Goal: Task Accomplishment & Management: Use online tool/utility

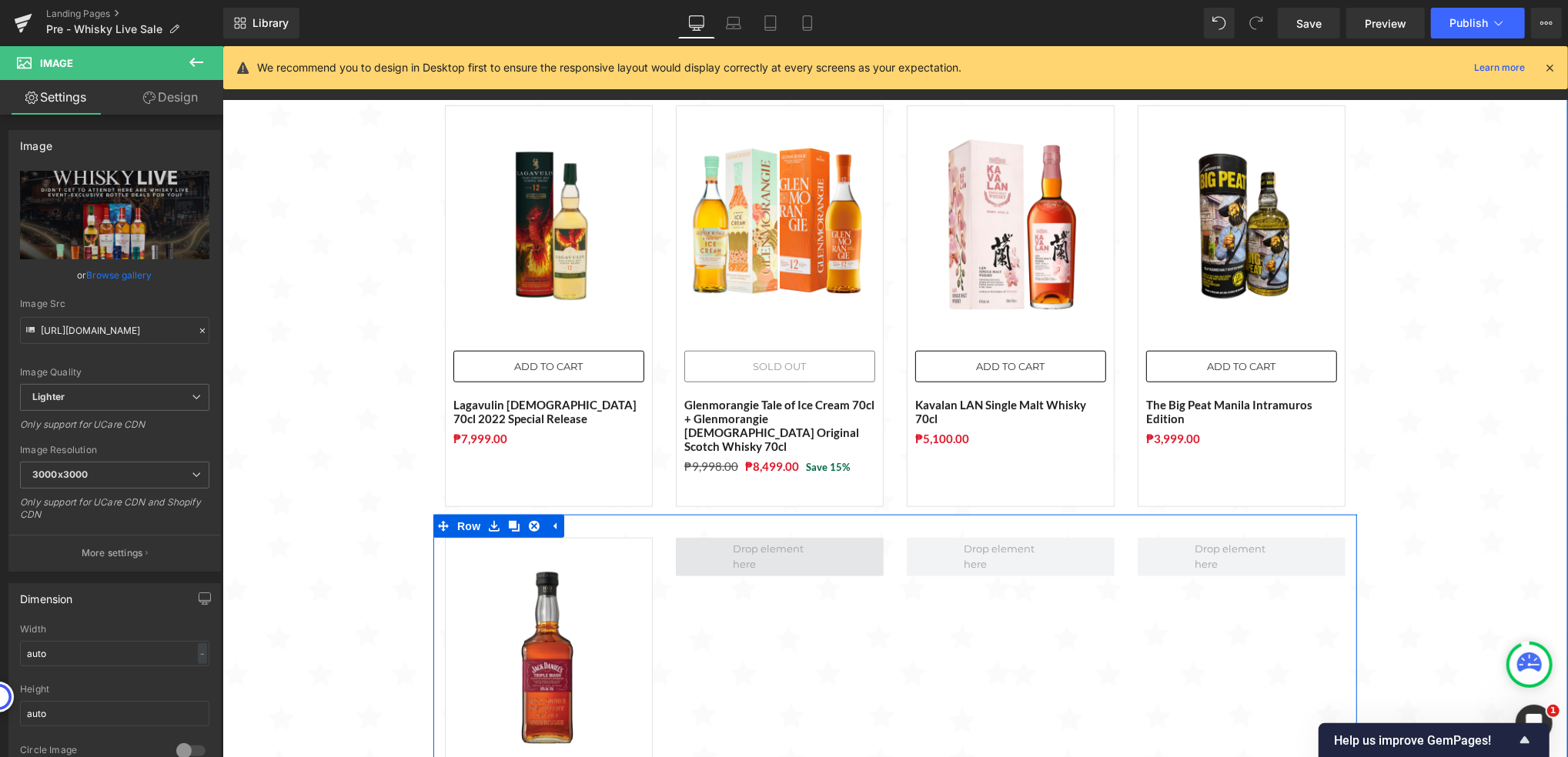
scroll to position [1026, 0]
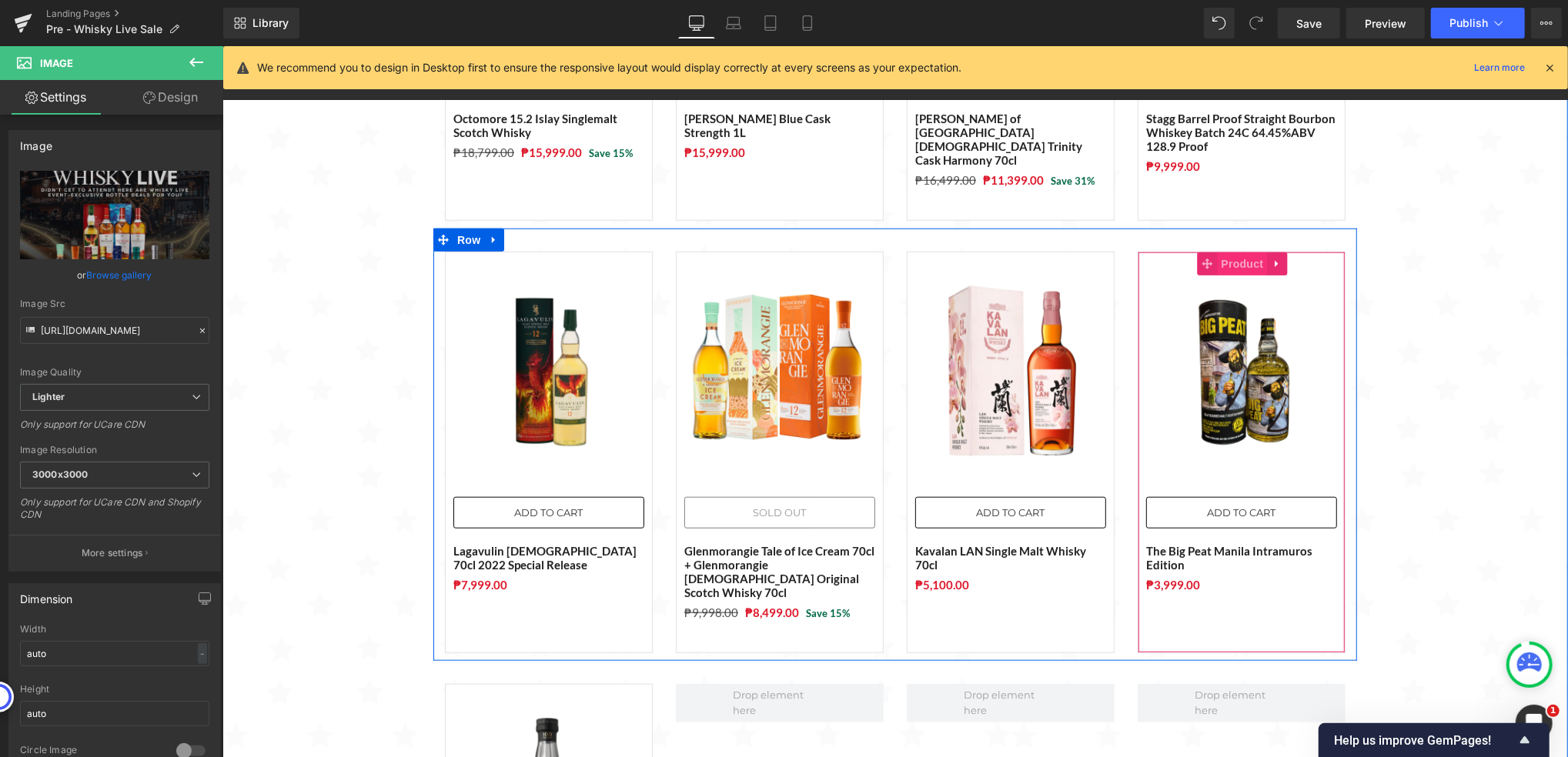
click at [1219, 252] on span "Product" at bounding box center [1241, 263] width 50 height 23
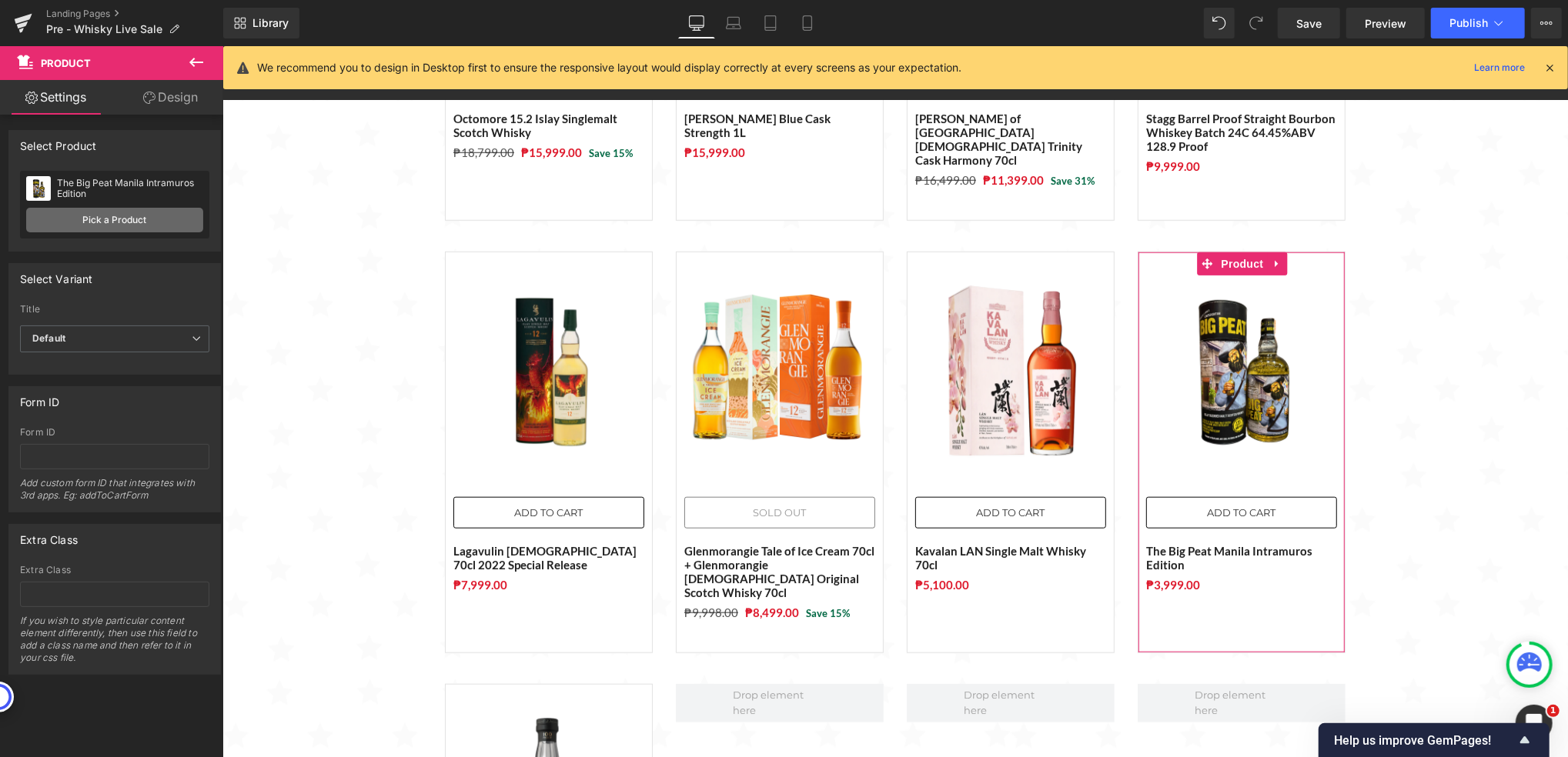
click at [150, 224] on link "Pick a Product" at bounding box center [115, 219] width 177 height 25
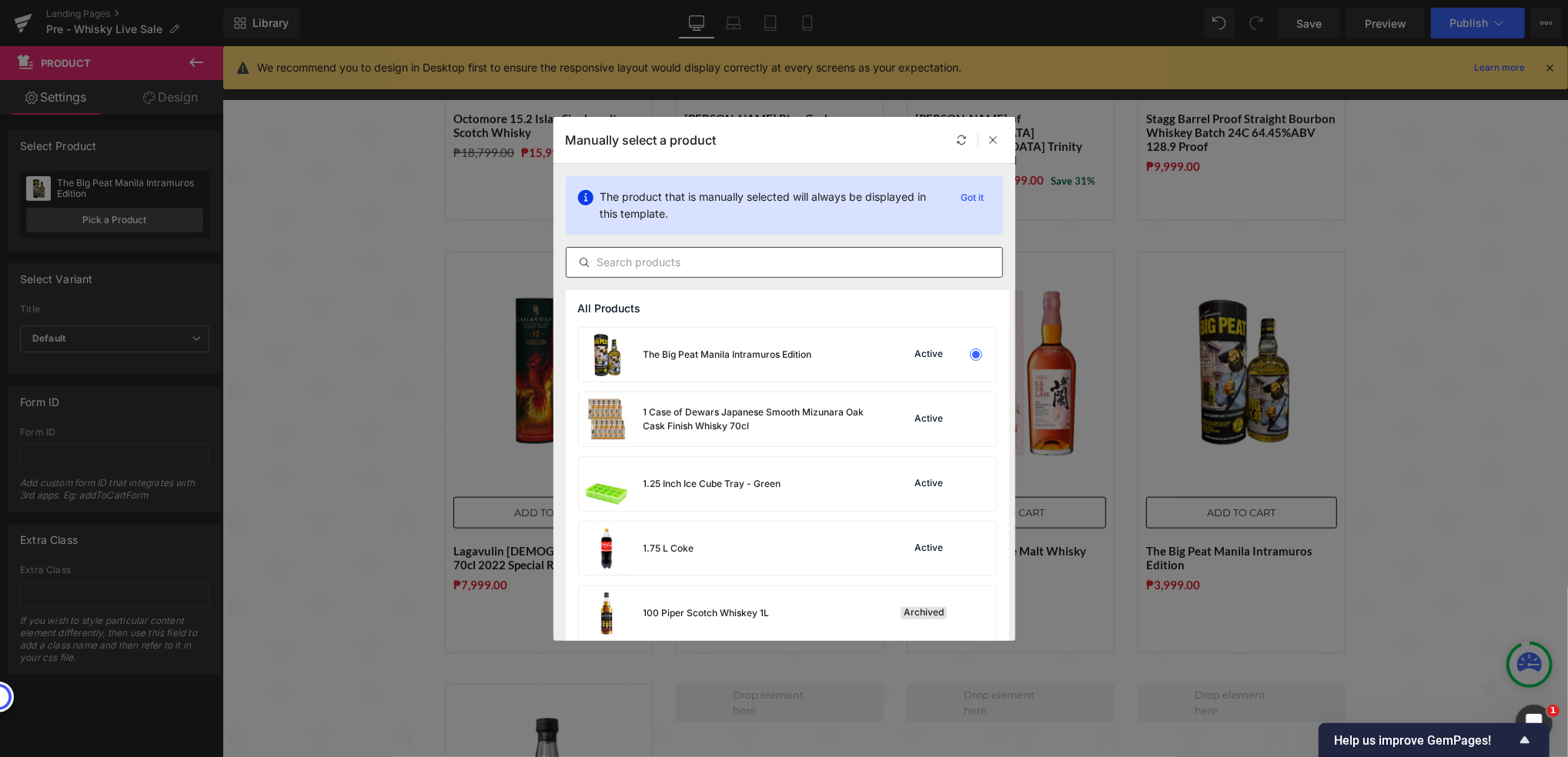
click at [698, 263] on input "text" at bounding box center [784, 263] width 436 height 19
paste input "Glenglassaugh [DEMOGRAPHIC_DATA] Single Malt Scotch Whisky 70cl with FREE Prism…"
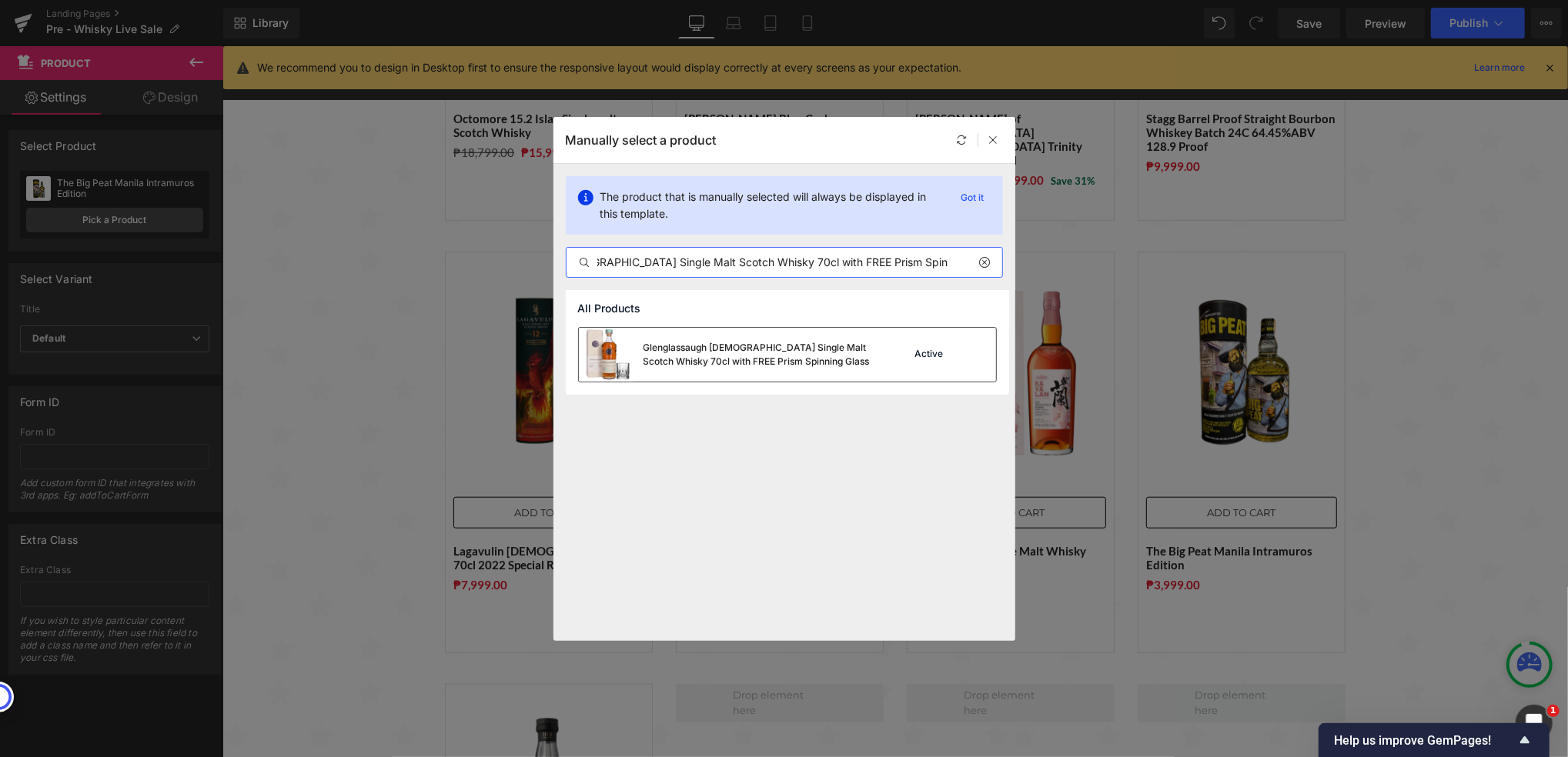
type input "Glenglassaugh [DEMOGRAPHIC_DATA] Single Malt Scotch Whisky 70cl with FREE Prism…"
click at [766, 354] on div "Glenglassaugh [DEMOGRAPHIC_DATA] Single Malt Scotch Whisky 70cl with FREE Prism…" at bounding box center [758, 355] width 231 height 28
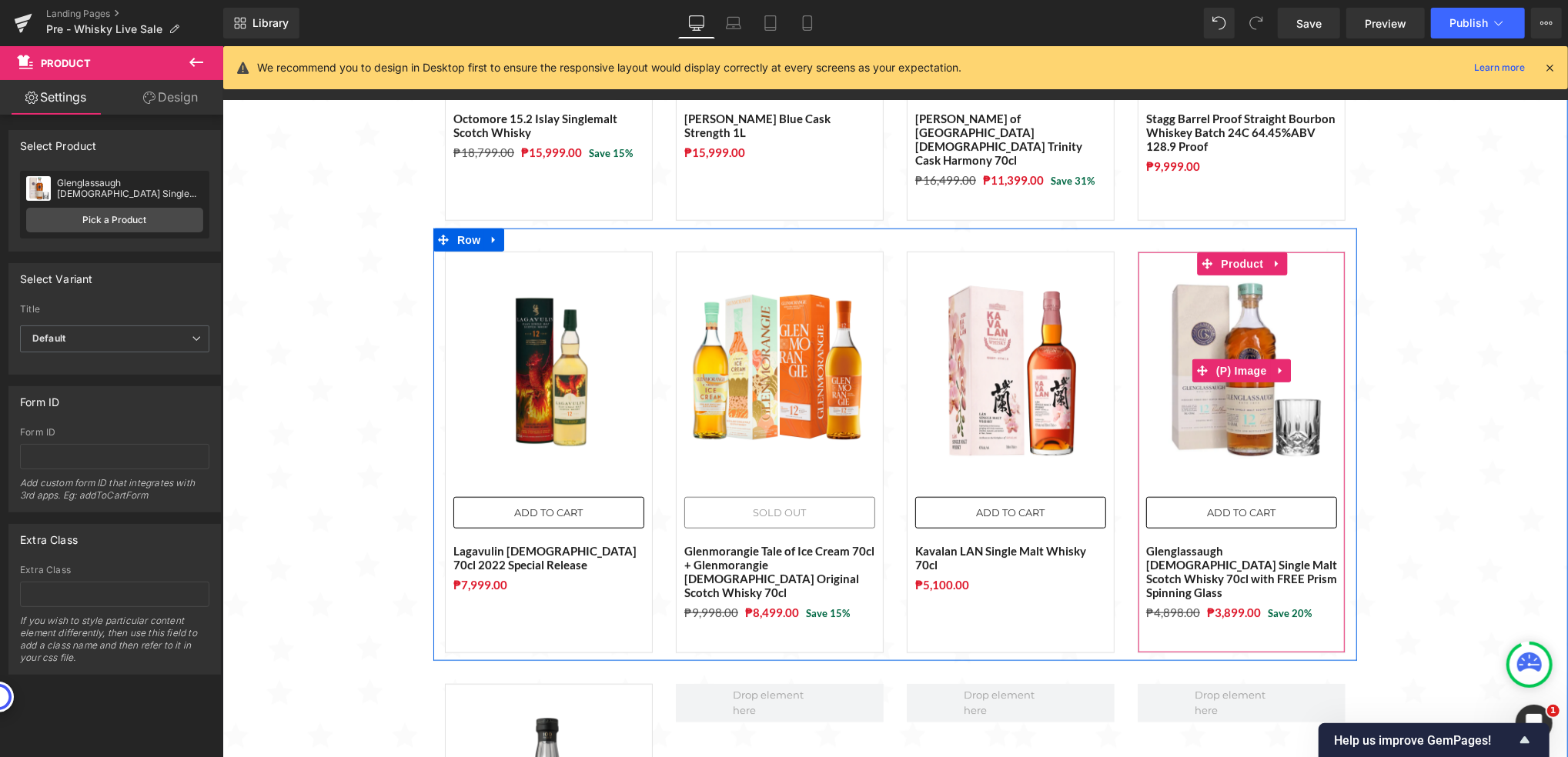
scroll to position [1232, 0]
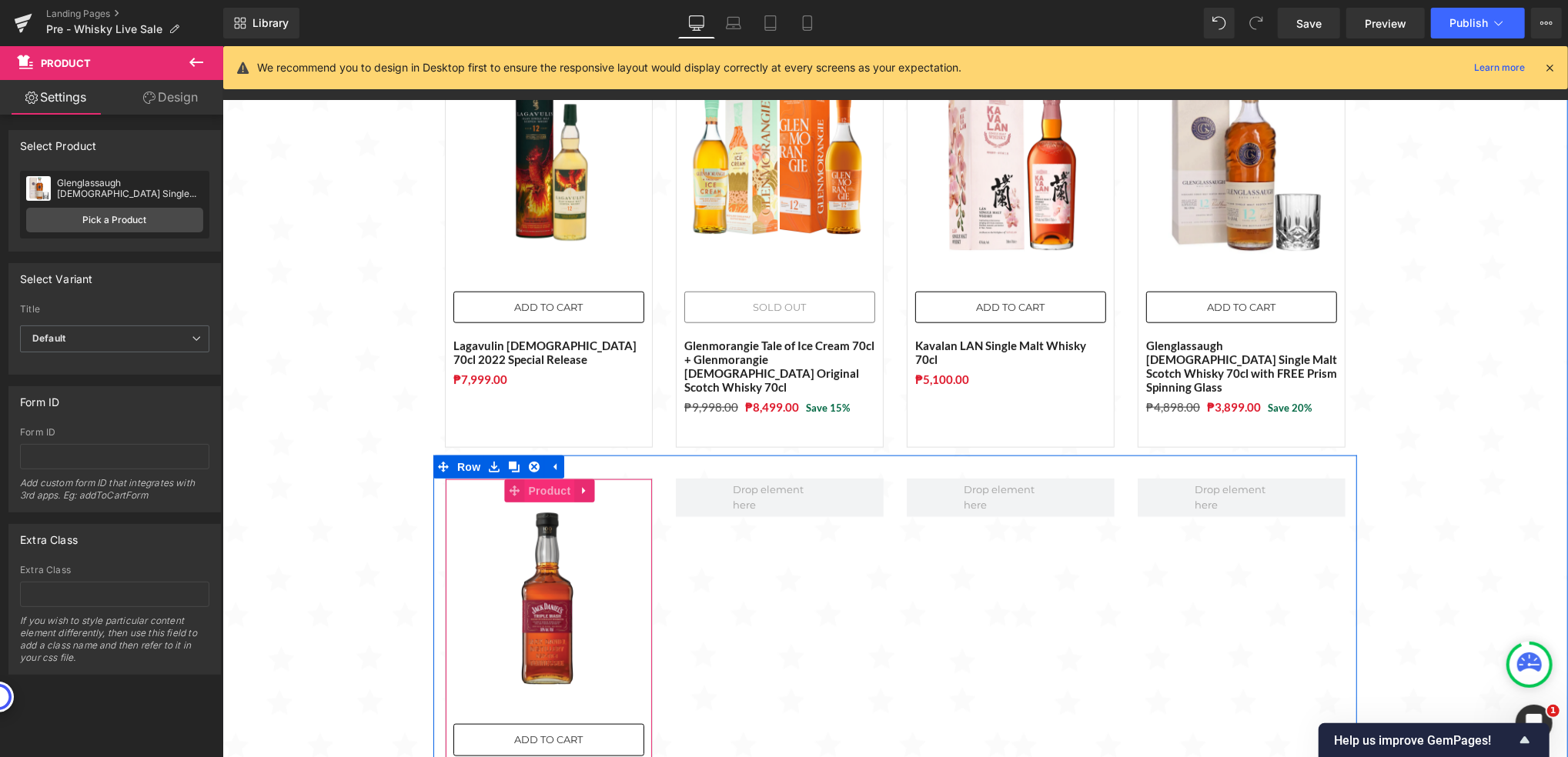
click at [527, 479] on span "Product" at bounding box center [549, 490] width 50 height 23
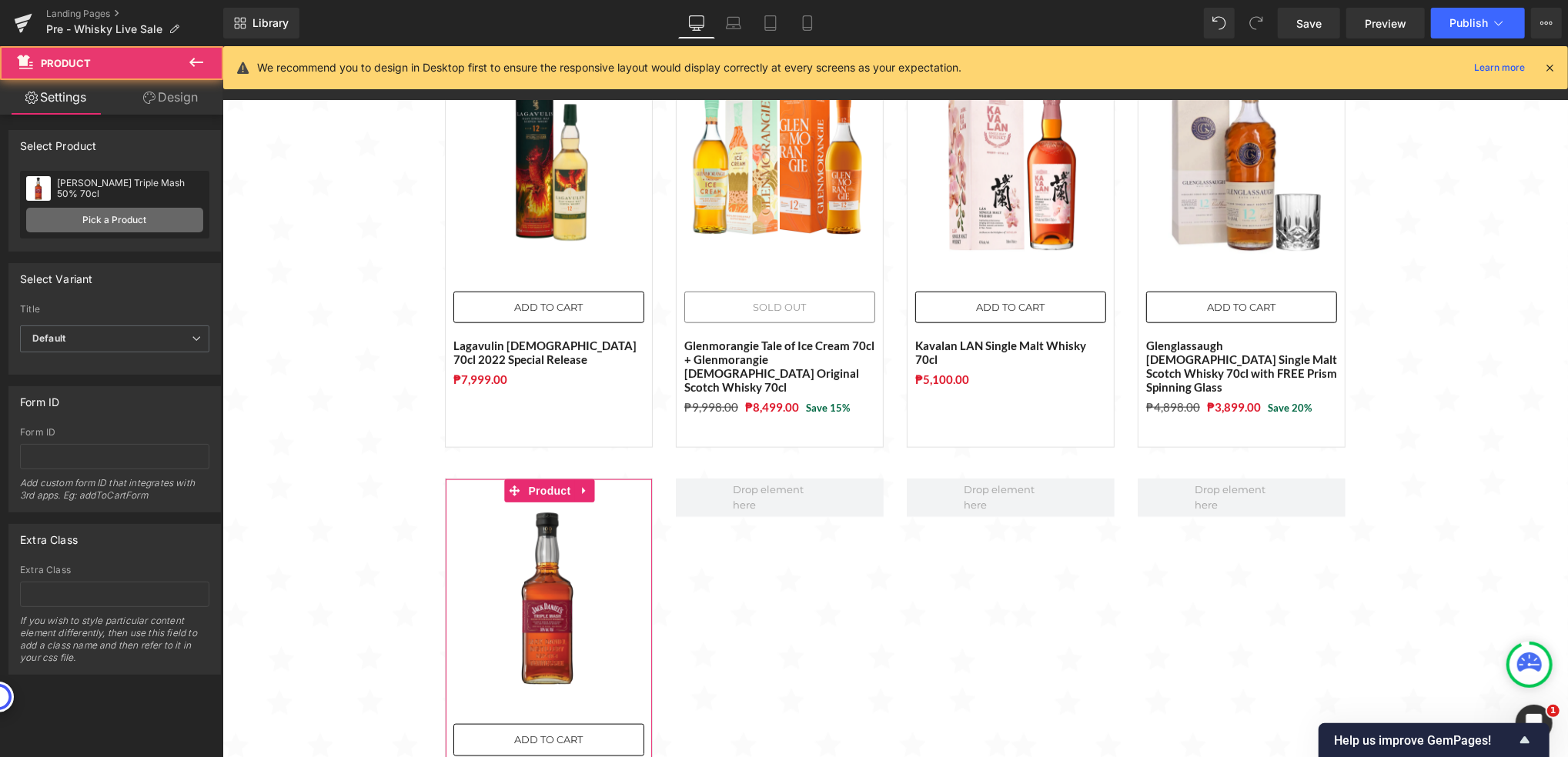
click at [175, 223] on link "Pick a Product" at bounding box center [115, 219] width 177 height 25
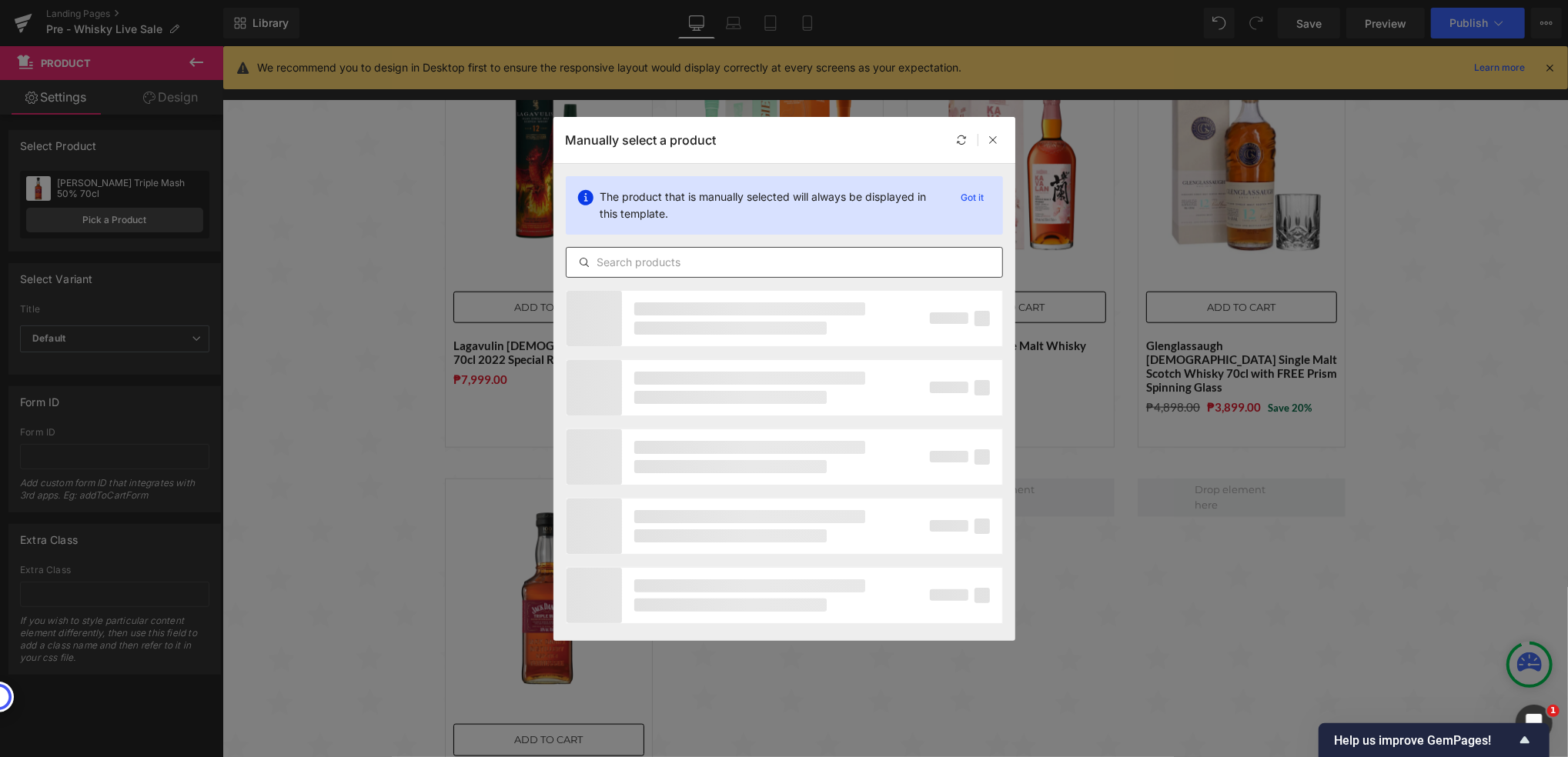
click at [632, 267] on input "text" at bounding box center [784, 263] width 436 height 19
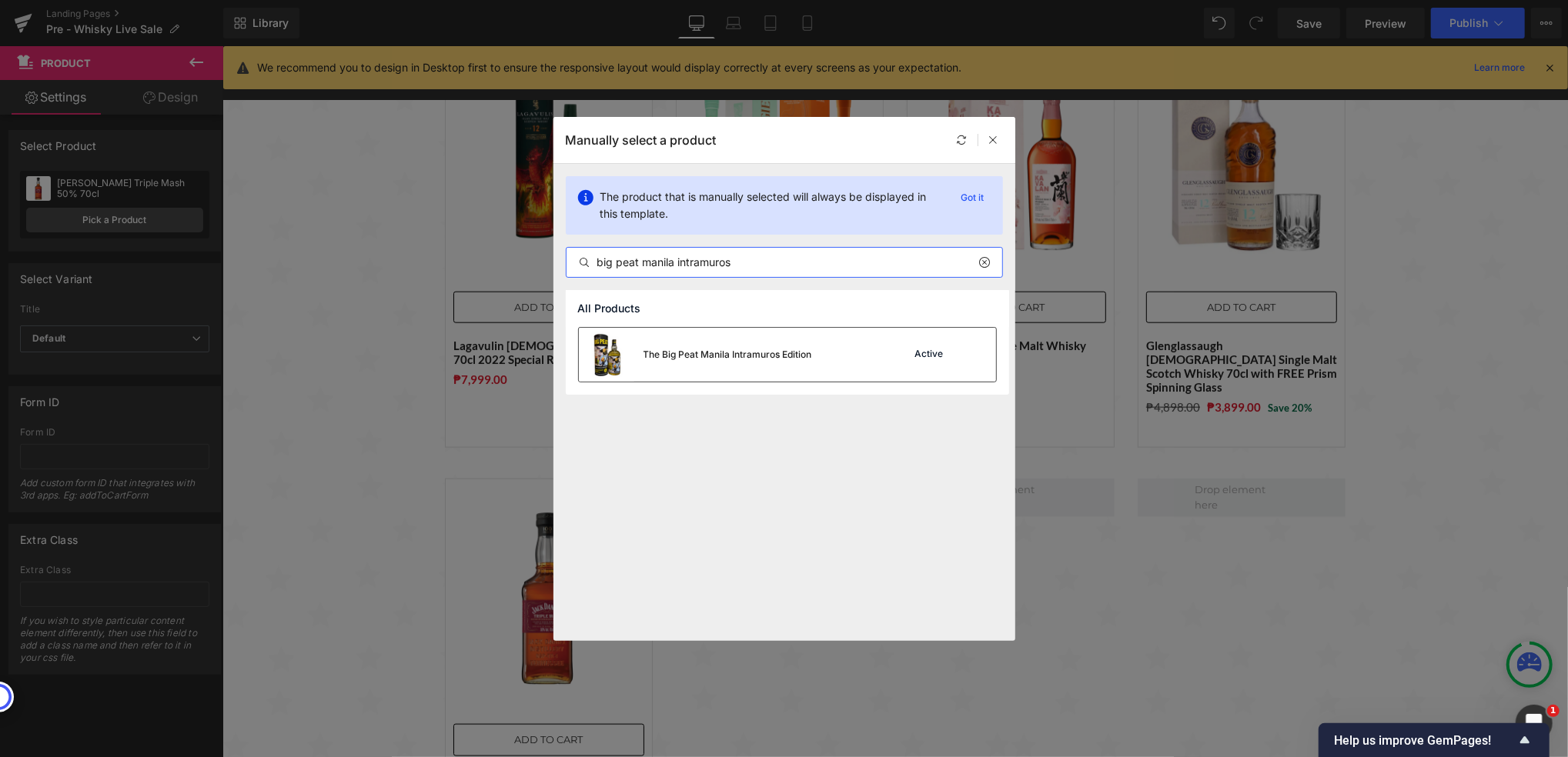
type input "big peat manila intramuros"
click at [778, 337] on div "The Big Peat Manila Intramuros Edition" at bounding box center [695, 354] width 233 height 54
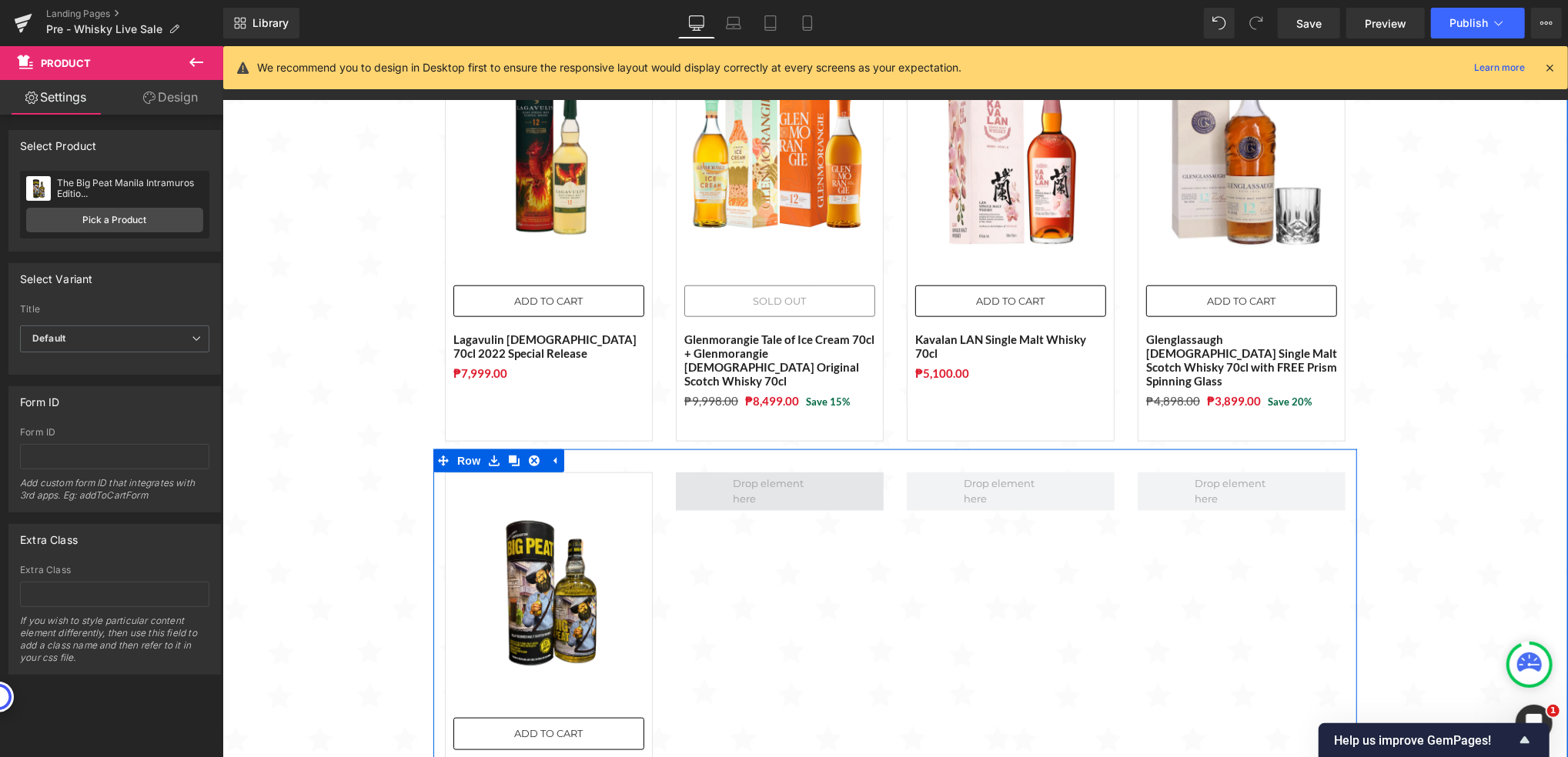
scroll to position [1128, 0]
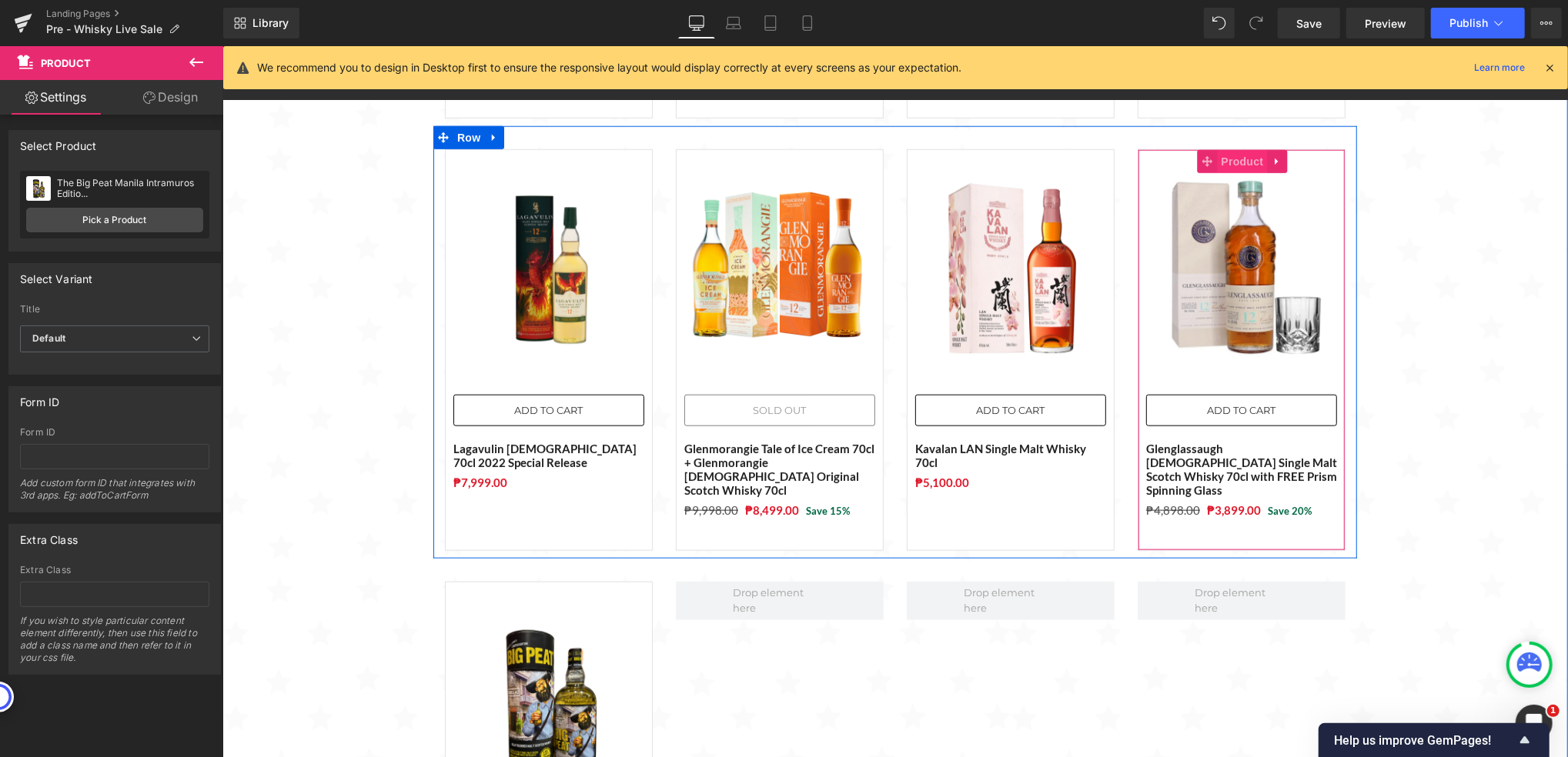
click at [1238, 150] on span "Product" at bounding box center [1241, 161] width 50 height 23
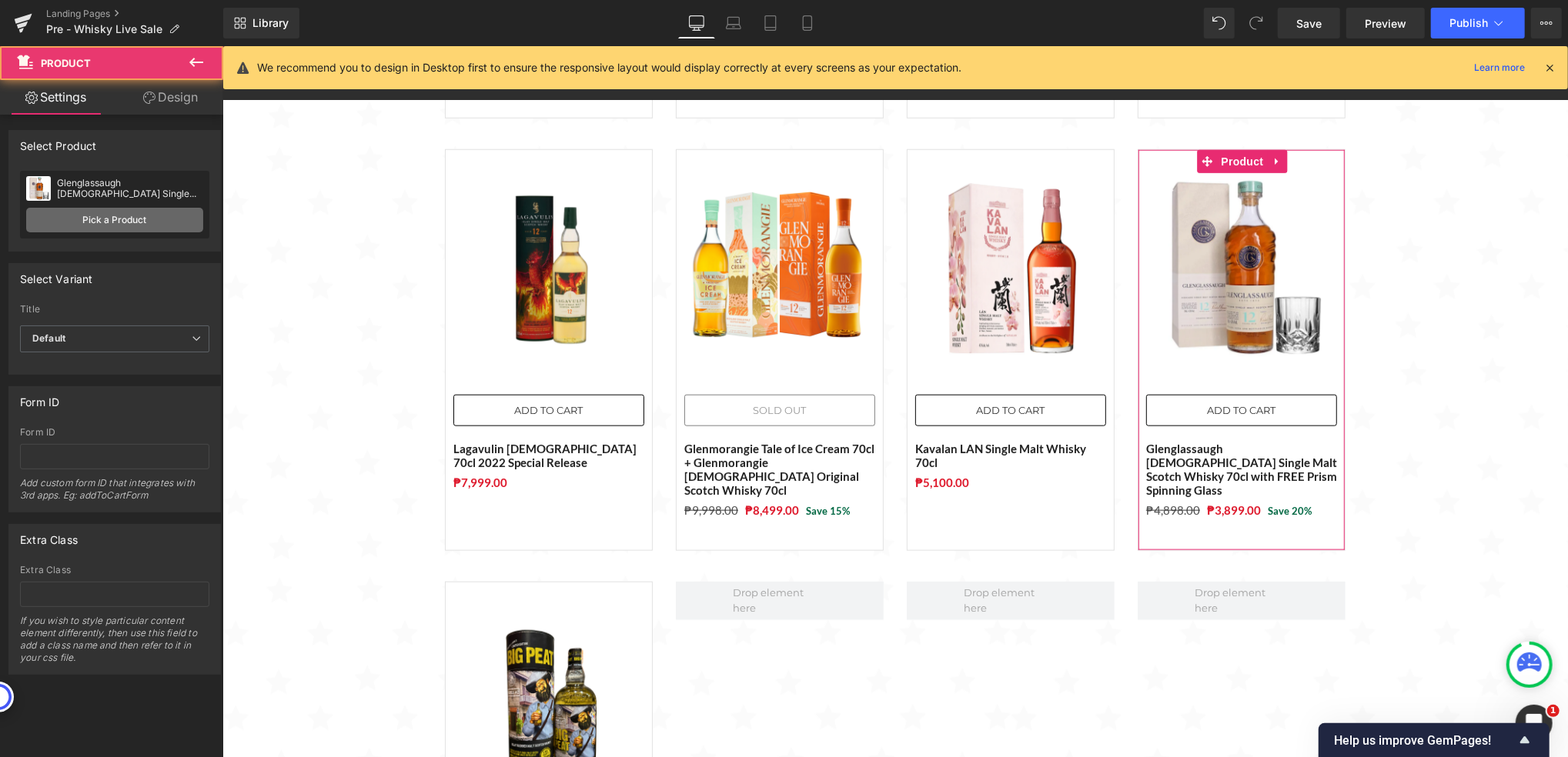
click at [145, 225] on link "Pick a Product" at bounding box center [115, 219] width 177 height 25
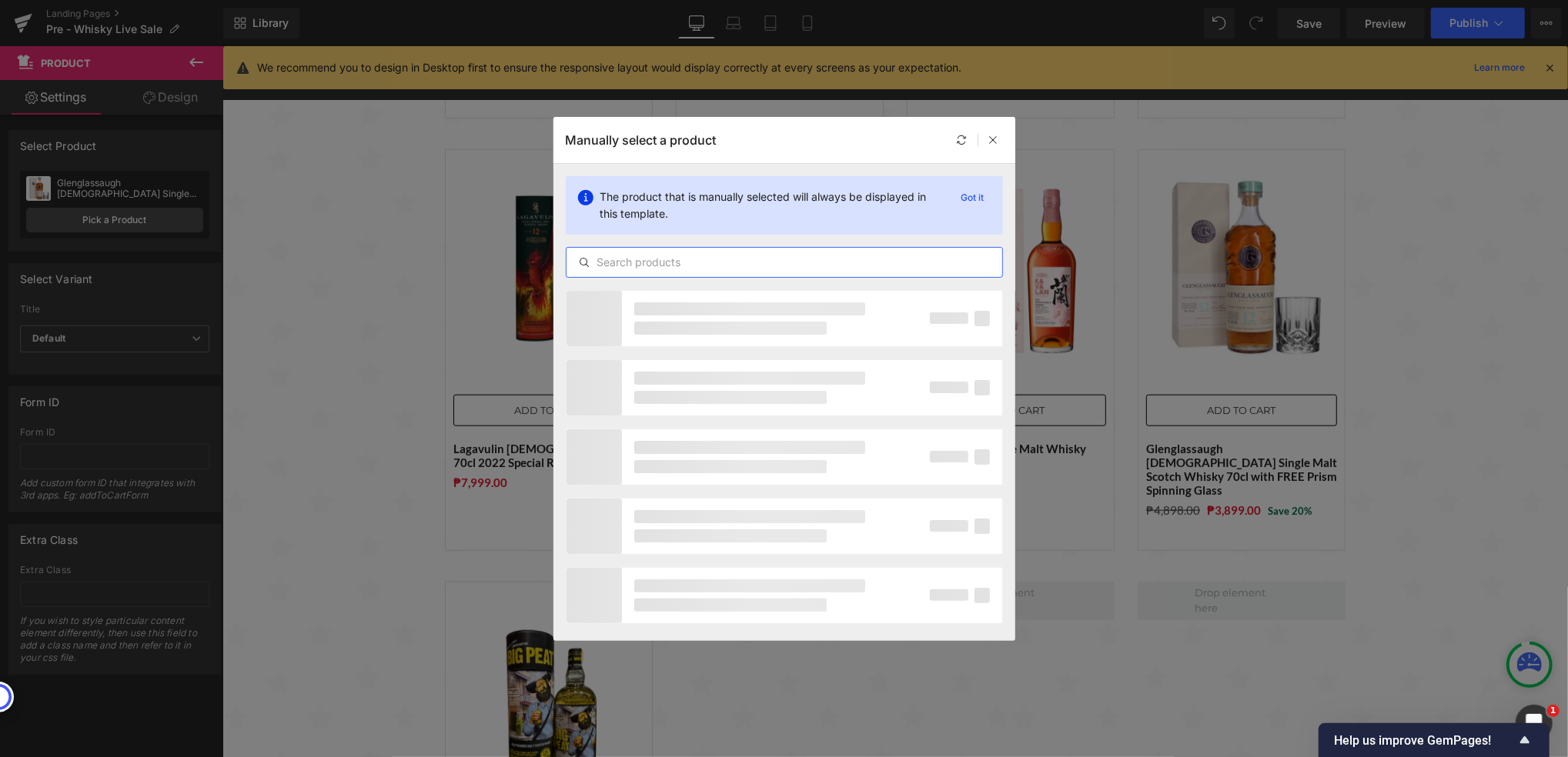
click at [647, 261] on input "text" at bounding box center [784, 263] width 436 height 19
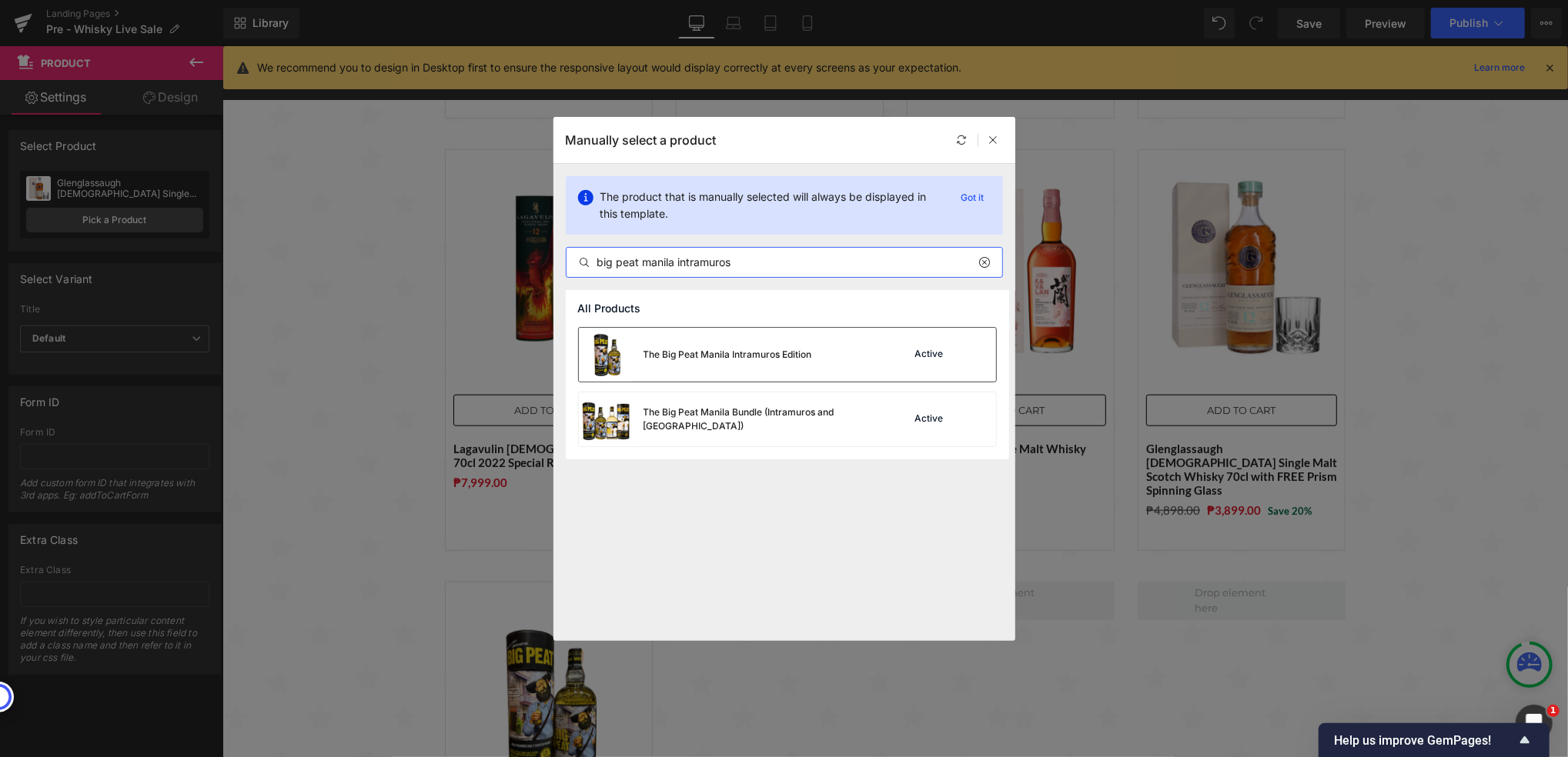
type input "big peat manila intramuros"
click at [741, 360] on div "The Big Peat Manila Intramuros Edition" at bounding box center [727, 355] width 168 height 14
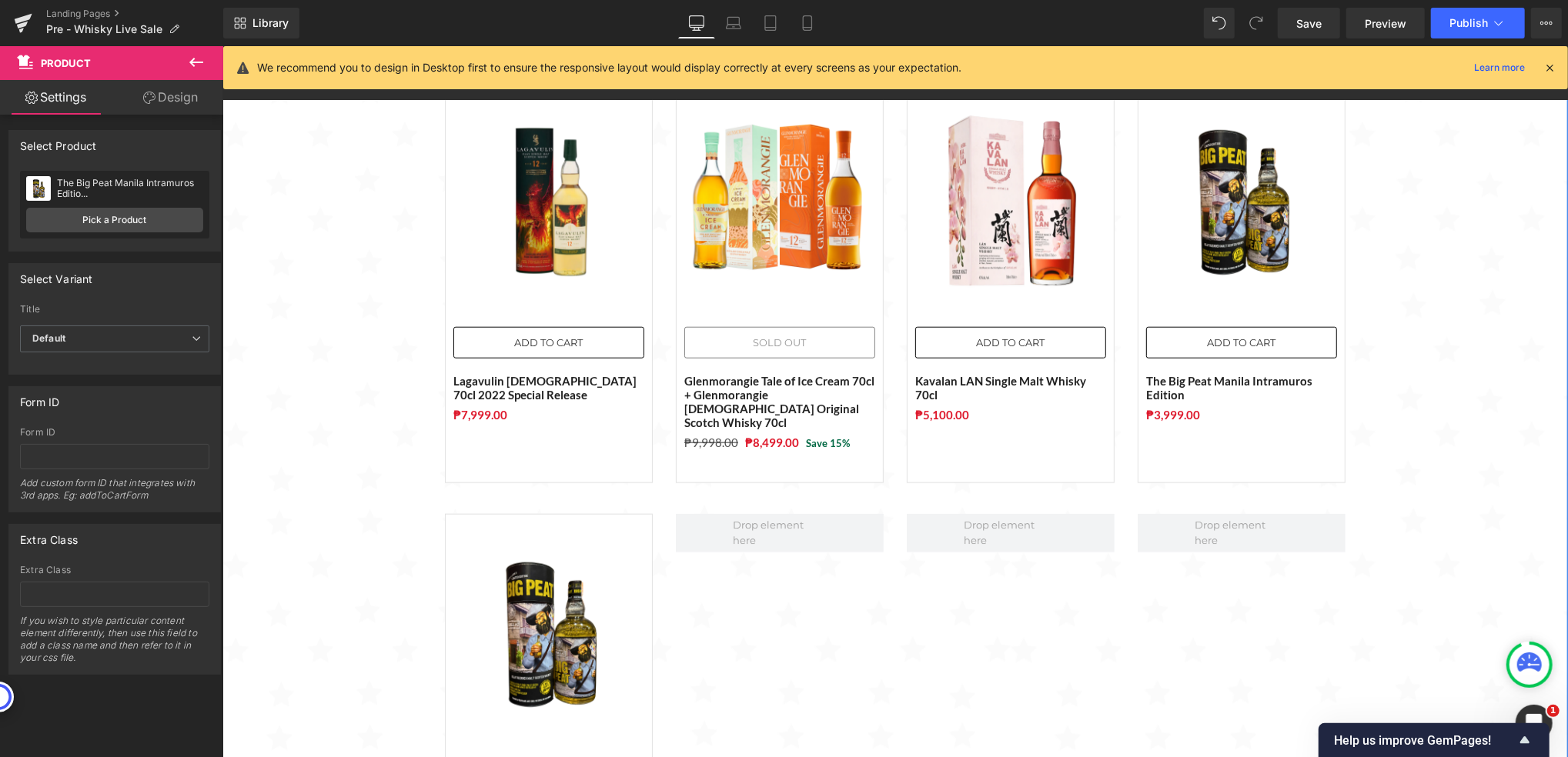
scroll to position [1232, 0]
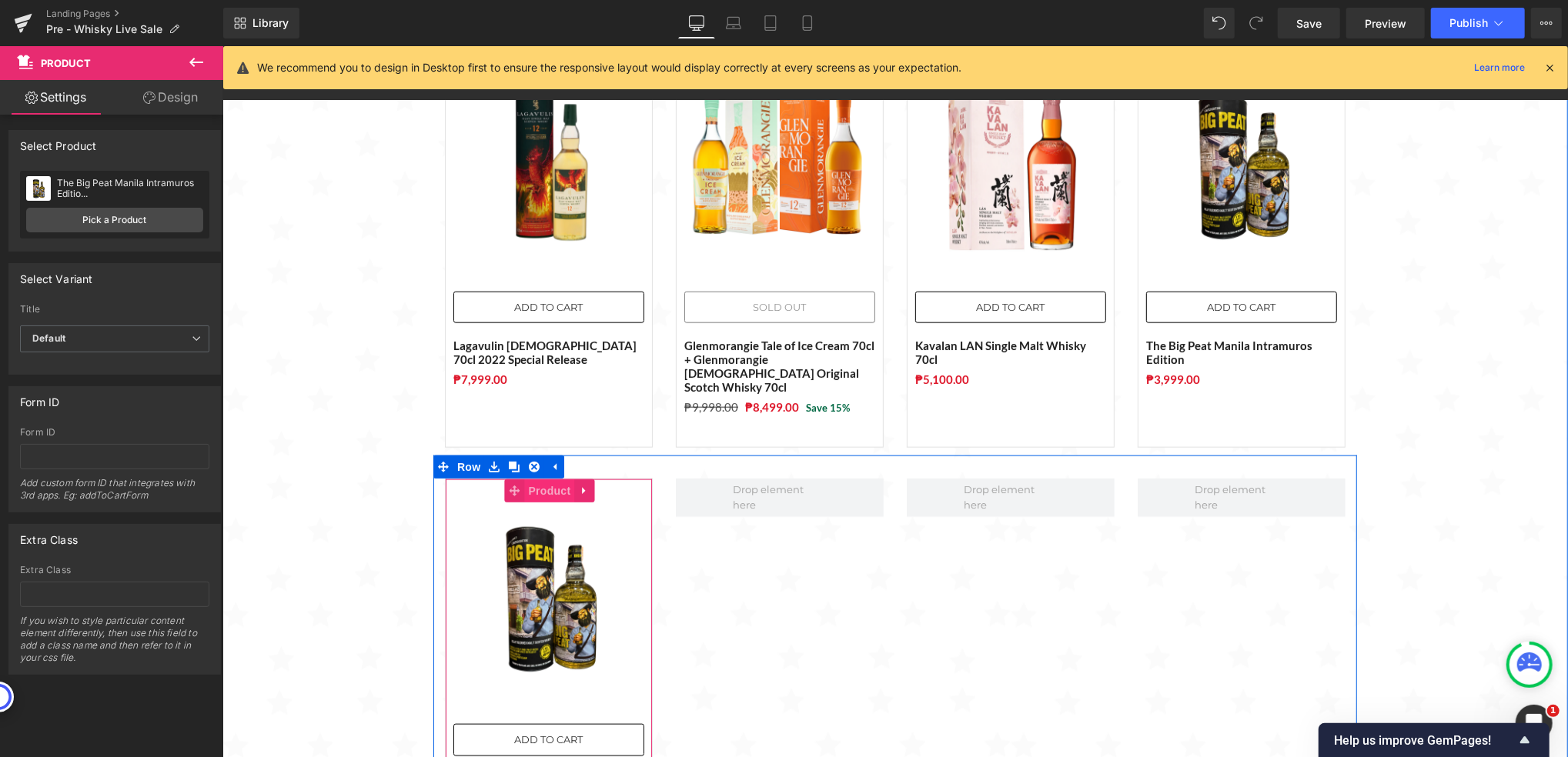
click at [540, 479] on span "Product" at bounding box center [549, 490] width 50 height 23
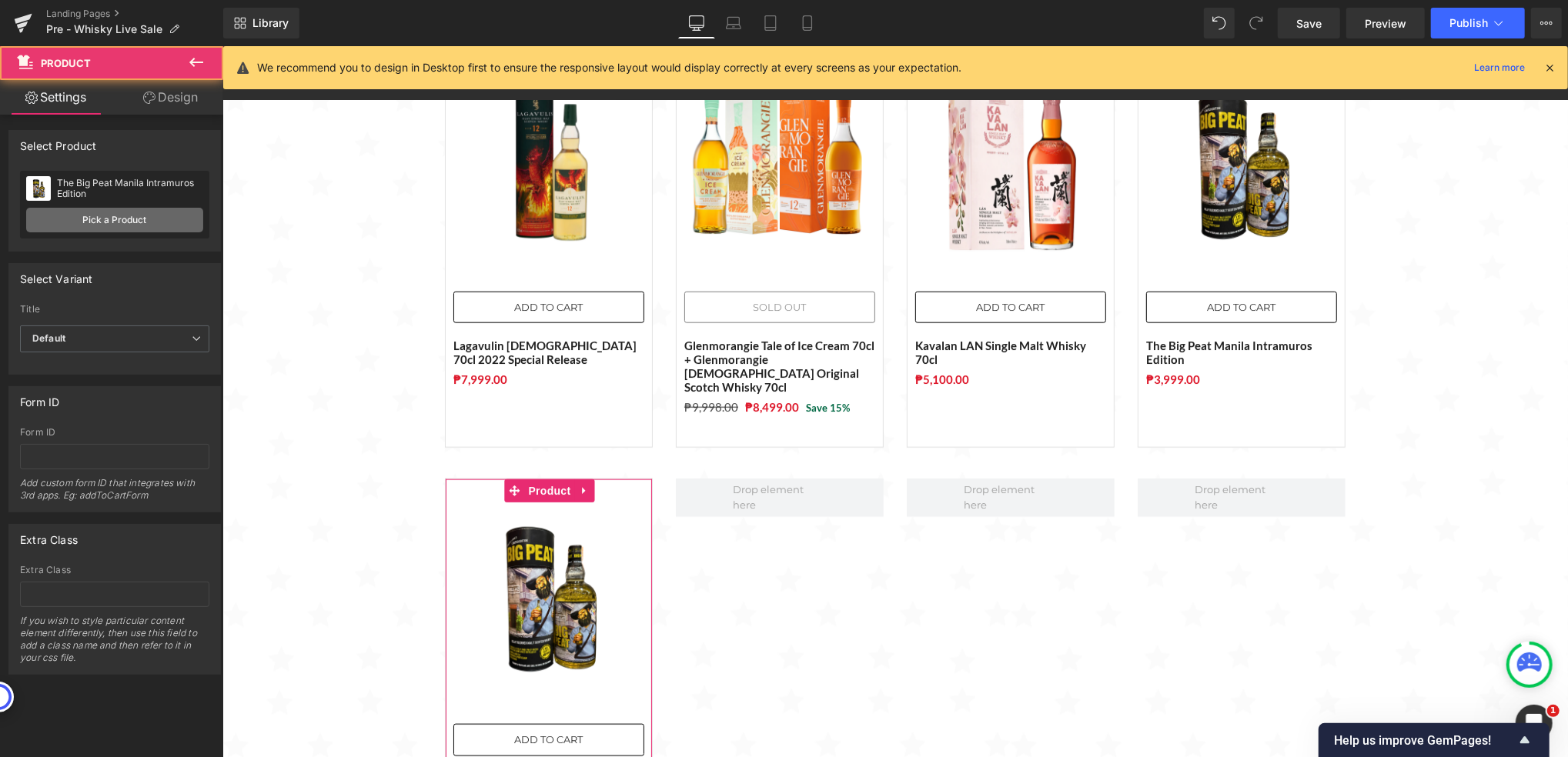
click at [163, 213] on link "Pick a Product" at bounding box center [115, 219] width 177 height 25
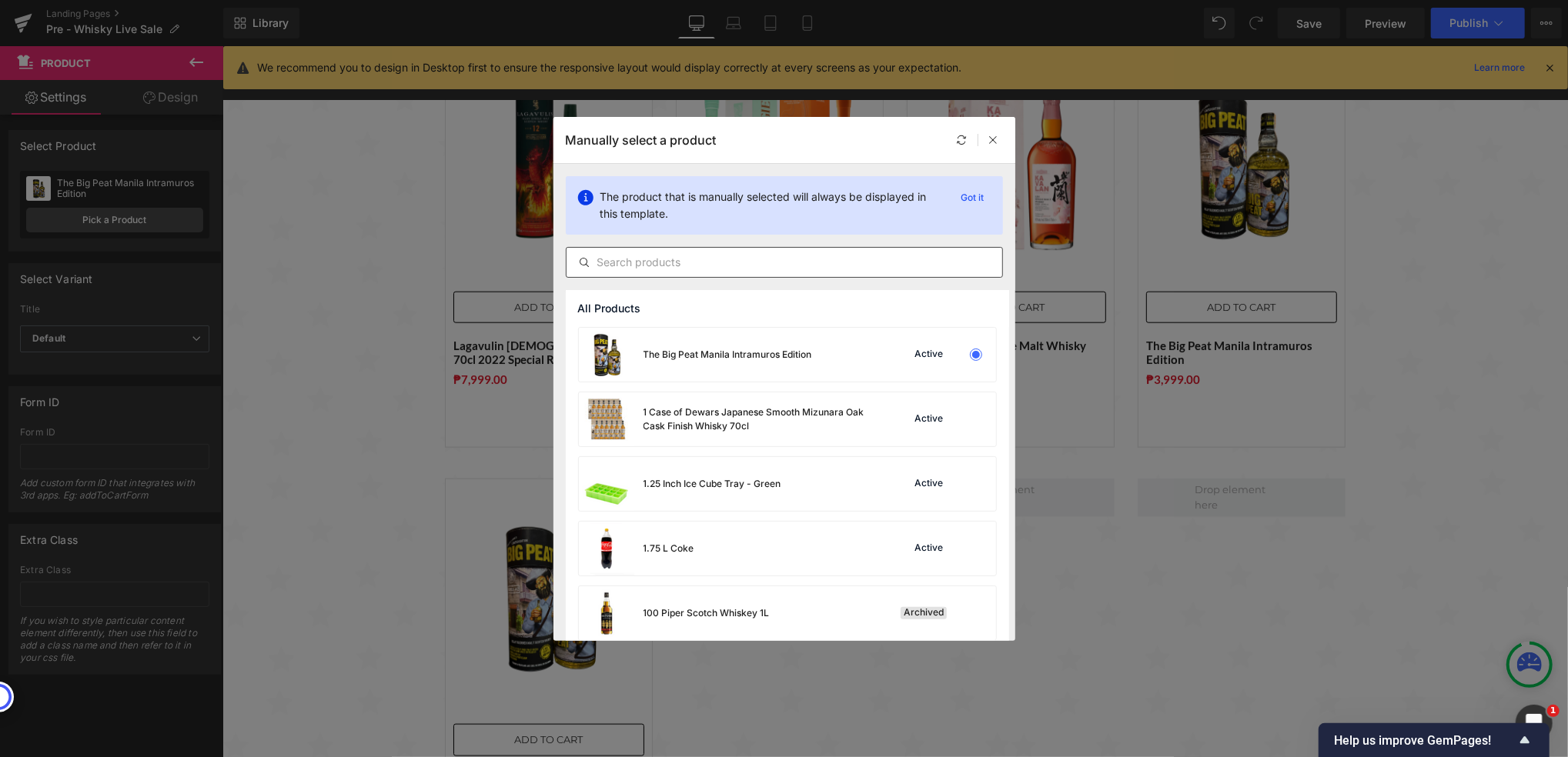
click at [655, 265] on input "text" at bounding box center [784, 263] width 436 height 19
paste input "Glenglassaugh [DEMOGRAPHIC_DATA] Single Malt Scotch Whisky 70cl with FREE Prism…"
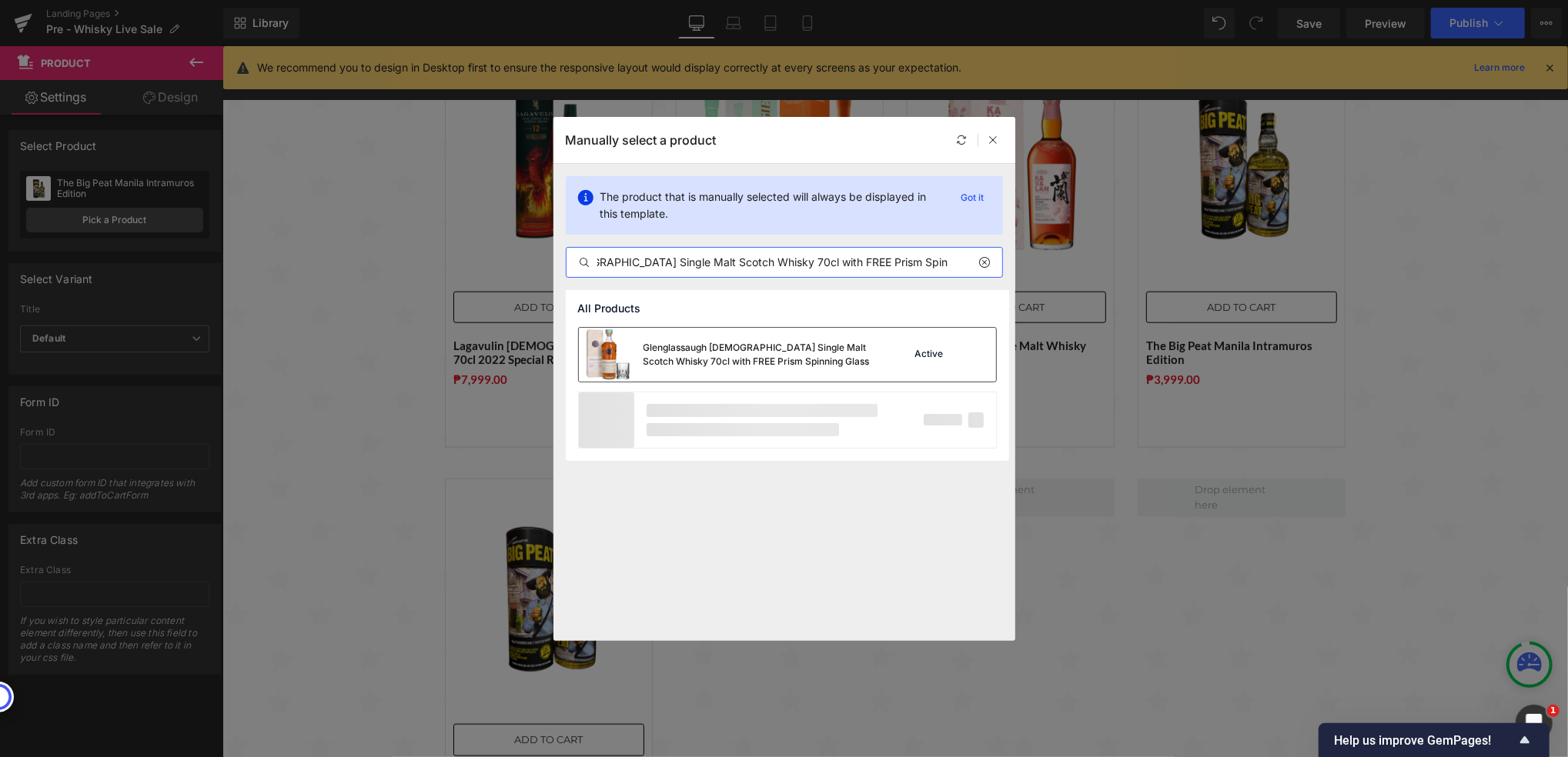
type input "Glenglassaugh [DEMOGRAPHIC_DATA] Single Malt Scotch Whisky 70cl with FREE Prism…"
drag, startPoint x: 764, startPoint y: 346, endPoint x: 104, endPoint y: 421, distance: 664.2
click at [764, 346] on div "Glenglassaugh [DEMOGRAPHIC_DATA] Single Malt Scotch Whisky 70cl with FREE Prism…" at bounding box center [758, 355] width 231 height 28
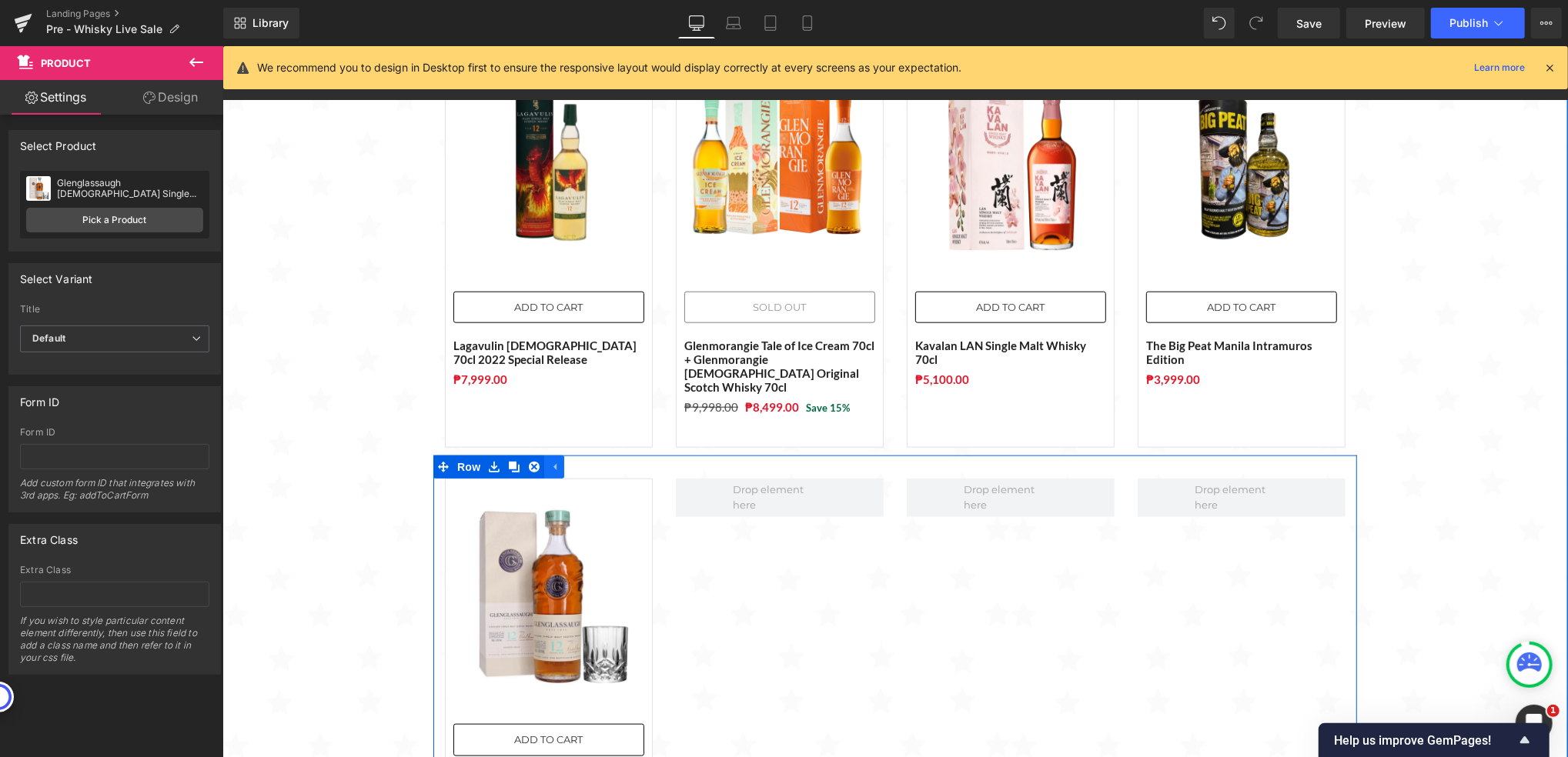
click at [550, 455] on link at bounding box center [554, 466] width 20 height 23
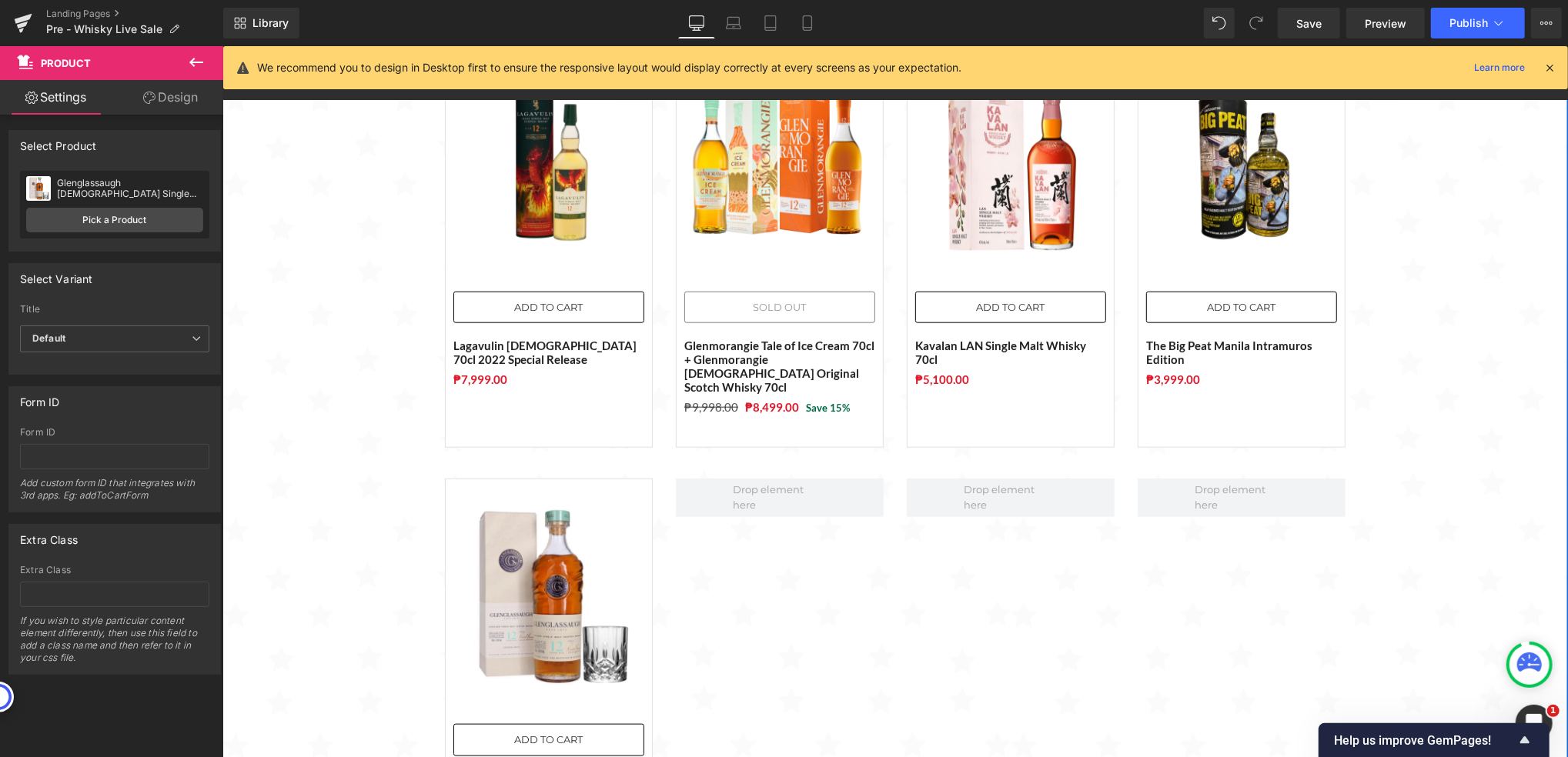
click at [418, 345] on div "Sale Off (P) Image ADD TO CART (P) Cart Button The Macallan Time: Space Mastery…" at bounding box center [895, 29] width 1346 height 1717
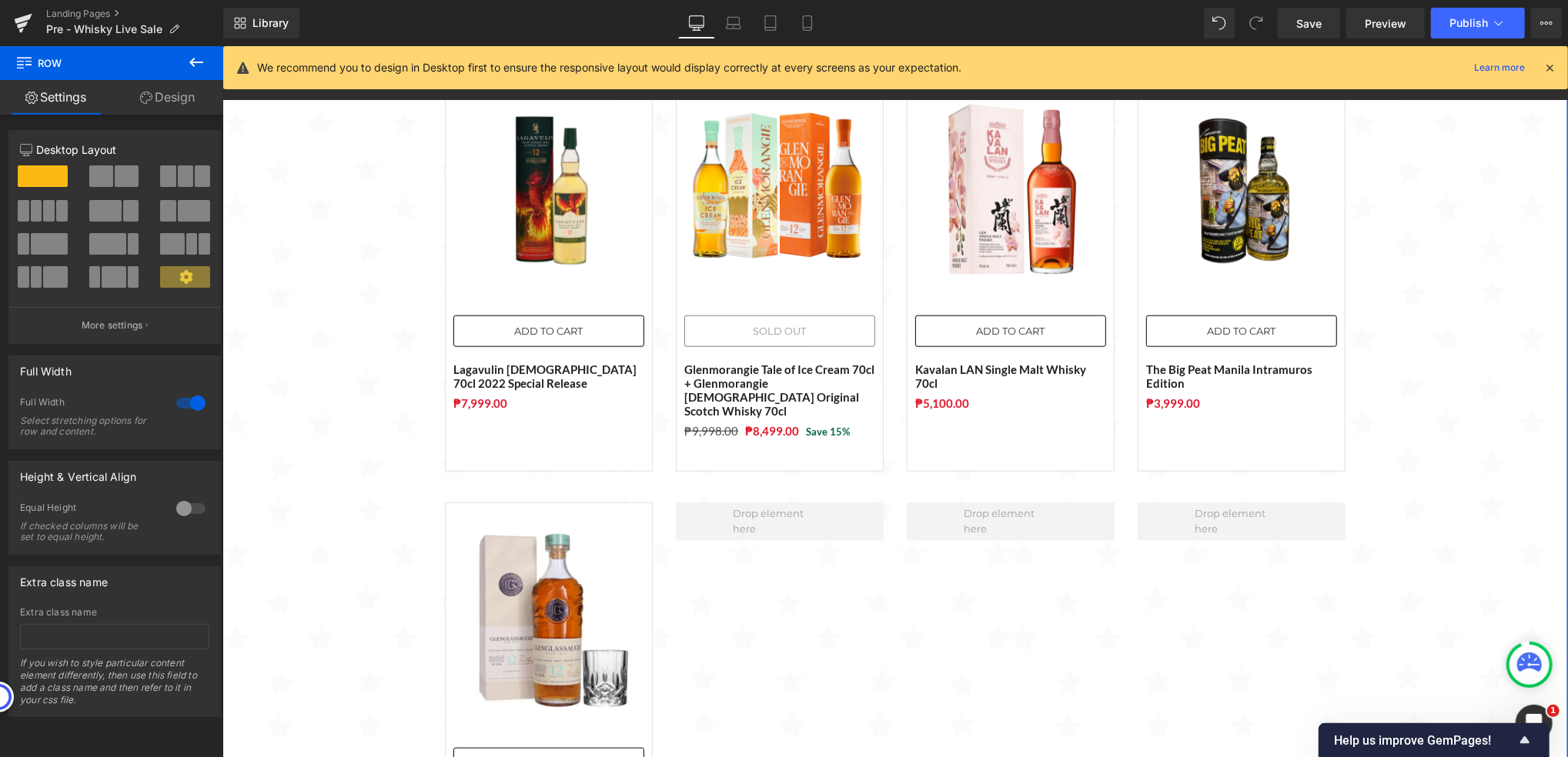
scroll to position [1334, 0]
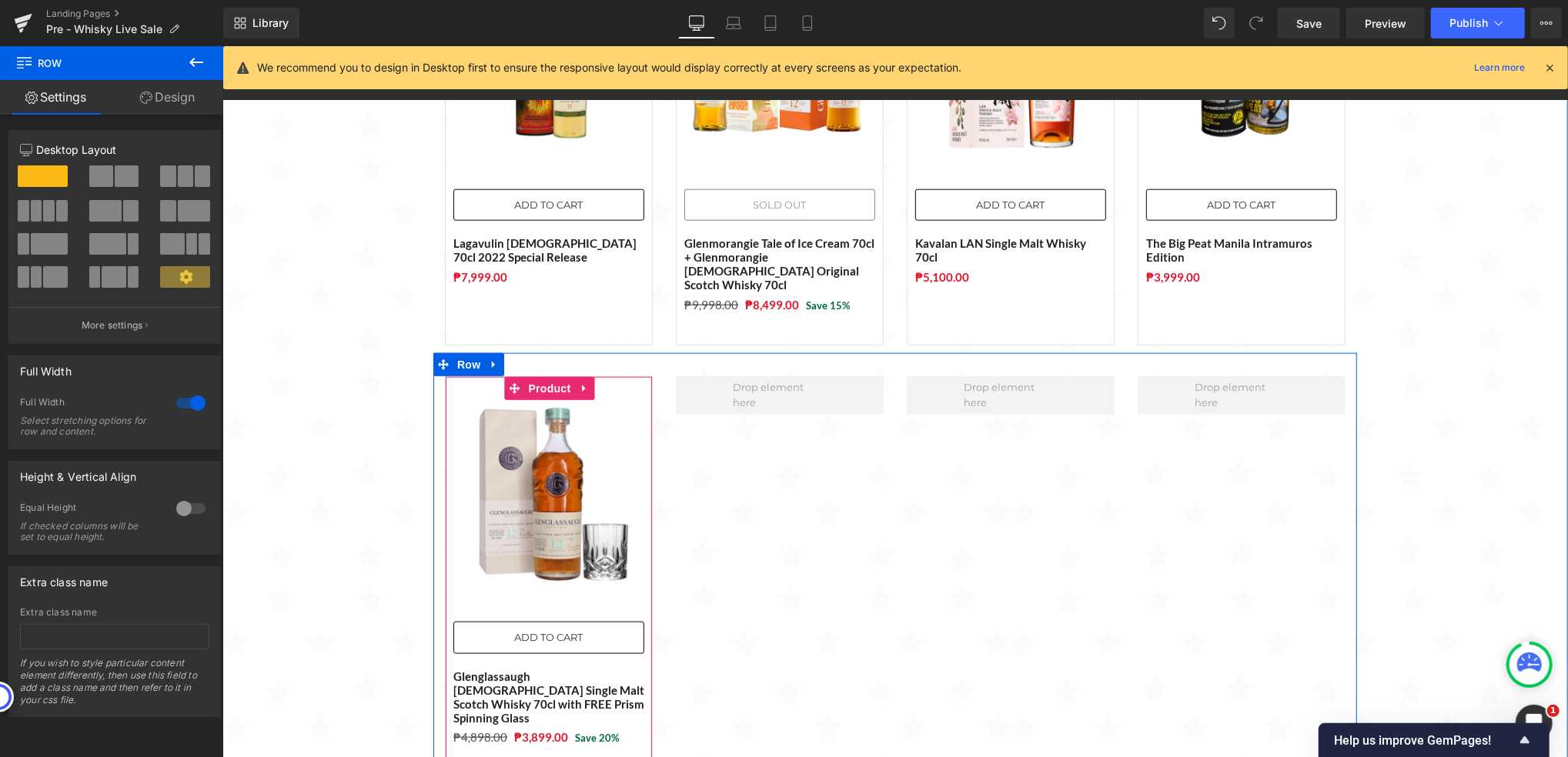
click at [509, 383] on icon at bounding box center [514, 389] width 11 height 12
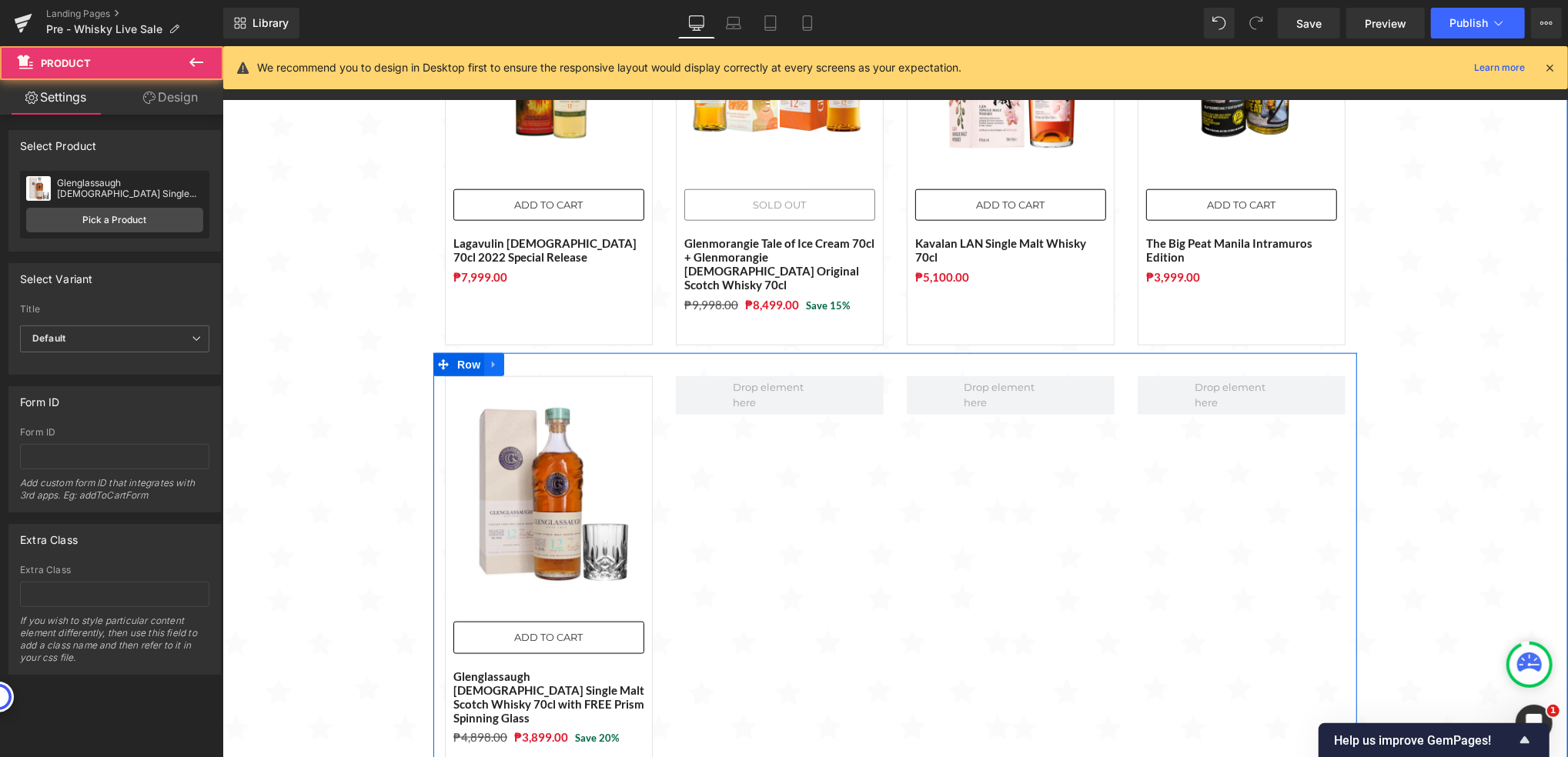
click at [488, 359] on icon at bounding box center [493, 365] width 11 height 12
click at [528, 359] on icon at bounding box center [533, 364] width 11 height 11
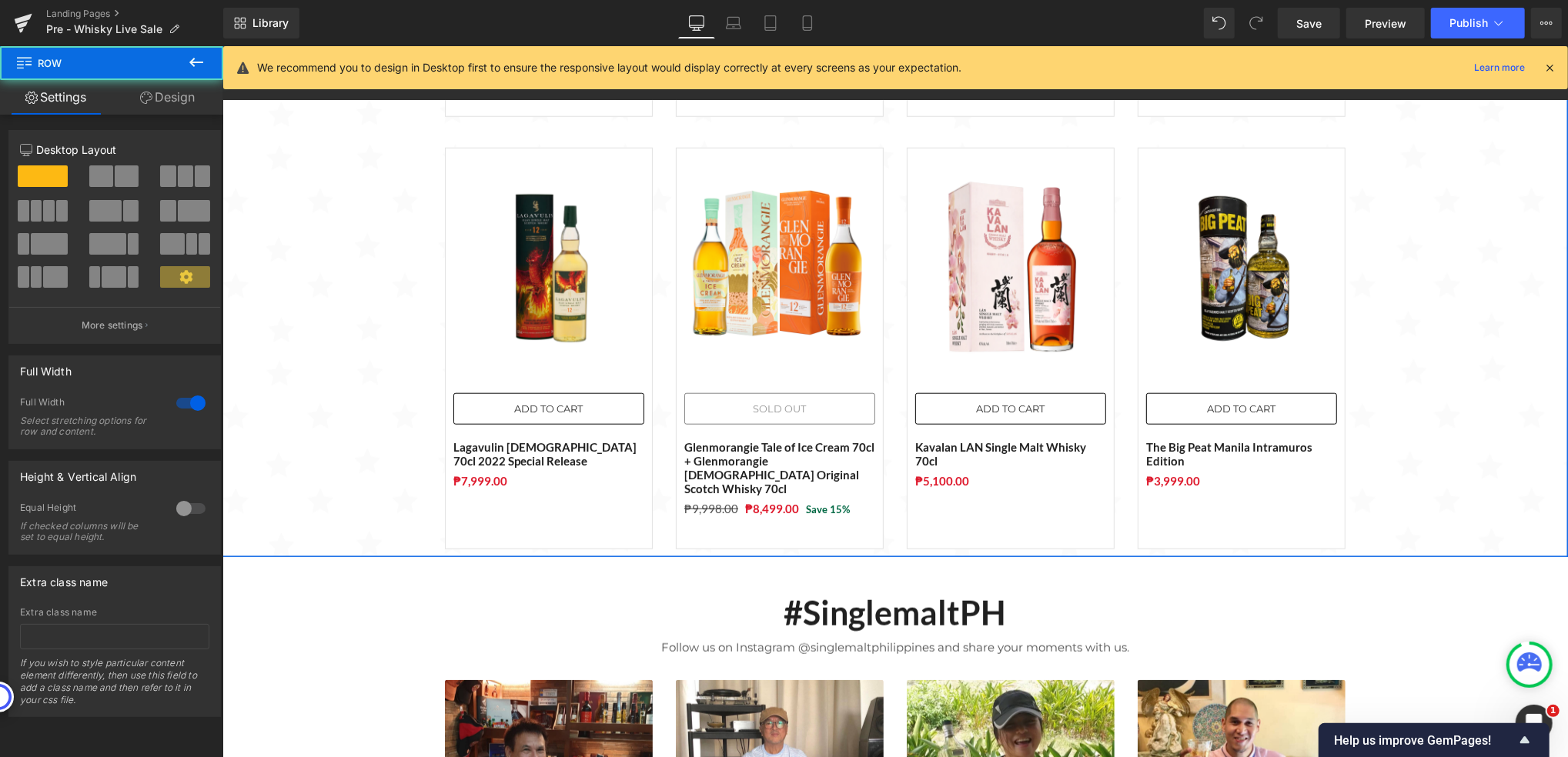
scroll to position [1026, 0]
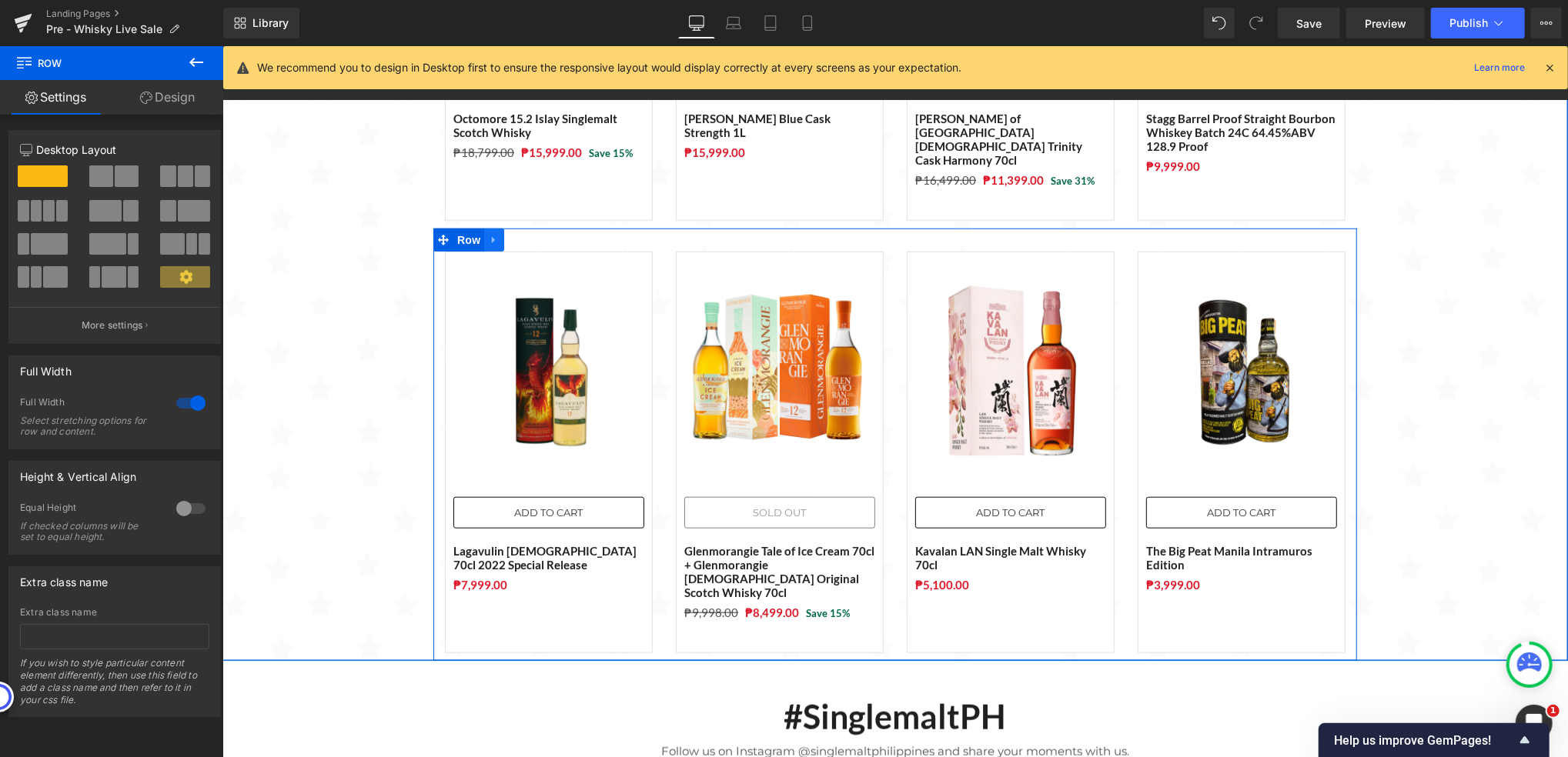
click at [491, 236] on icon at bounding box center [493, 240] width 3 height 7
click at [508, 234] on icon at bounding box center [513, 239] width 11 height 11
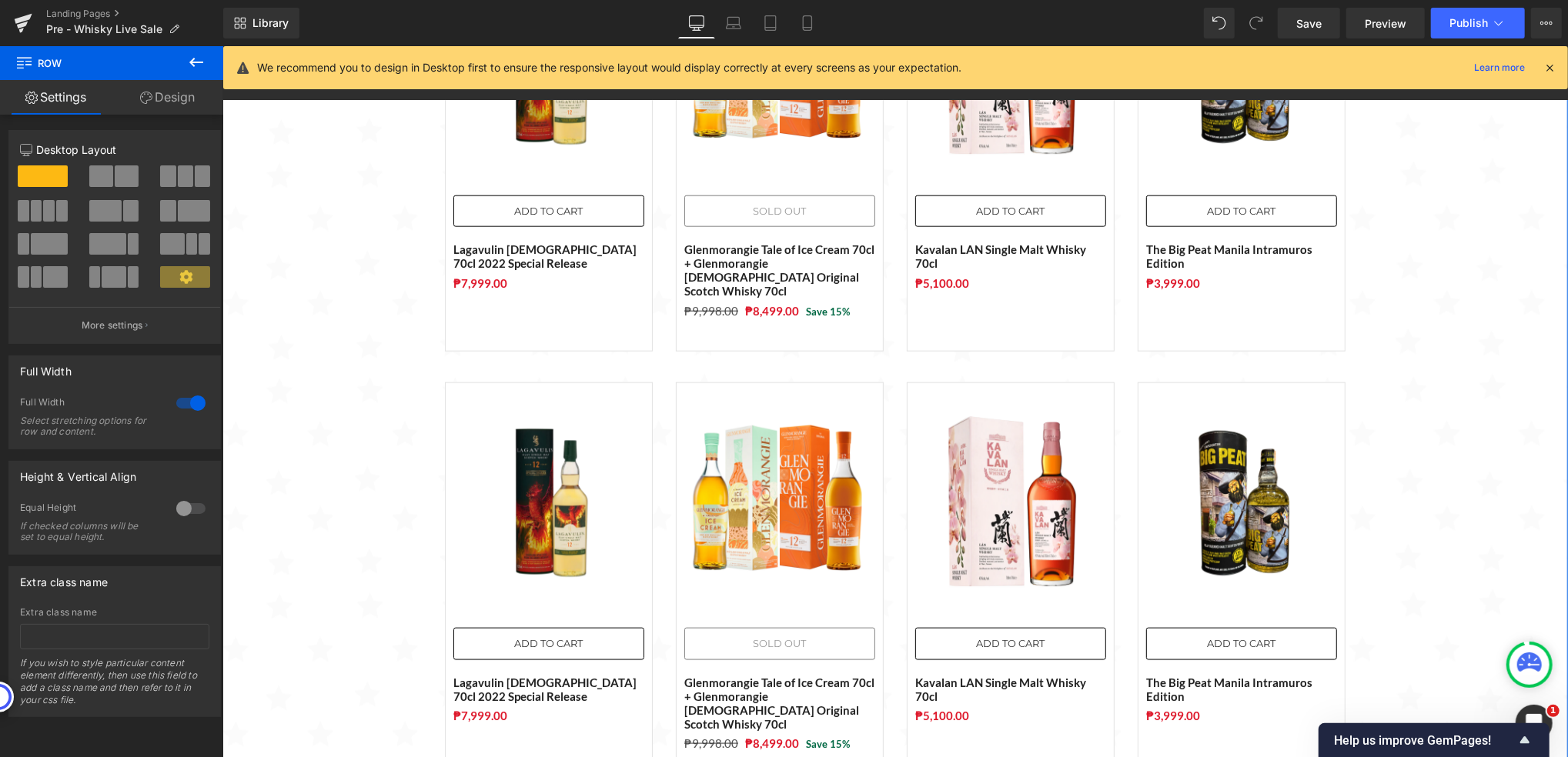
scroll to position [1432, 0]
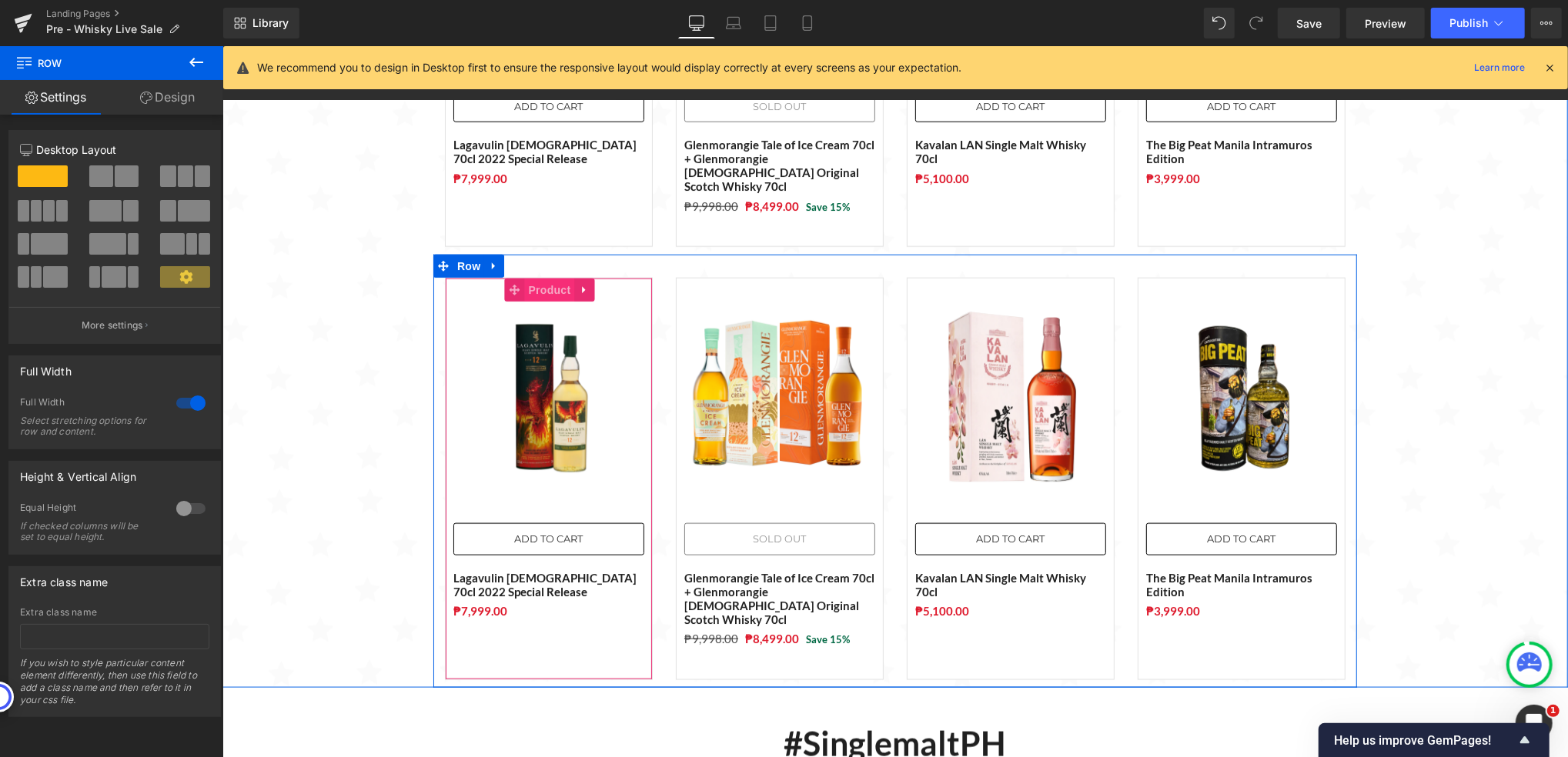
click at [534, 278] on span "Product" at bounding box center [549, 289] width 50 height 23
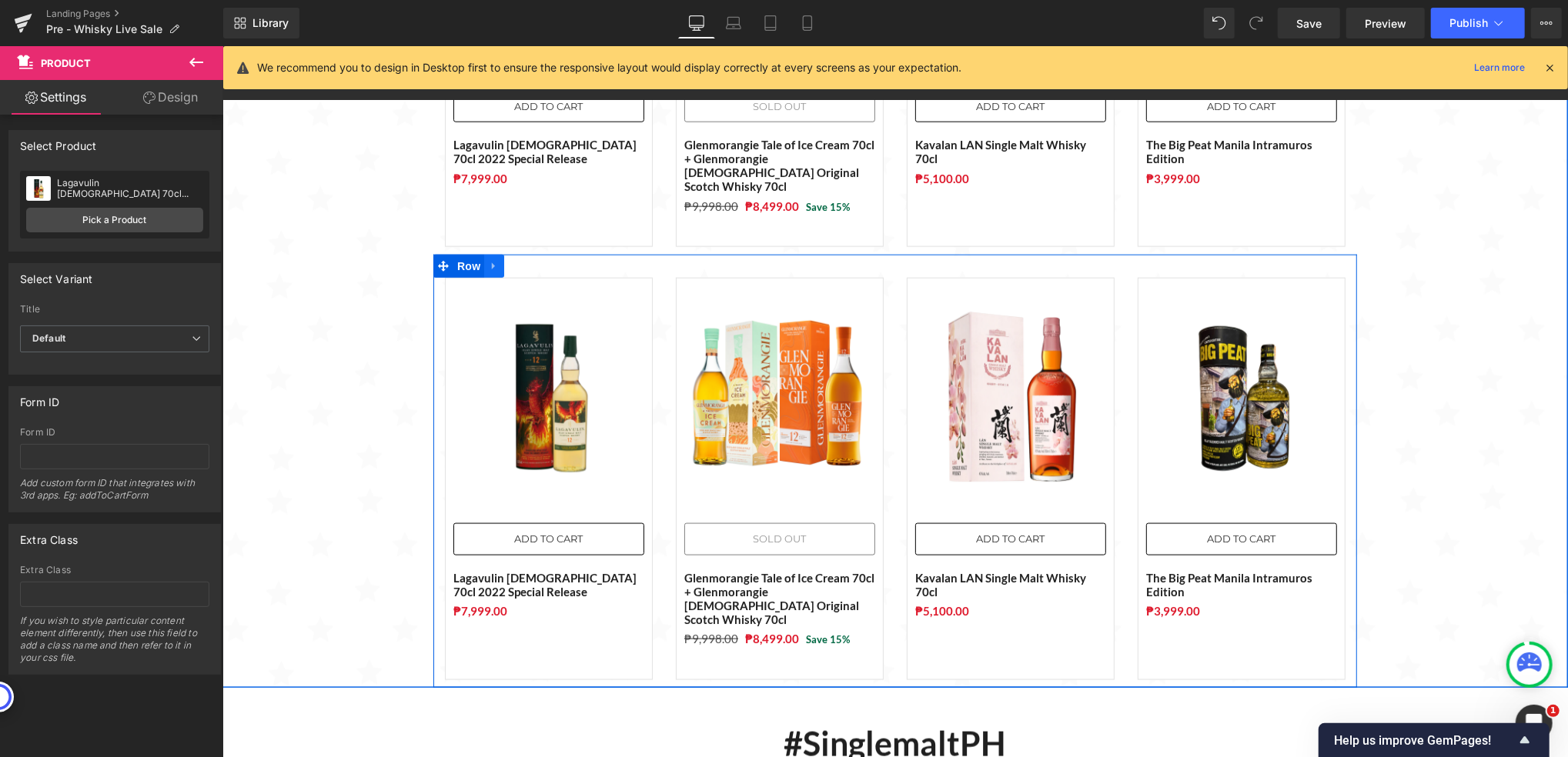
click at [491, 263] on icon at bounding box center [493, 266] width 3 height 7
drag, startPoint x: 505, startPoint y: 221, endPoint x: 496, endPoint y: 350, distance: 129.3
click at [508, 260] on icon at bounding box center [513, 265] width 11 height 11
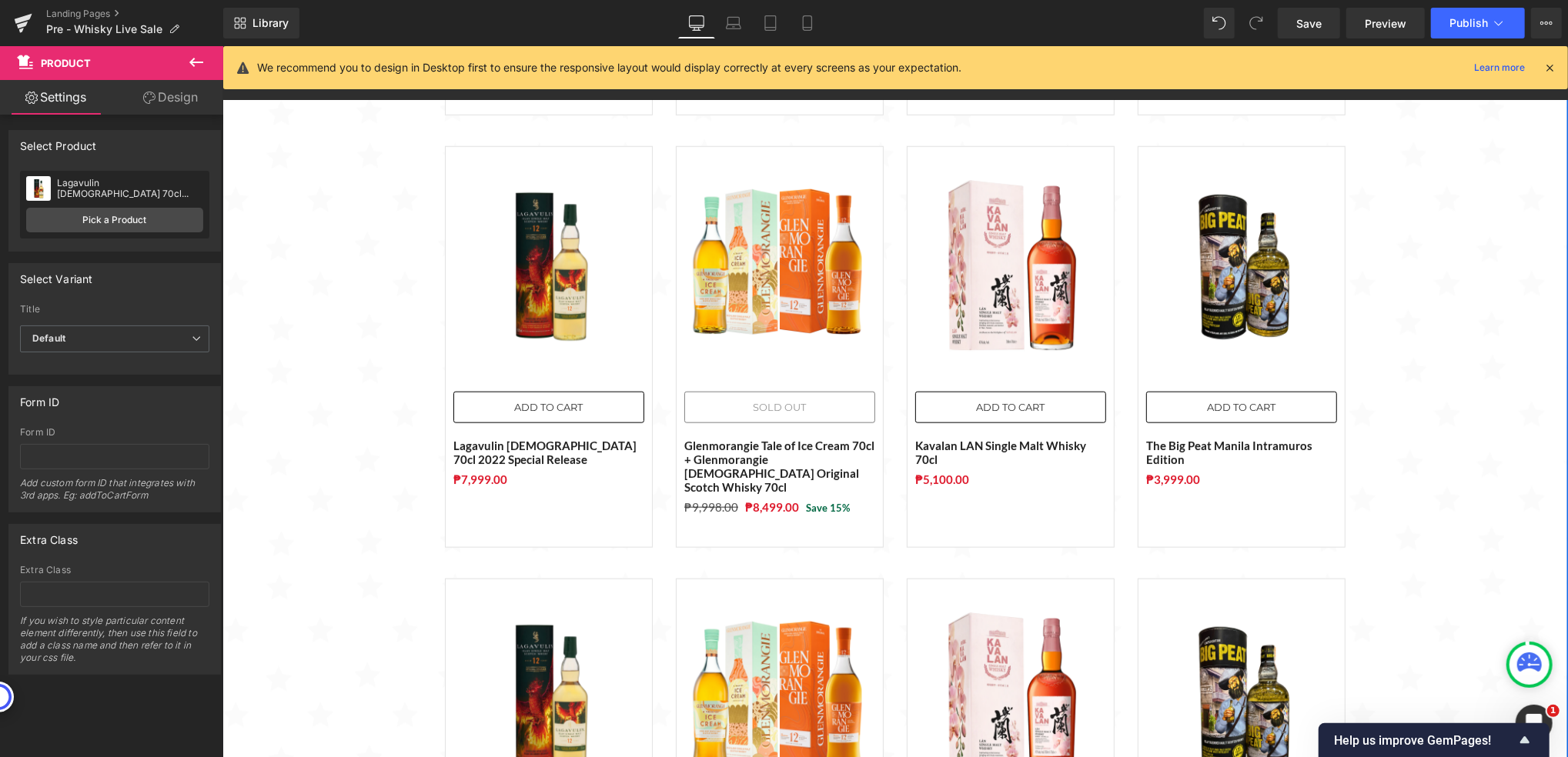
scroll to position [1337, 0]
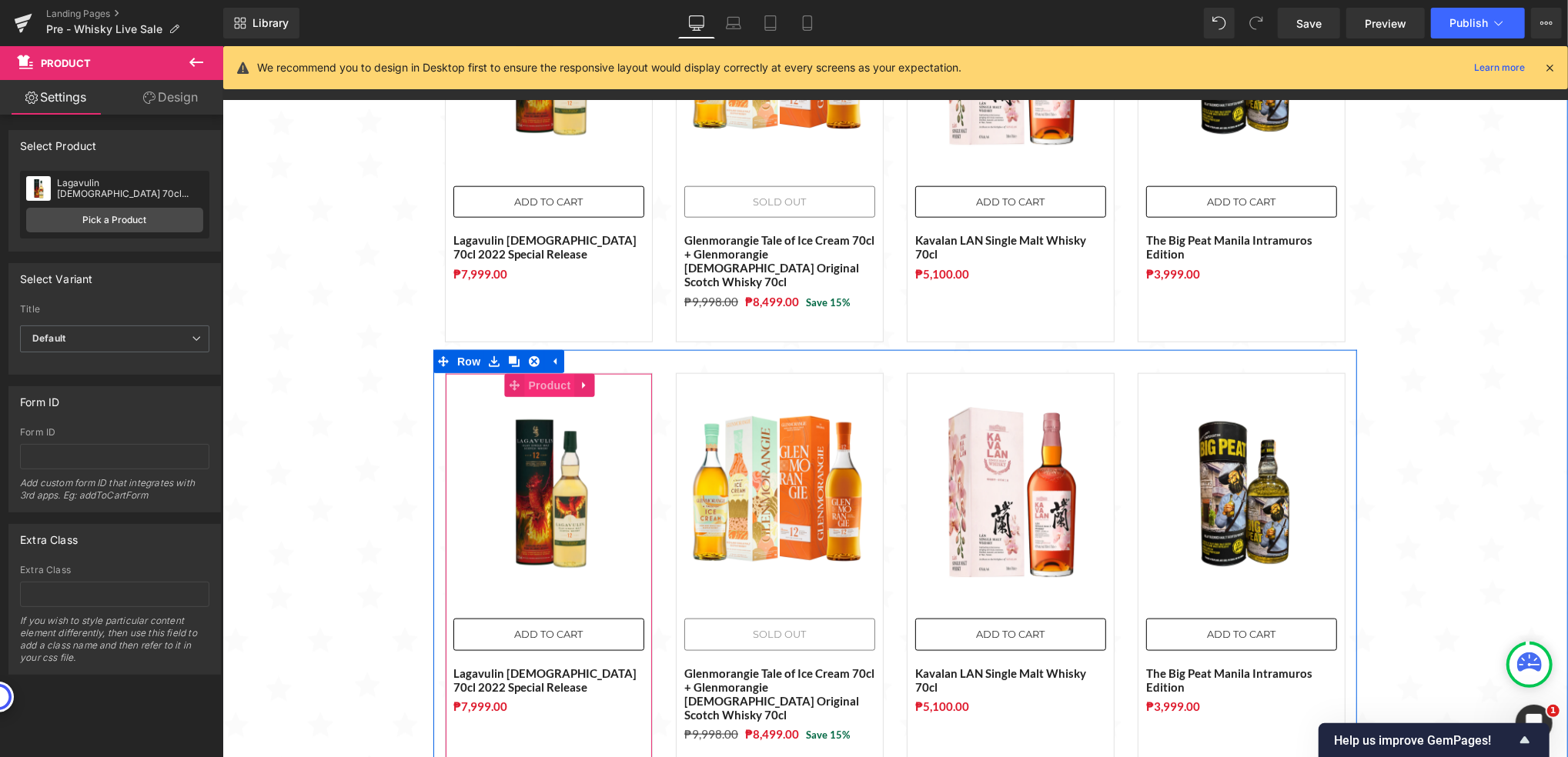
click at [524, 373] on span "Product" at bounding box center [549, 384] width 50 height 23
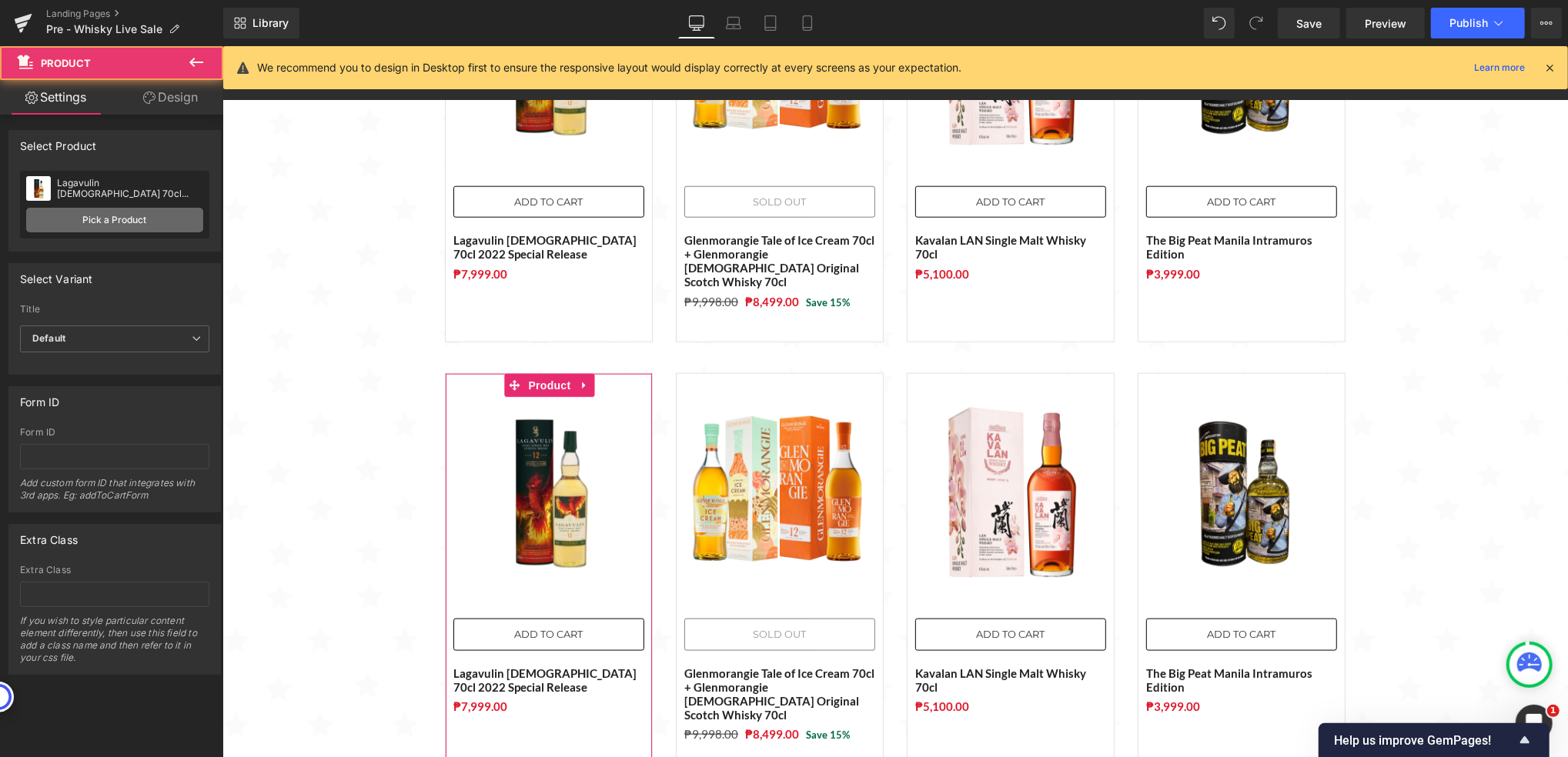
click at [88, 221] on link "Pick a Product" at bounding box center [115, 219] width 177 height 25
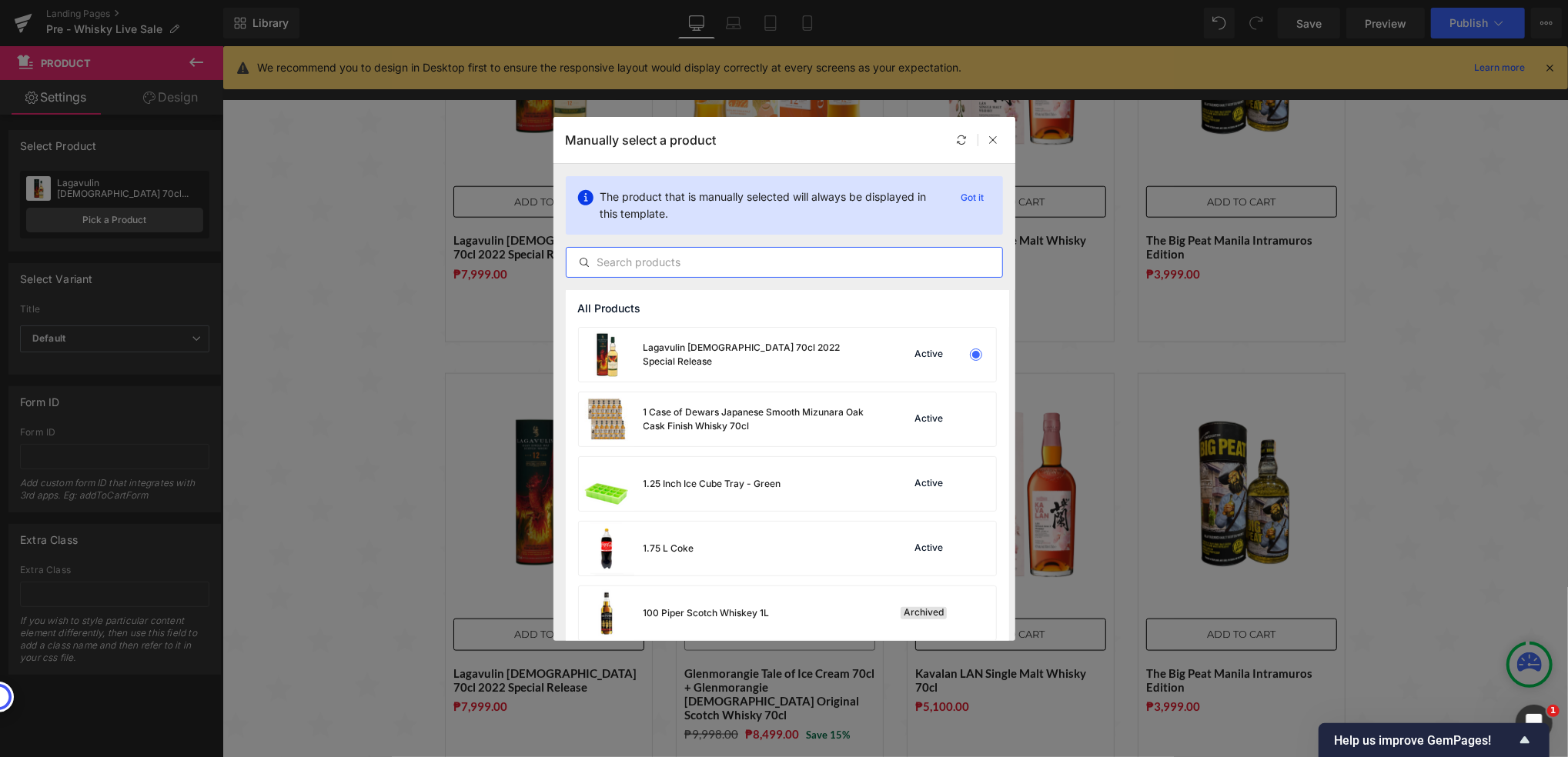
click at [624, 266] on input "text" at bounding box center [784, 263] width 436 height 19
paste input "Glenglassaugh [DEMOGRAPHIC_DATA] Single Malt Scotch Whisky 70cl with FREE Prism…"
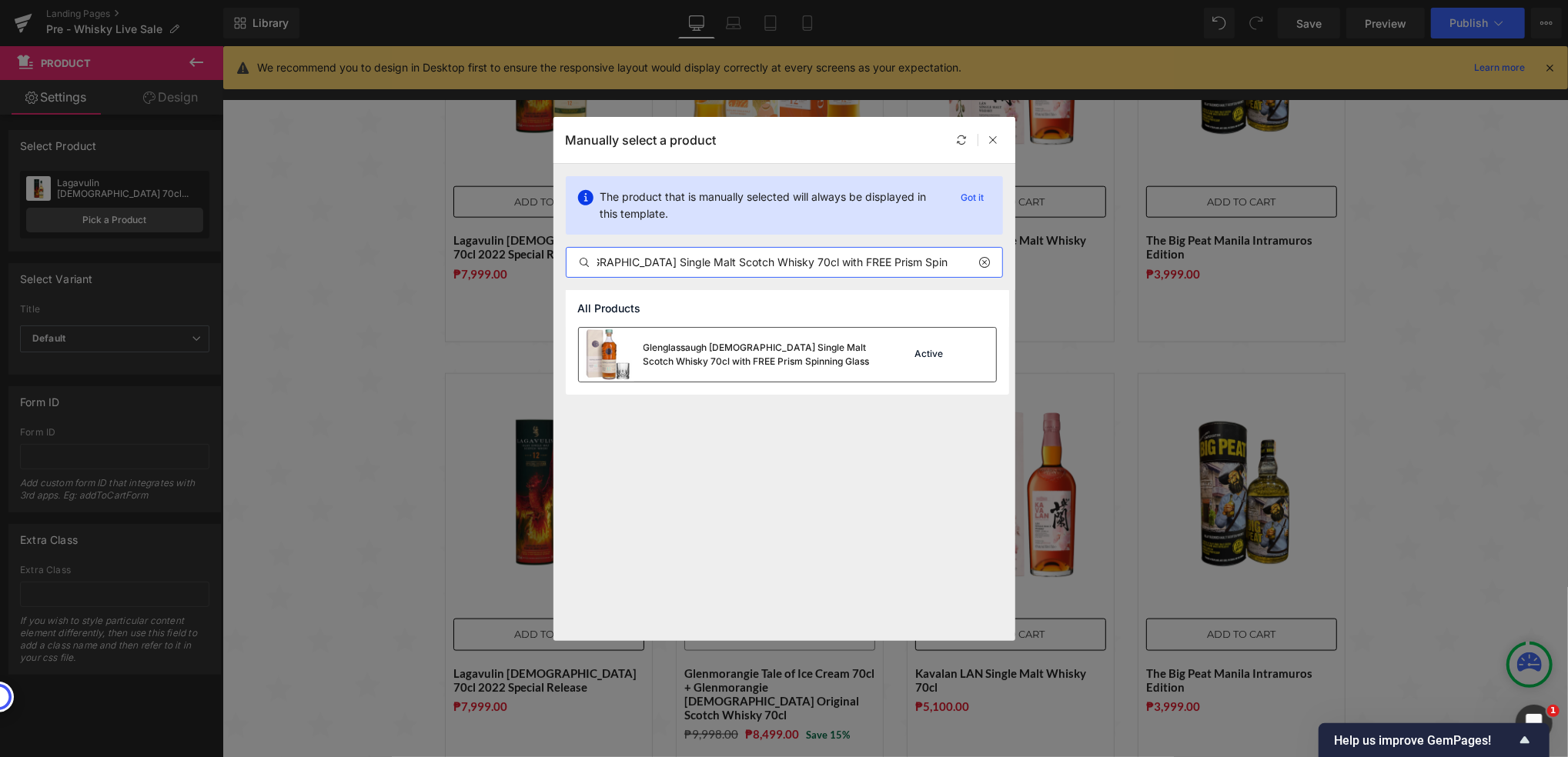
type input "Glenglassaugh [DEMOGRAPHIC_DATA] Single Malt Scotch Whisky 70cl with FREE Prism…"
click at [694, 343] on div "Glenglassaugh [DEMOGRAPHIC_DATA] Single Malt Scotch Whisky 70cl with FREE Prism…" at bounding box center [758, 355] width 231 height 28
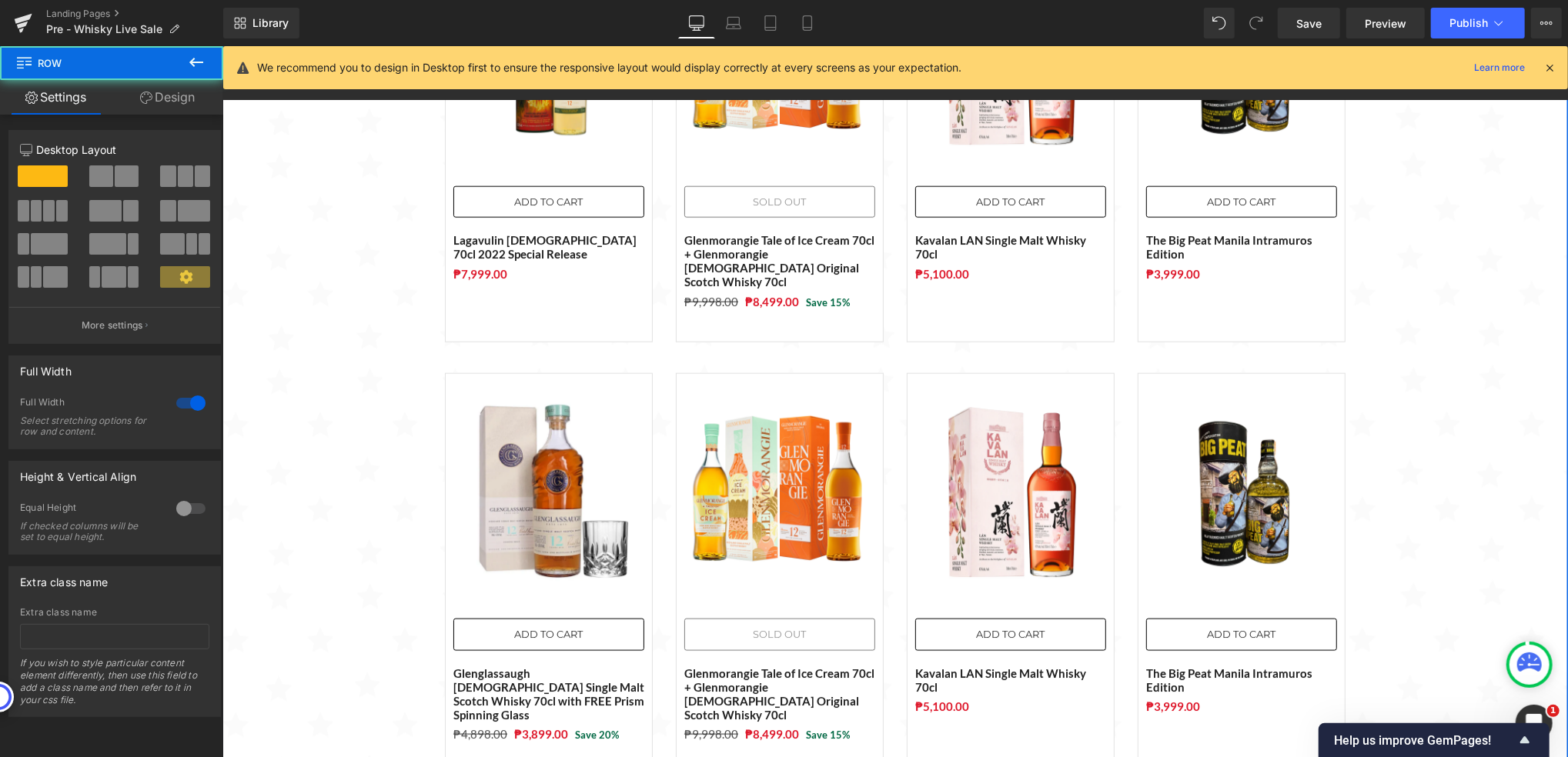
click at [334, 332] on div "Sale Off (P) Image ADD TO CART (P) Cart Button The Macallan Time: Space Mastery…" at bounding box center [895, 140] width 1346 height 2150
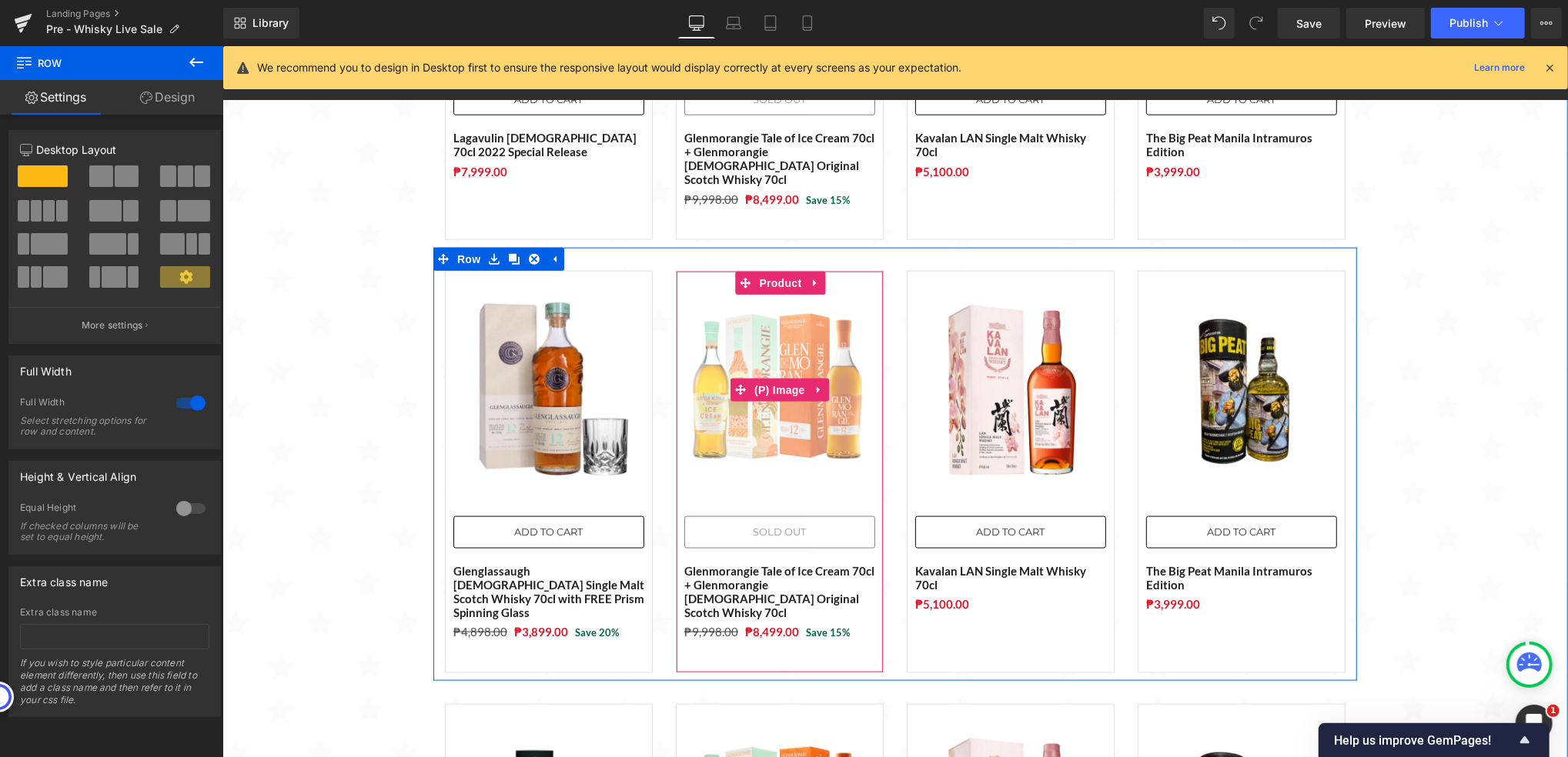
scroll to position [1131, 0]
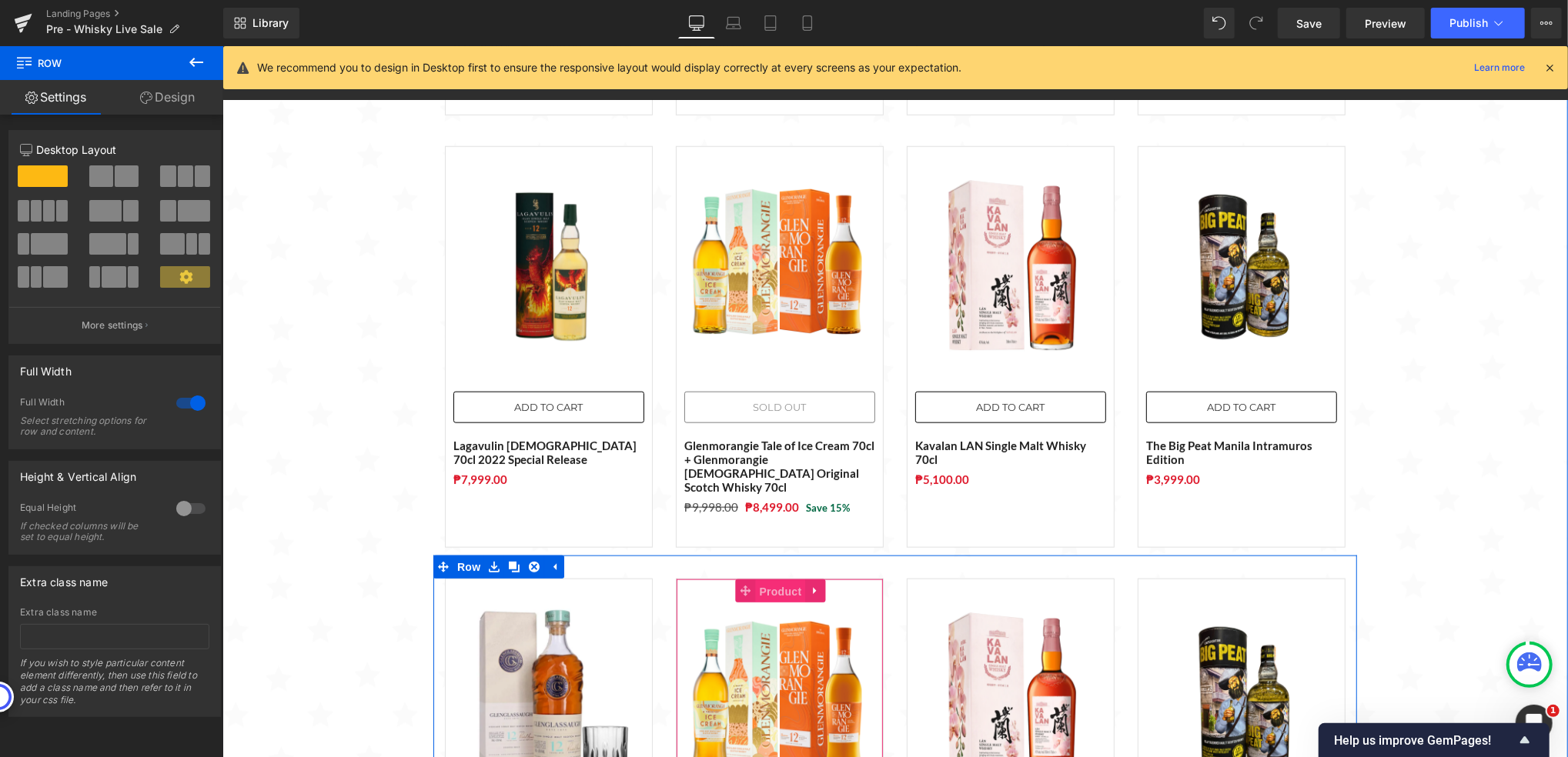
click at [767, 579] on span "Product" at bounding box center [780, 590] width 50 height 23
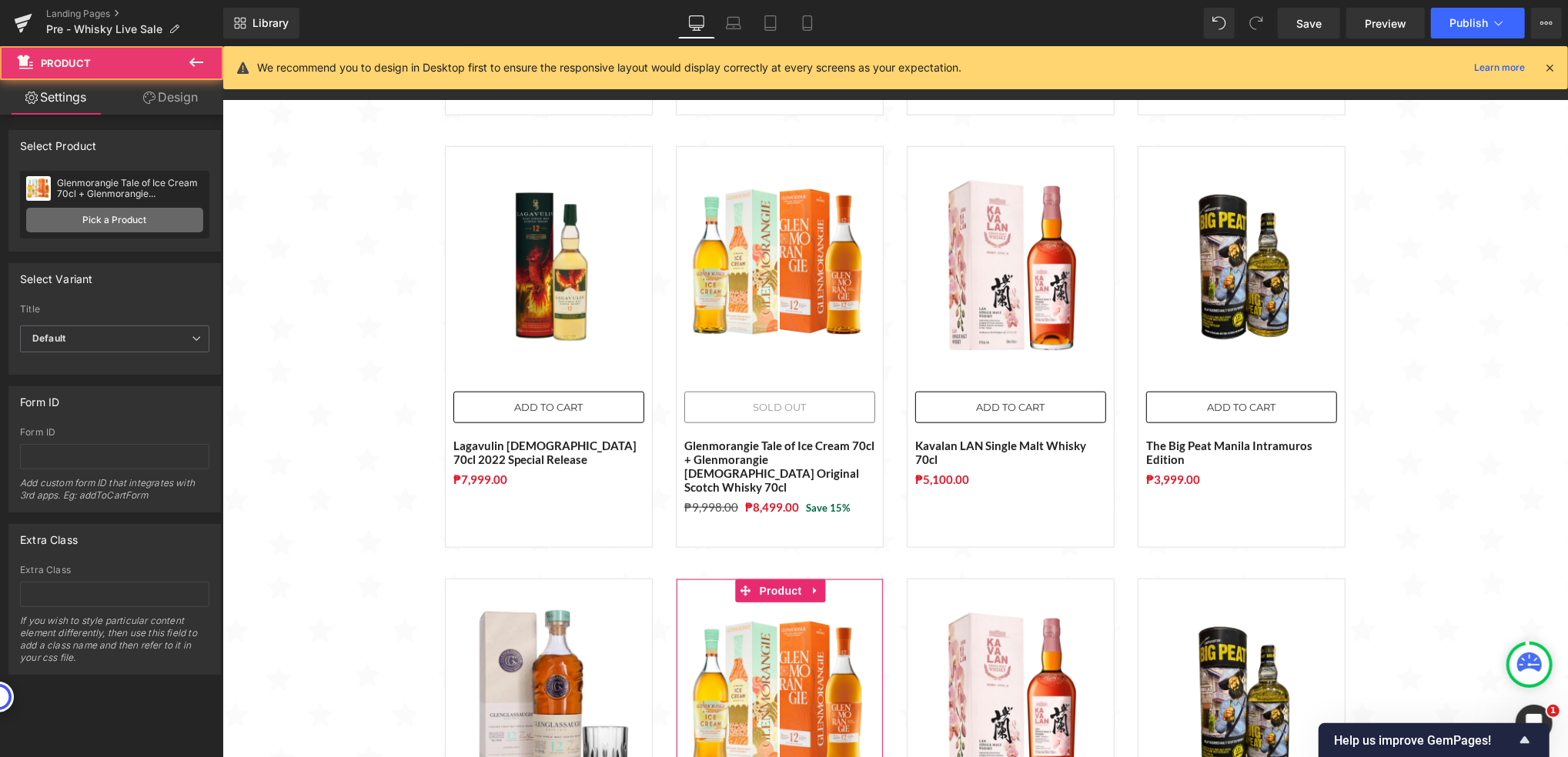
click at [115, 220] on link "Pick a Product" at bounding box center [115, 219] width 177 height 25
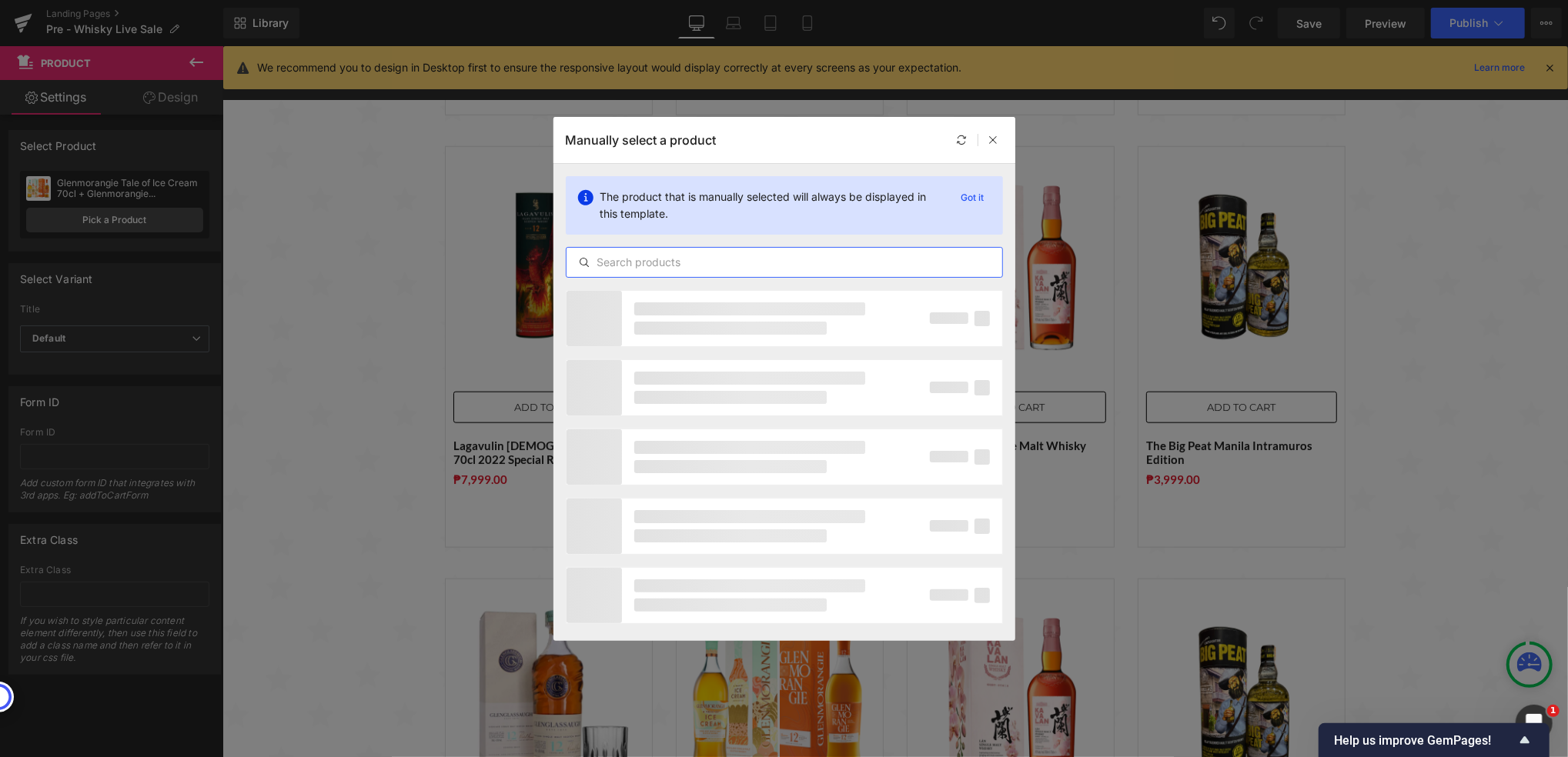
click at [792, 270] on input "text" at bounding box center [784, 263] width 436 height 19
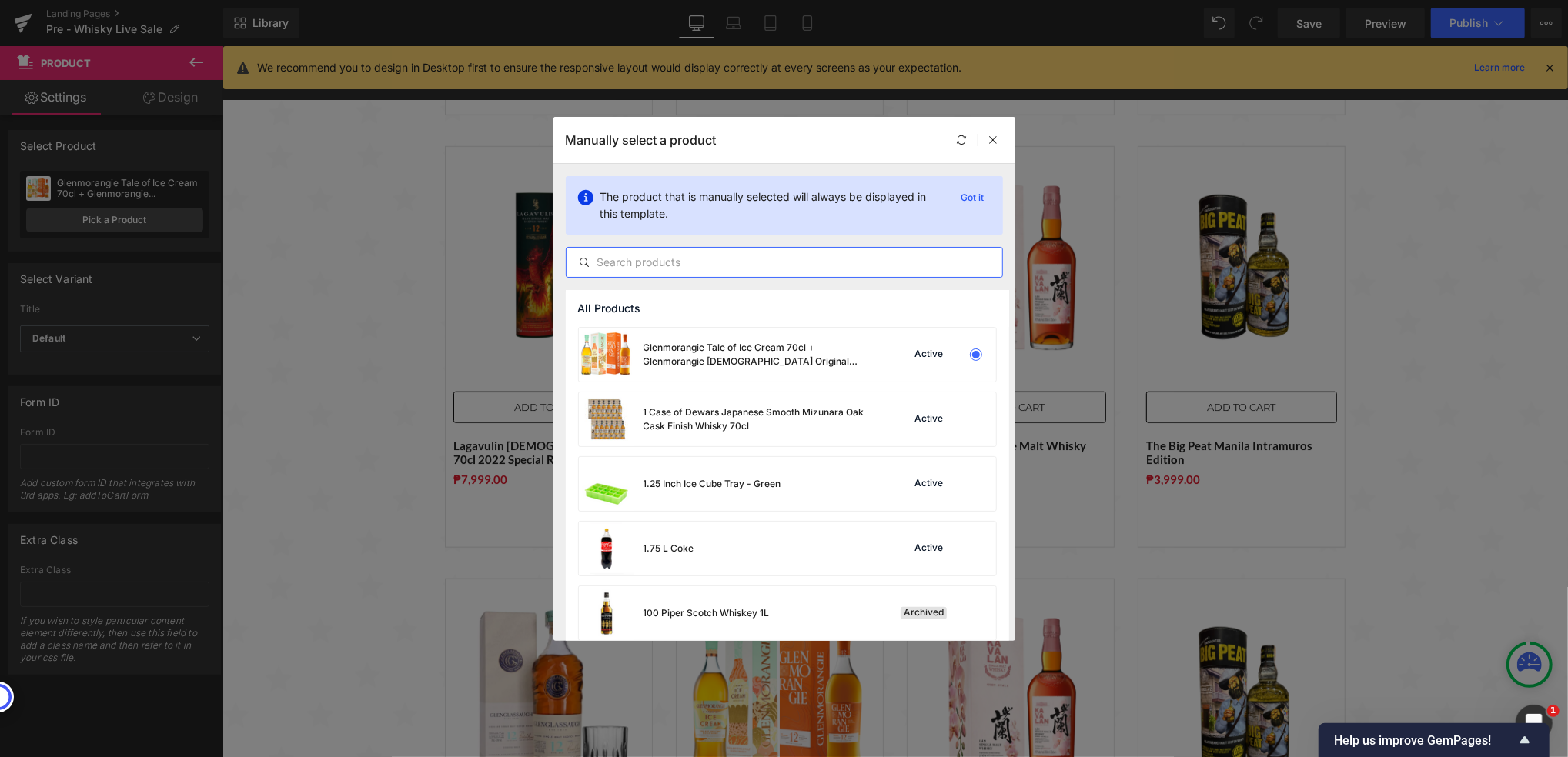
paste input "Glendronach [PERSON_NAME] [DEMOGRAPHIC_DATA] (Oloroso & [PERSON_NAME]) 1L"
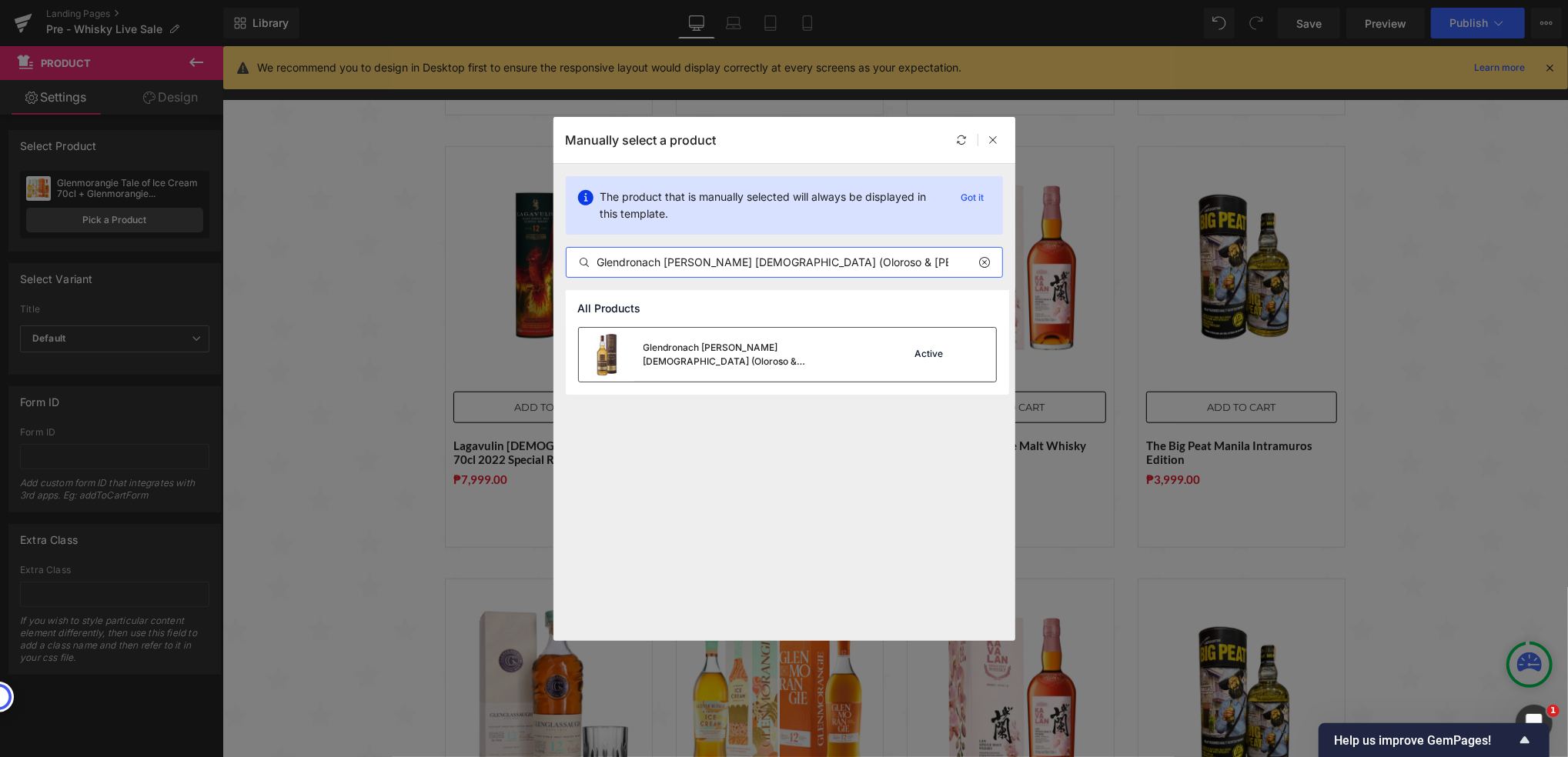
type input "Glendronach [PERSON_NAME] [DEMOGRAPHIC_DATA] (Oloroso & [PERSON_NAME]) 1L"
drag, startPoint x: 723, startPoint y: 351, endPoint x: 386, endPoint y: 314, distance: 339.0
click at [723, 351] on div "Glendronach [PERSON_NAME] [DEMOGRAPHIC_DATA] (Oloroso & [PERSON_NAME]) 1L" at bounding box center [758, 355] width 231 height 28
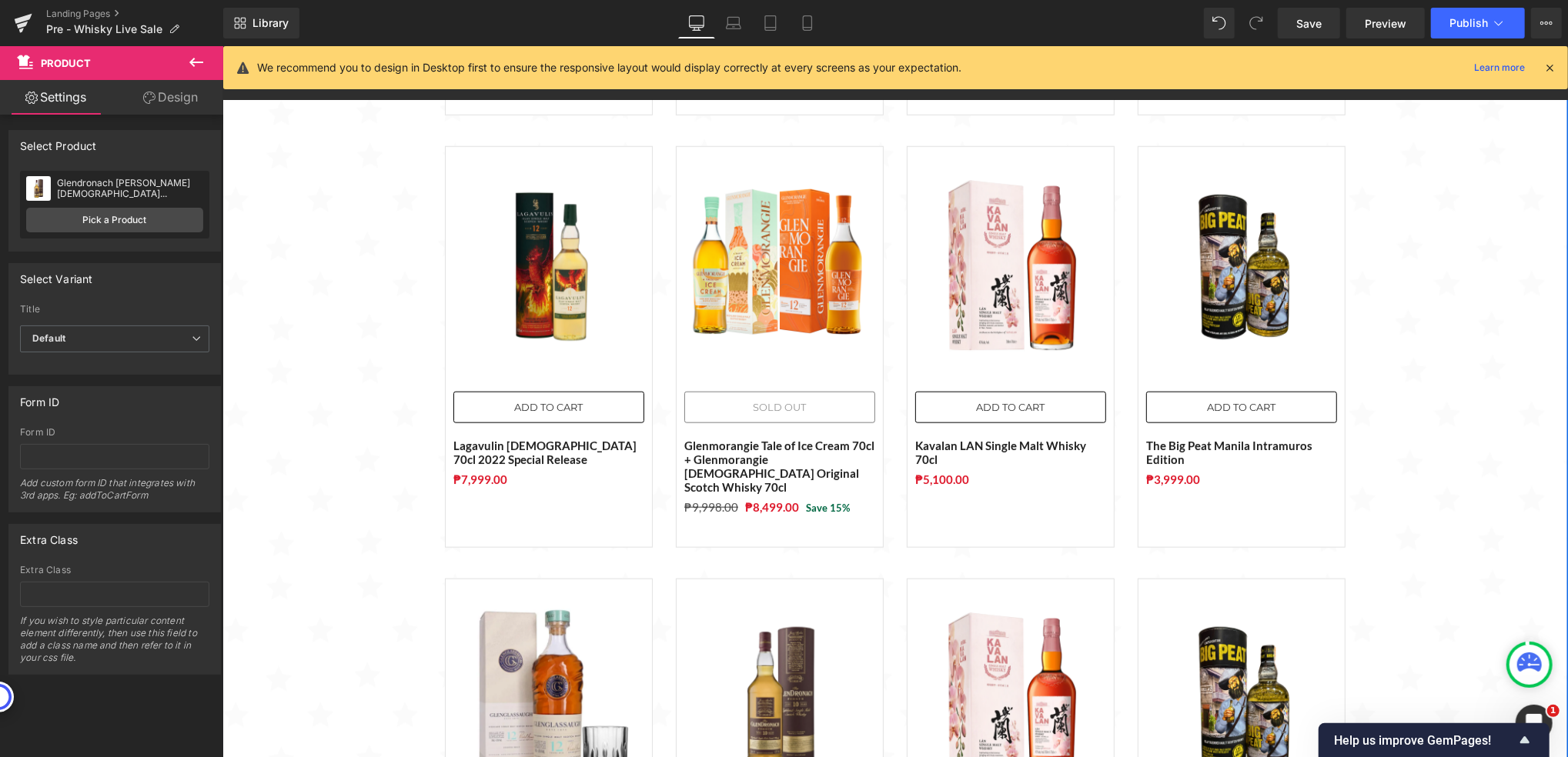
click at [328, 382] on div "Sale Off (P) Image ADD TO CART (P) Cart Button The Macallan Time: Space Mastery…" at bounding box center [895, 345] width 1346 height 2150
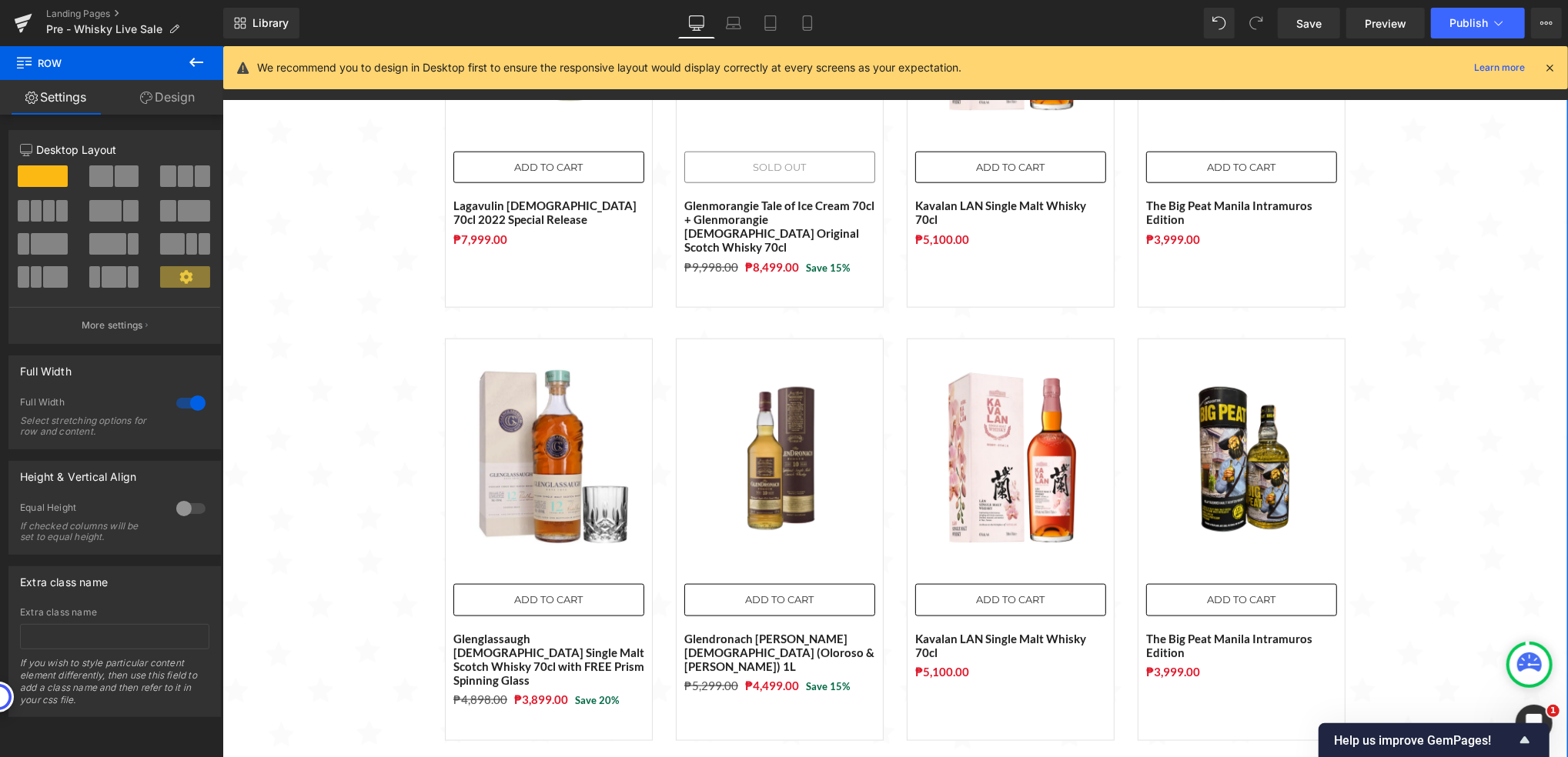
scroll to position [1337, 0]
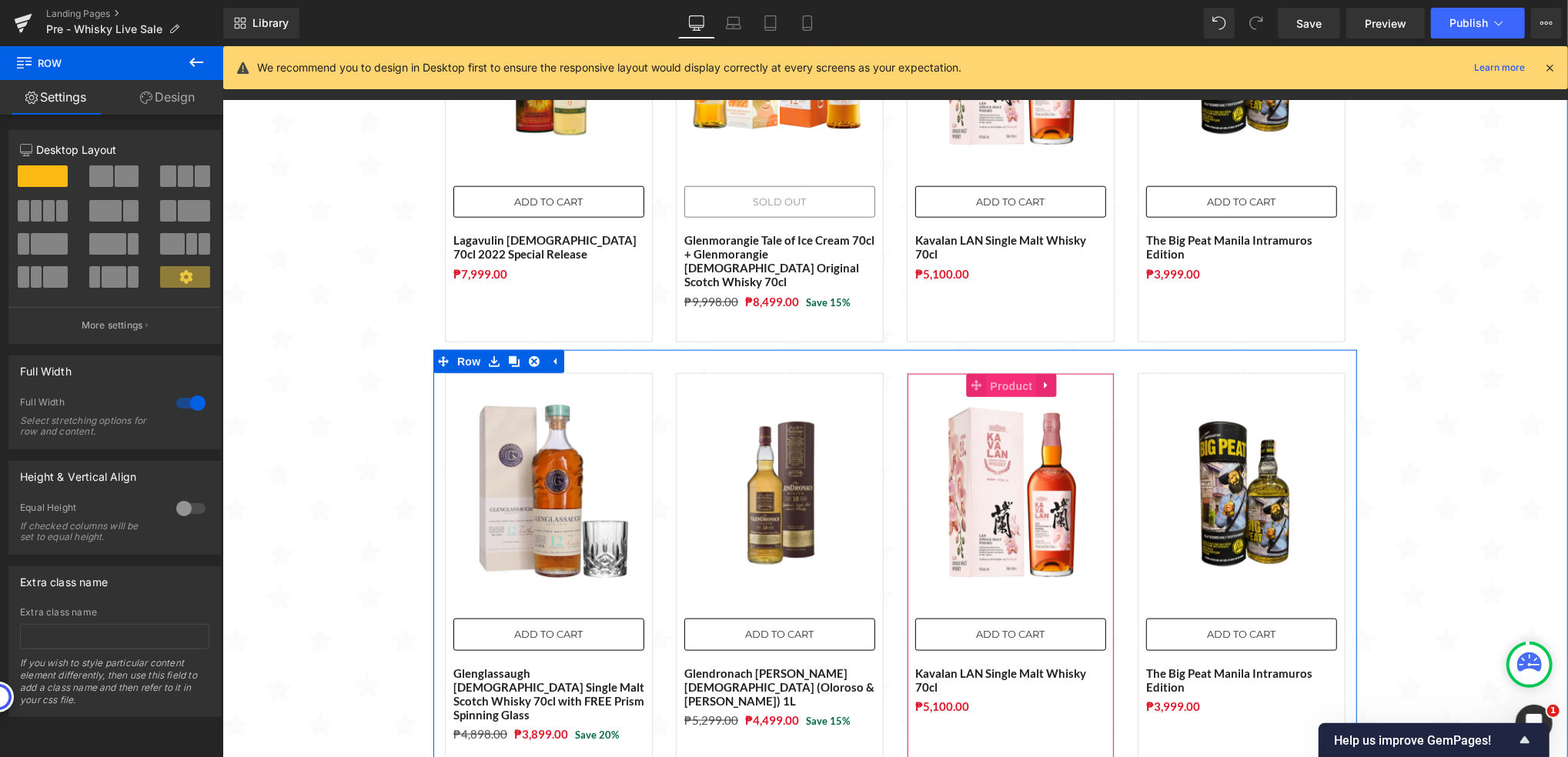
click at [990, 374] on span "Product" at bounding box center [1011, 385] width 50 height 23
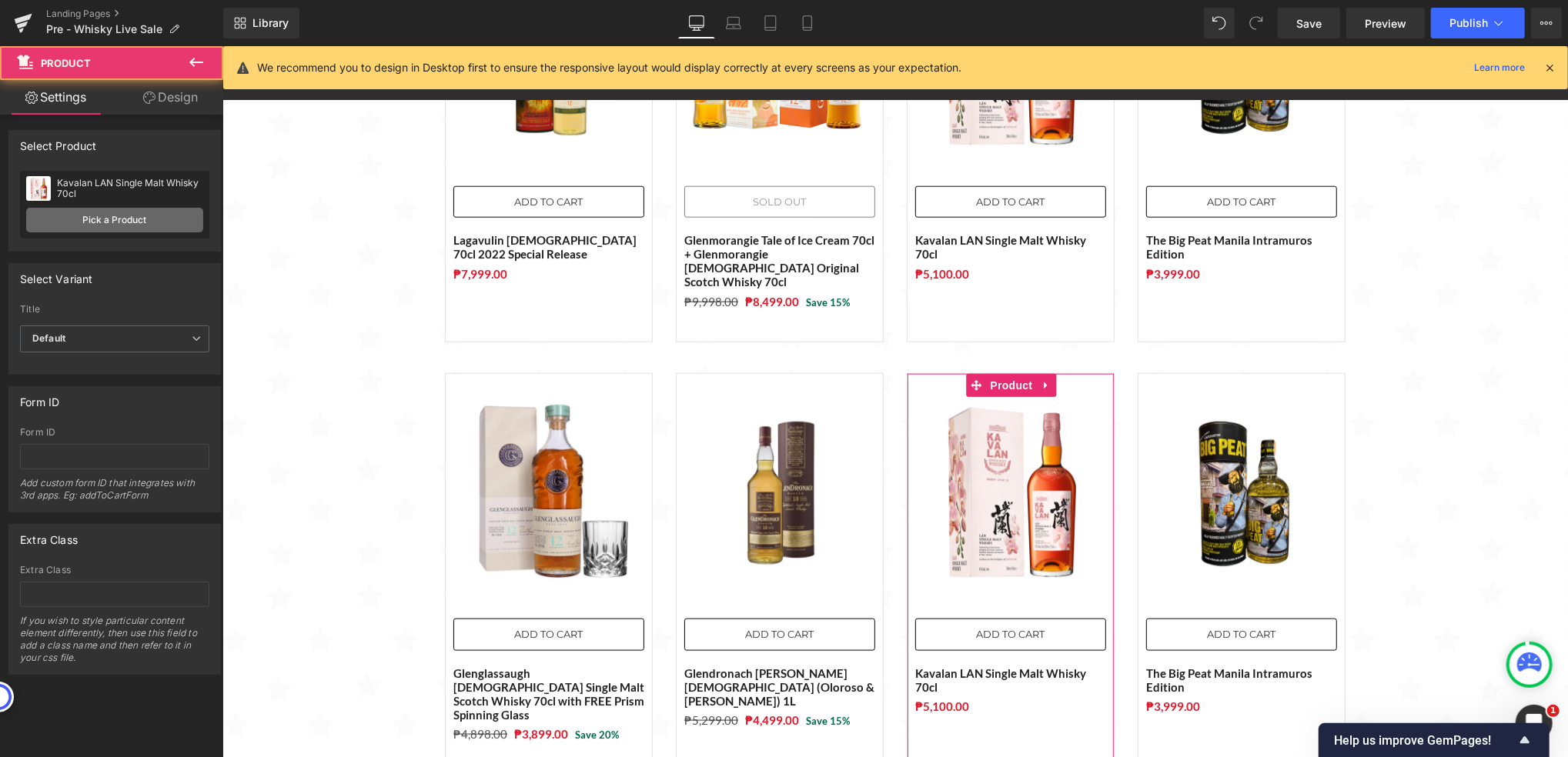
click at [141, 225] on link "Pick a Product" at bounding box center [115, 219] width 177 height 25
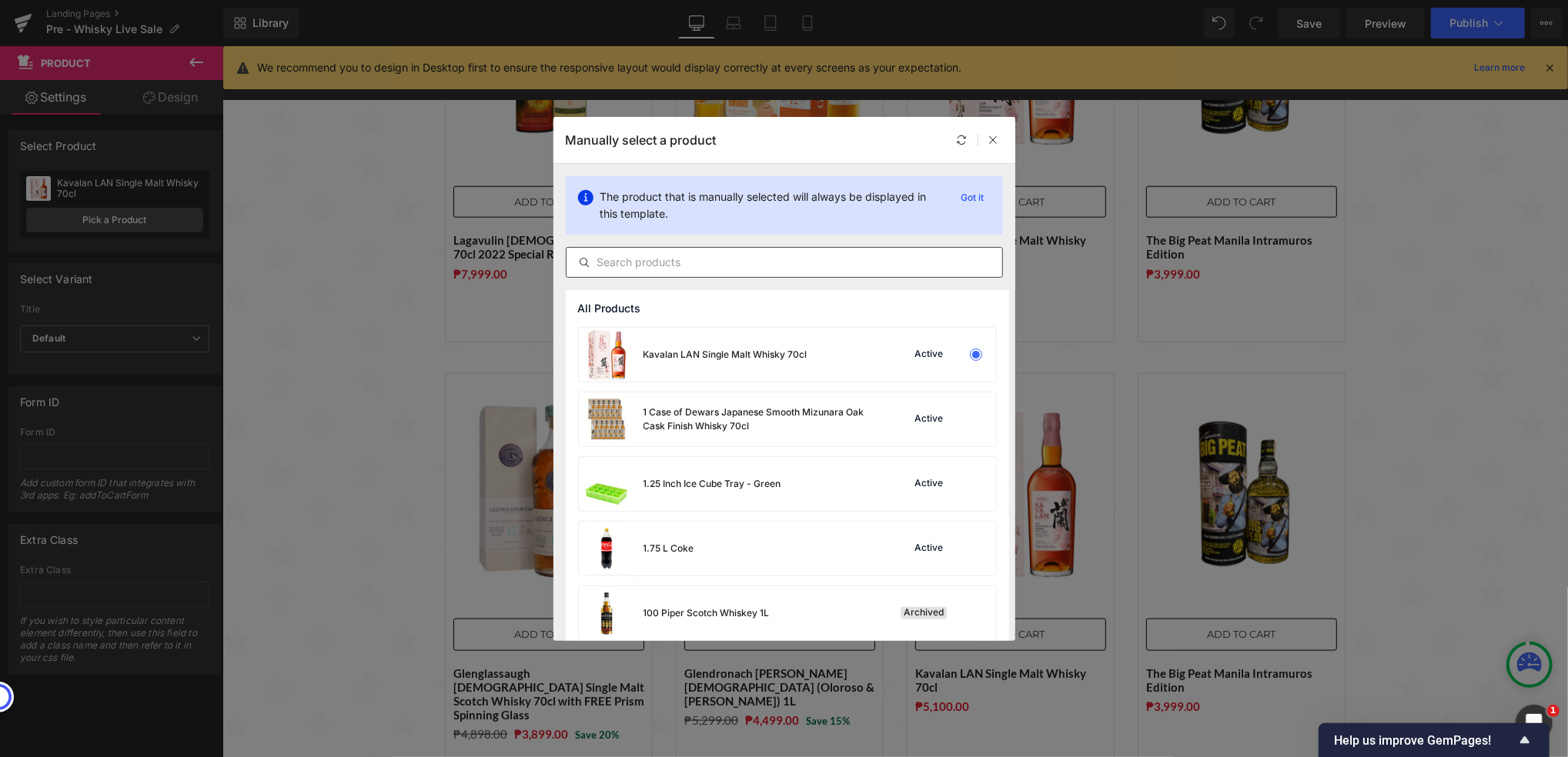
click at [704, 265] on input "text" at bounding box center [784, 263] width 436 height 19
paste input "Glendronach [DEMOGRAPHIC_DATA] [PERSON_NAME] Cask Matured Whisky 70cl with FREE…"
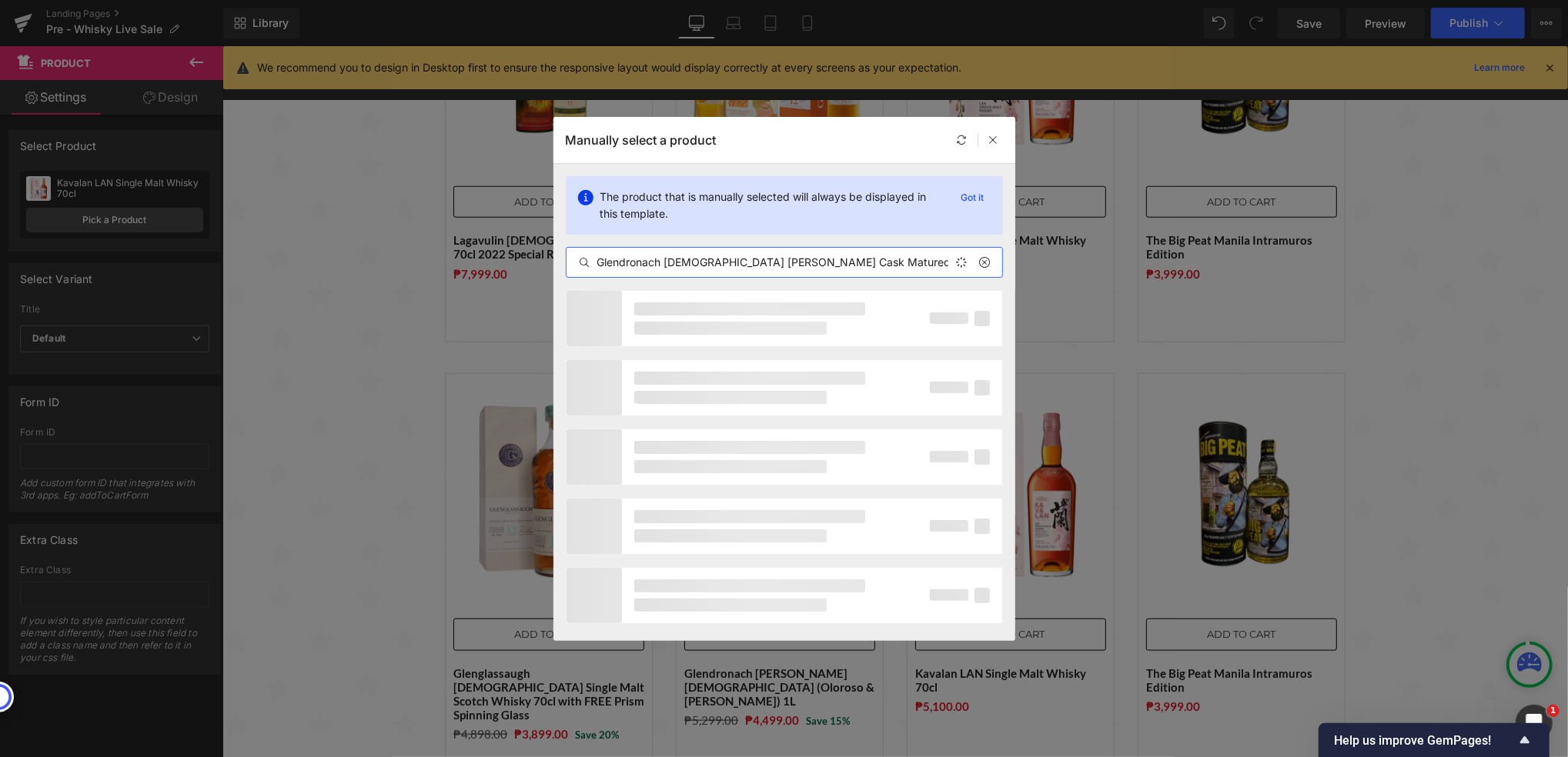
scroll to position [0, 115]
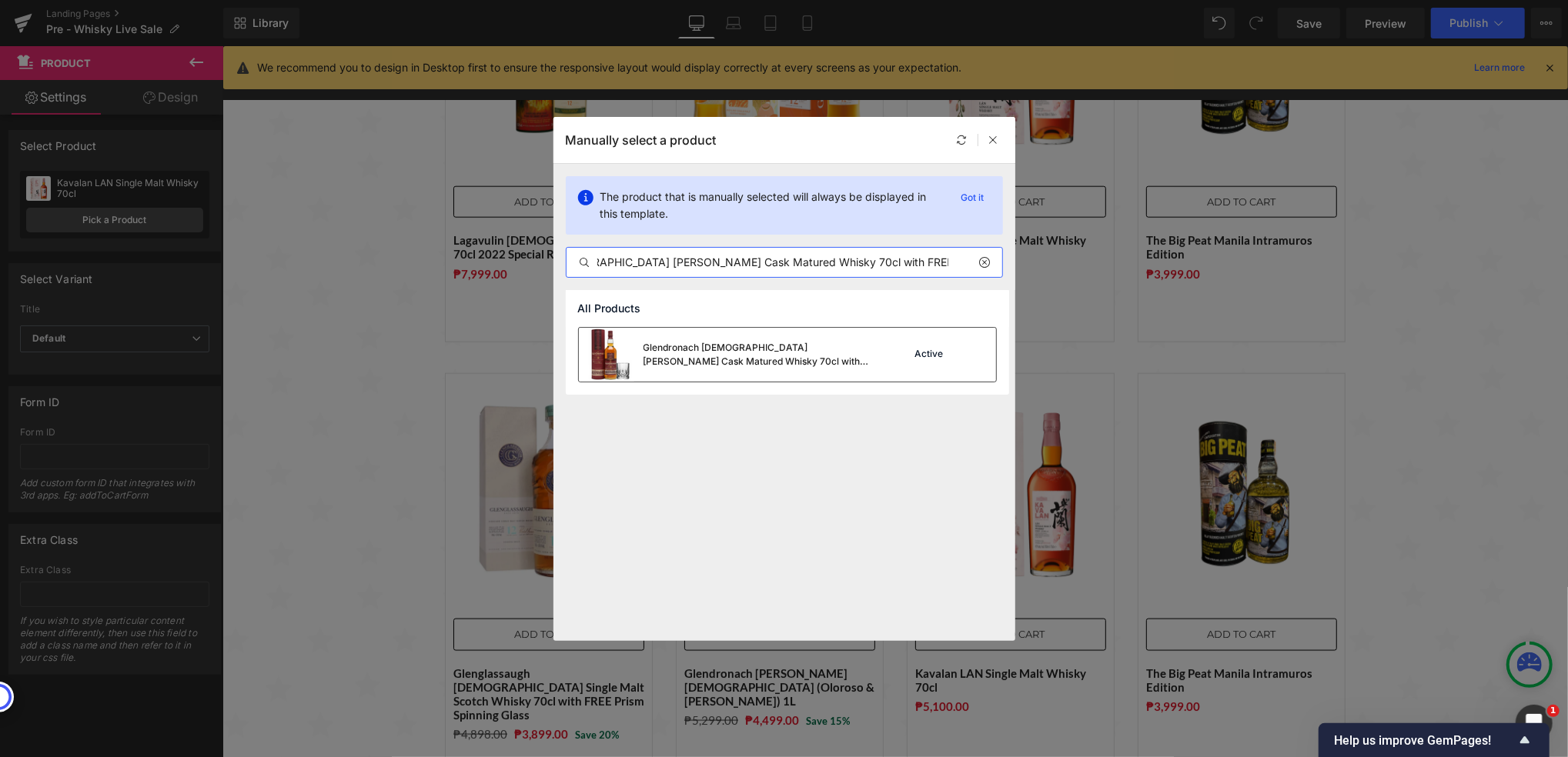
type input "Glendronach [DEMOGRAPHIC_DATA] [PERSON_NAME] Cask Matured Whisky 70cl with FREE…"
click at [774, 360] on div "Glendronach [DEMOGRAPHIC_DATA] [PERSON_NAME] Cask Matured Whisky 70cl with FREE…" at bounding box center [758, 355] width 231 height 28
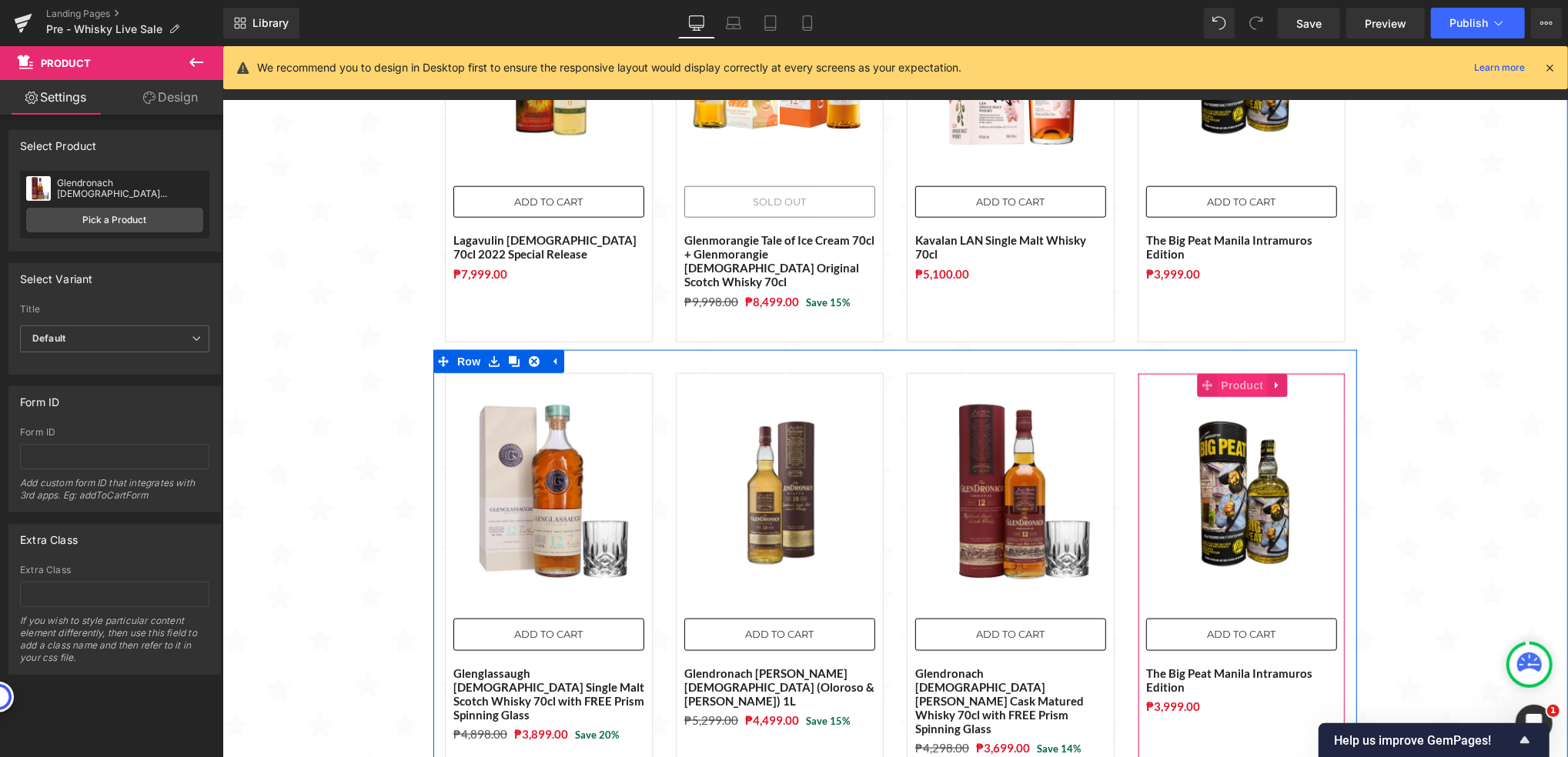
drag, startPoint x: 1228, startPoint y: 343, endPoint x: 1211, endPoint y: 344, distance: 17.0
click at [1228, 373] on span "Product" at bounding box center [1241, 384] width 50 height 23
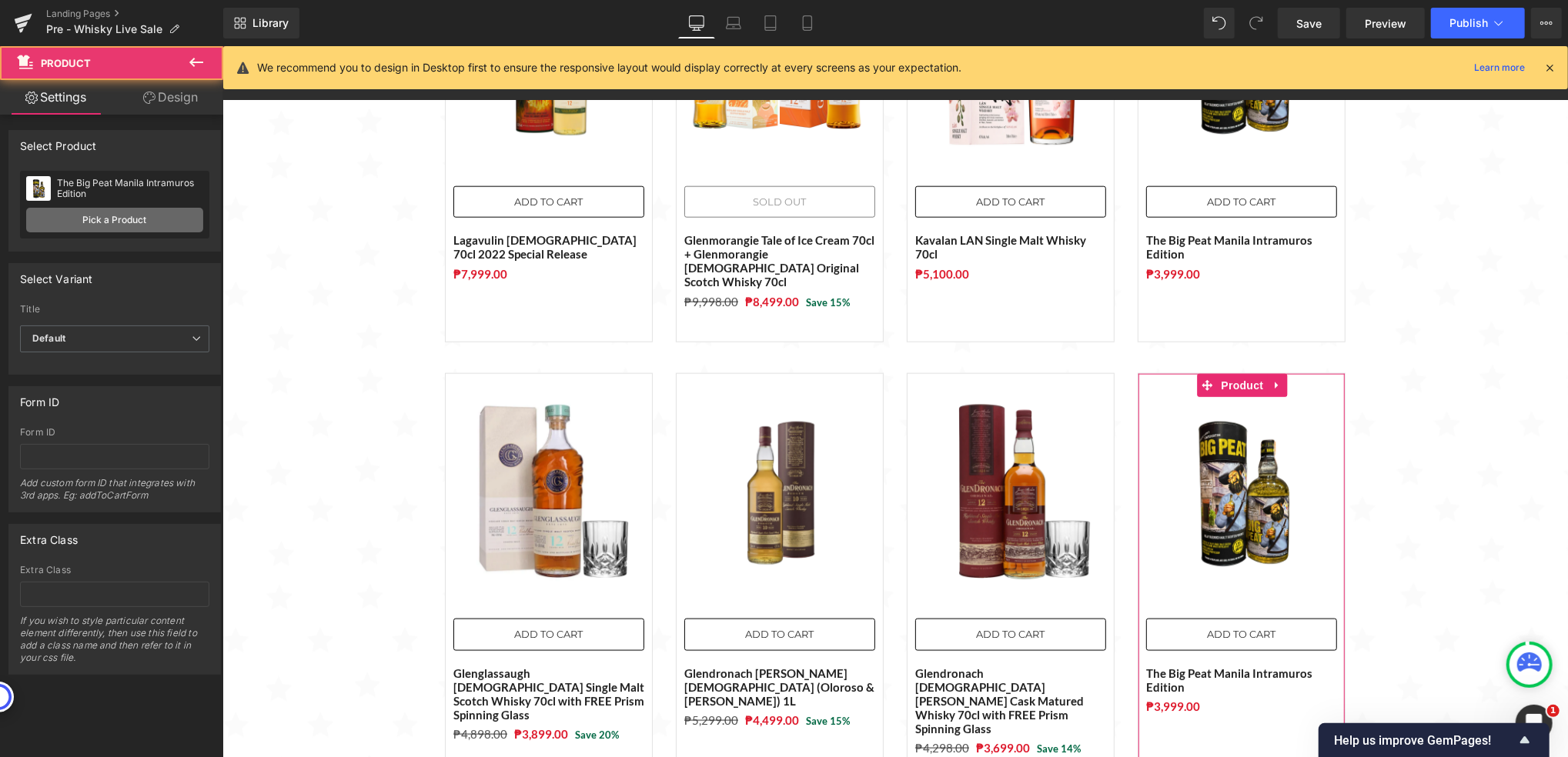
click at [103, 224] on link "Pick a Product" at bounding box center [115, 219] width 177 height 25
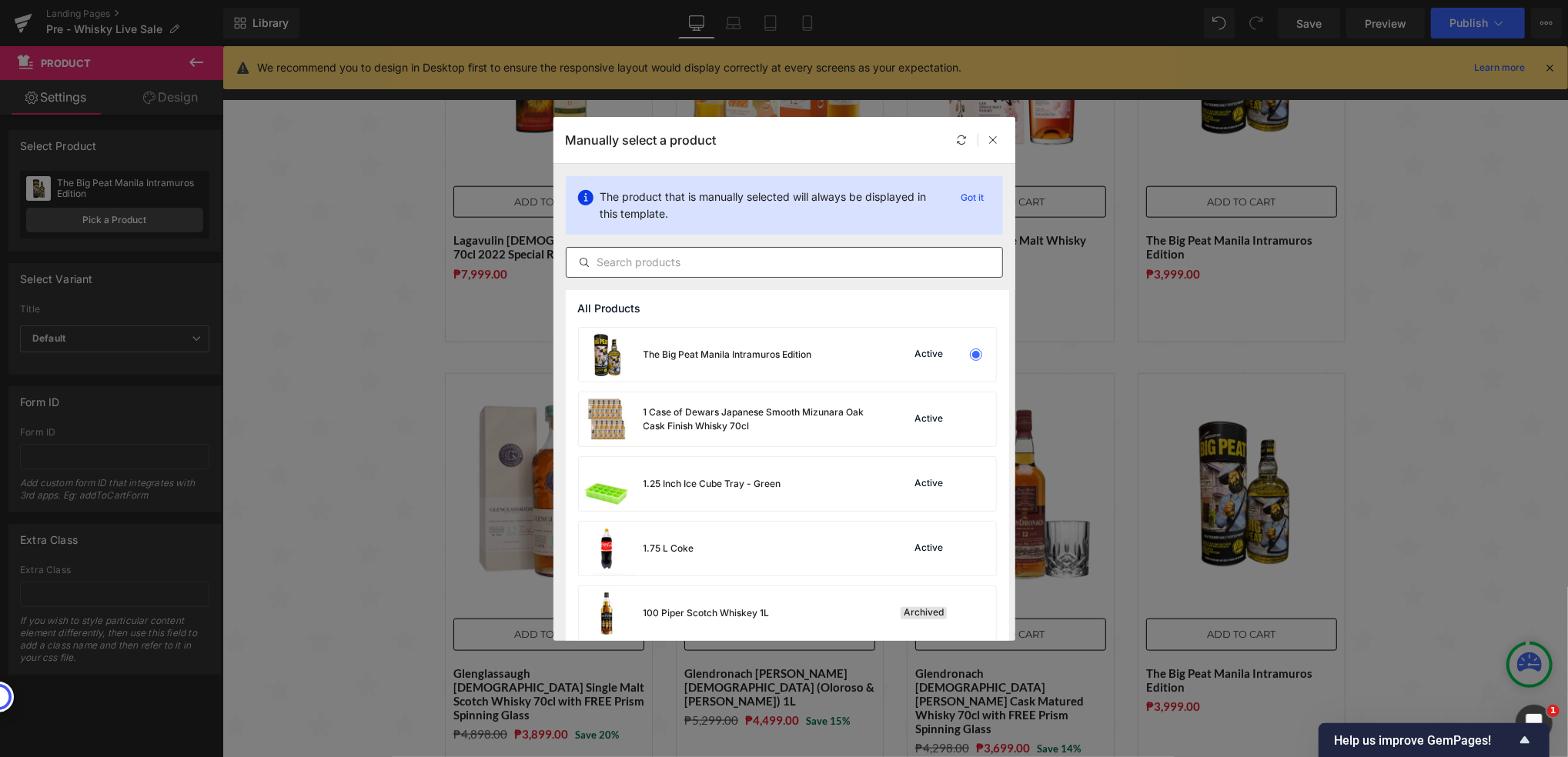
click at [746, 278] on div "The product that is manually selected will always be displayed in this template…" at bounding box center [784, 227] width 462 height 126
click at [736, 265] on input "text" at bounding box center [784, 263] width 436 height 19
paste input "Benriach [DEMOGRAPHIC_DATA] The Smoky Twelve 70cl"
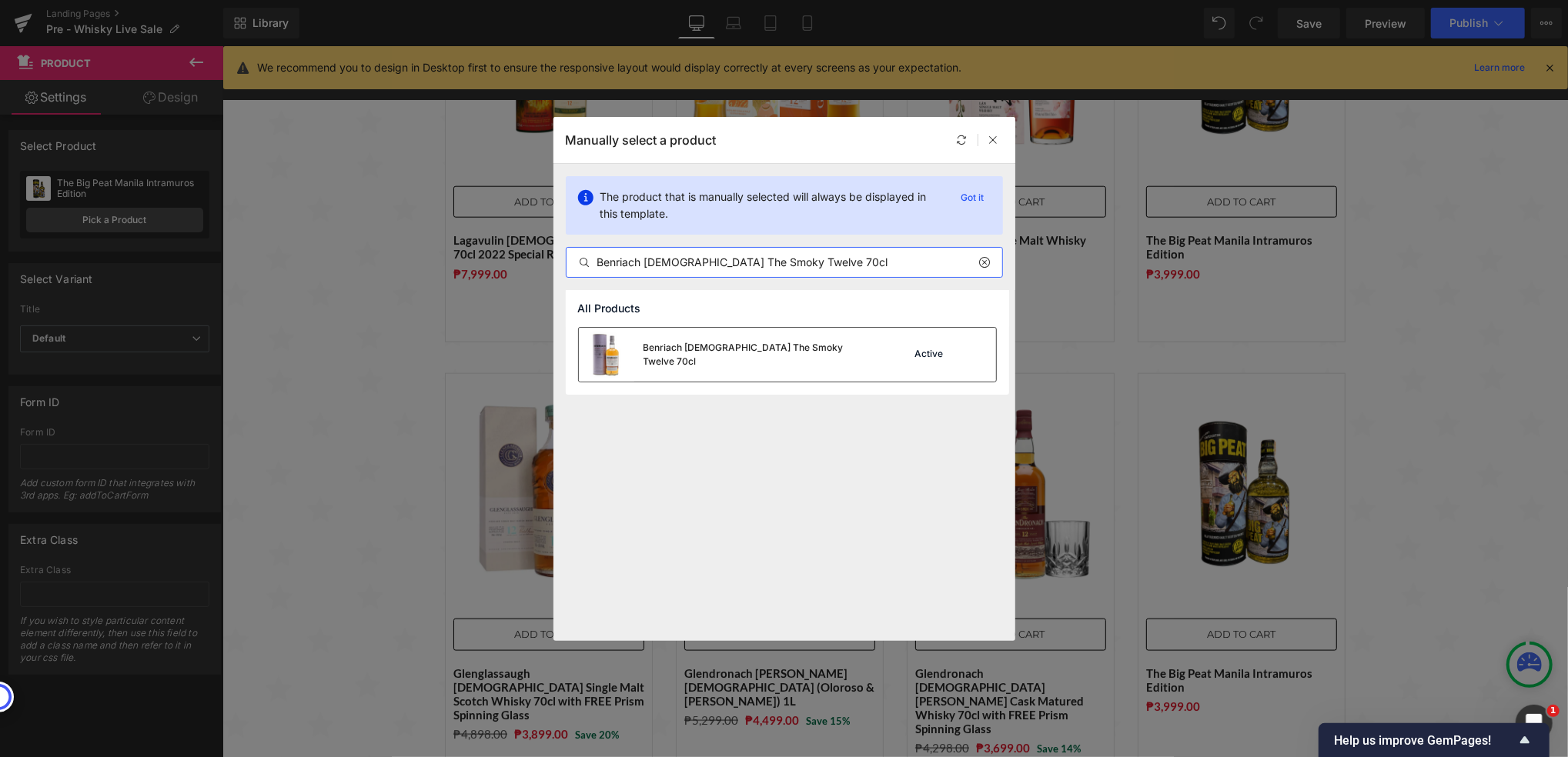
type input "Benriach [DEMOGRAPHIC_DATA] The Smoky Twelve 70cl"
drag, startPoint x: 782, startPoint y: 356, endPoint x: 624, endPoint y: 323, distance: 161.4
click at [782, 356] on div "Benriach [DEMOGRAPHIC_DATA] The Smoky Twelve 70cl" at bounding box center [758, 355] width 231 height 28
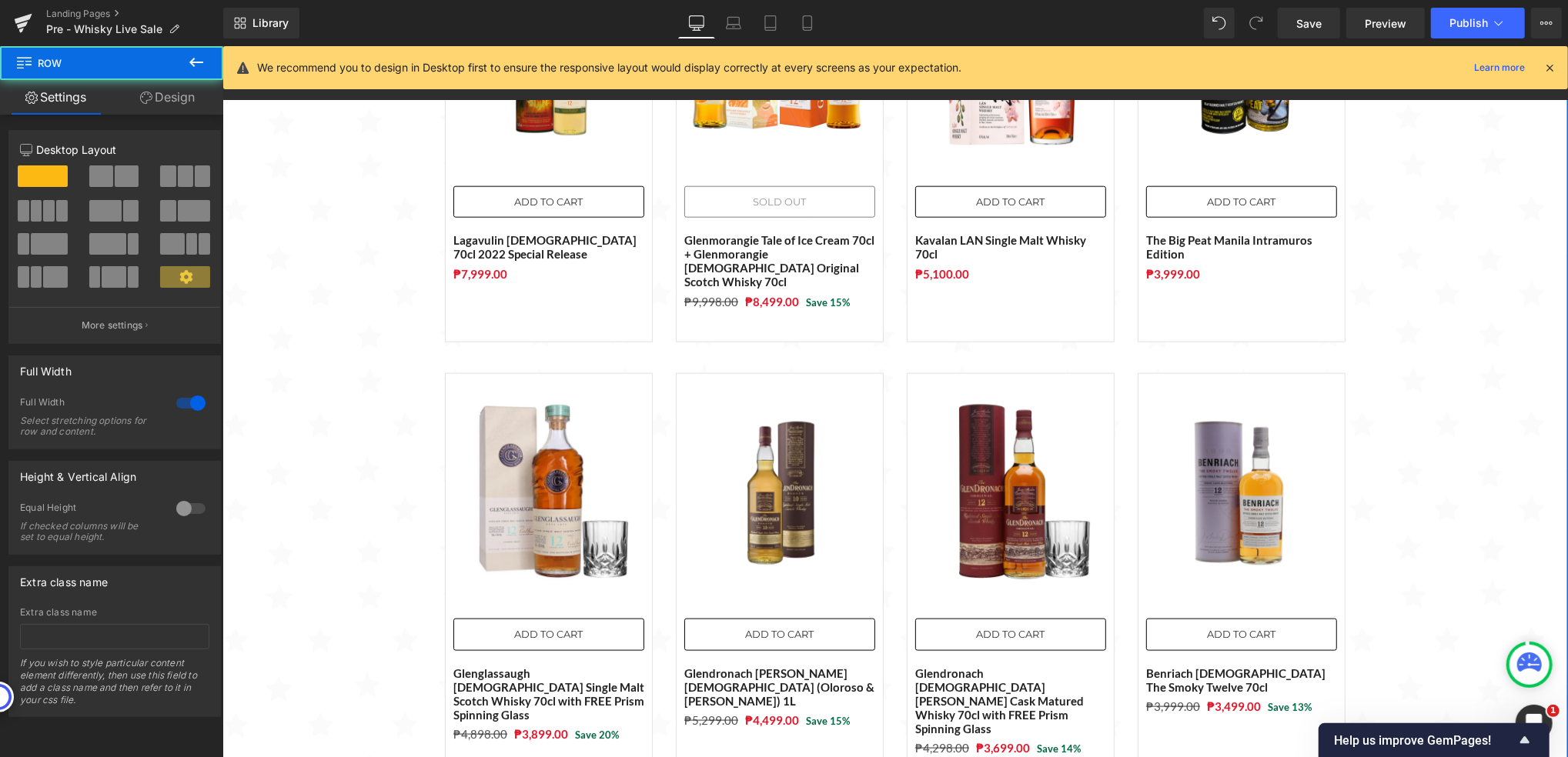
click at [1413, 455] on div "Sale Off (P) Image ADD TO CART (P) Cart Button The Macallan Time: Space Mastery…" at bounding box center [895, 147] width 1346 height 2164
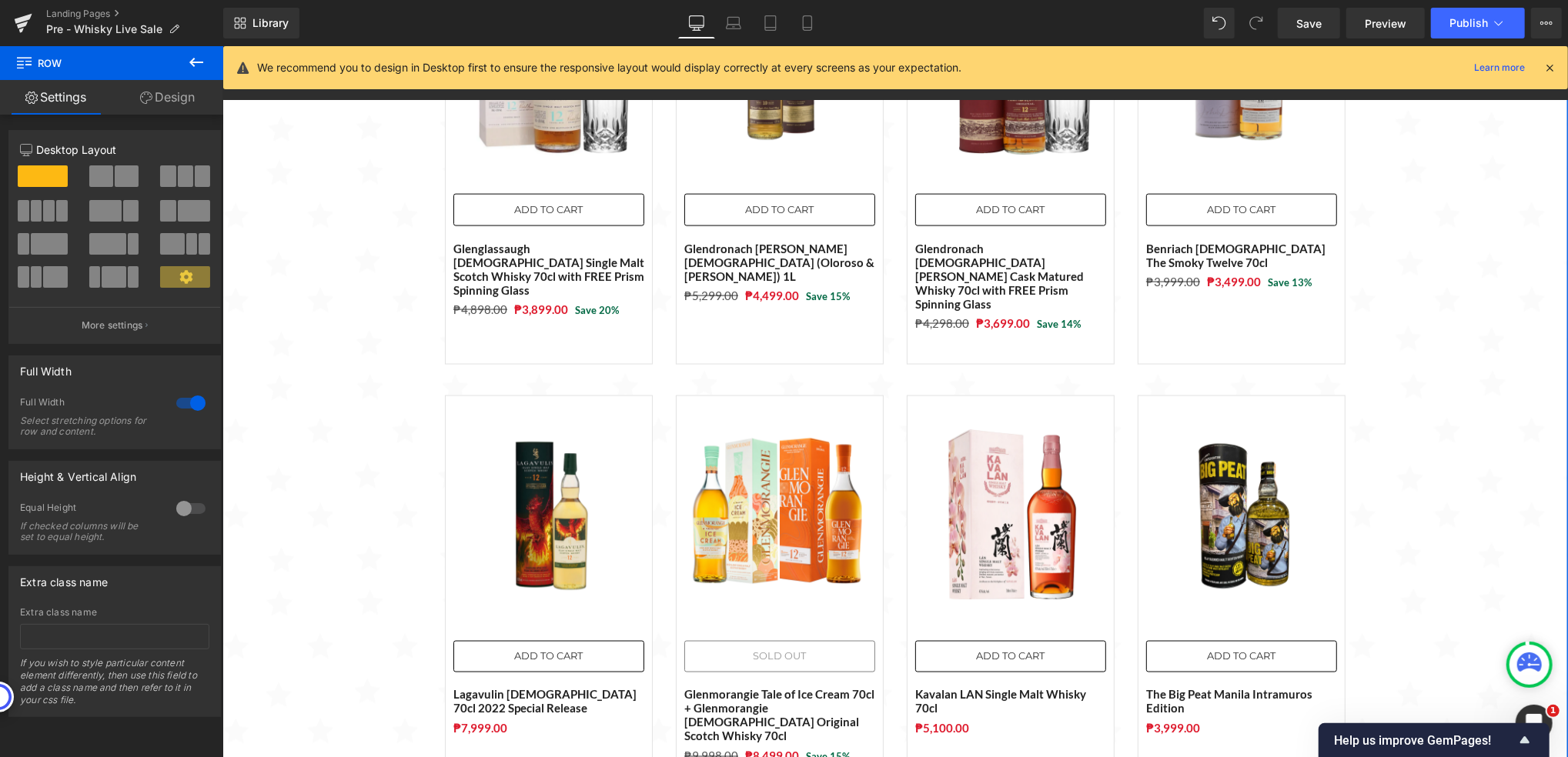
scroll to position [1850, 0]
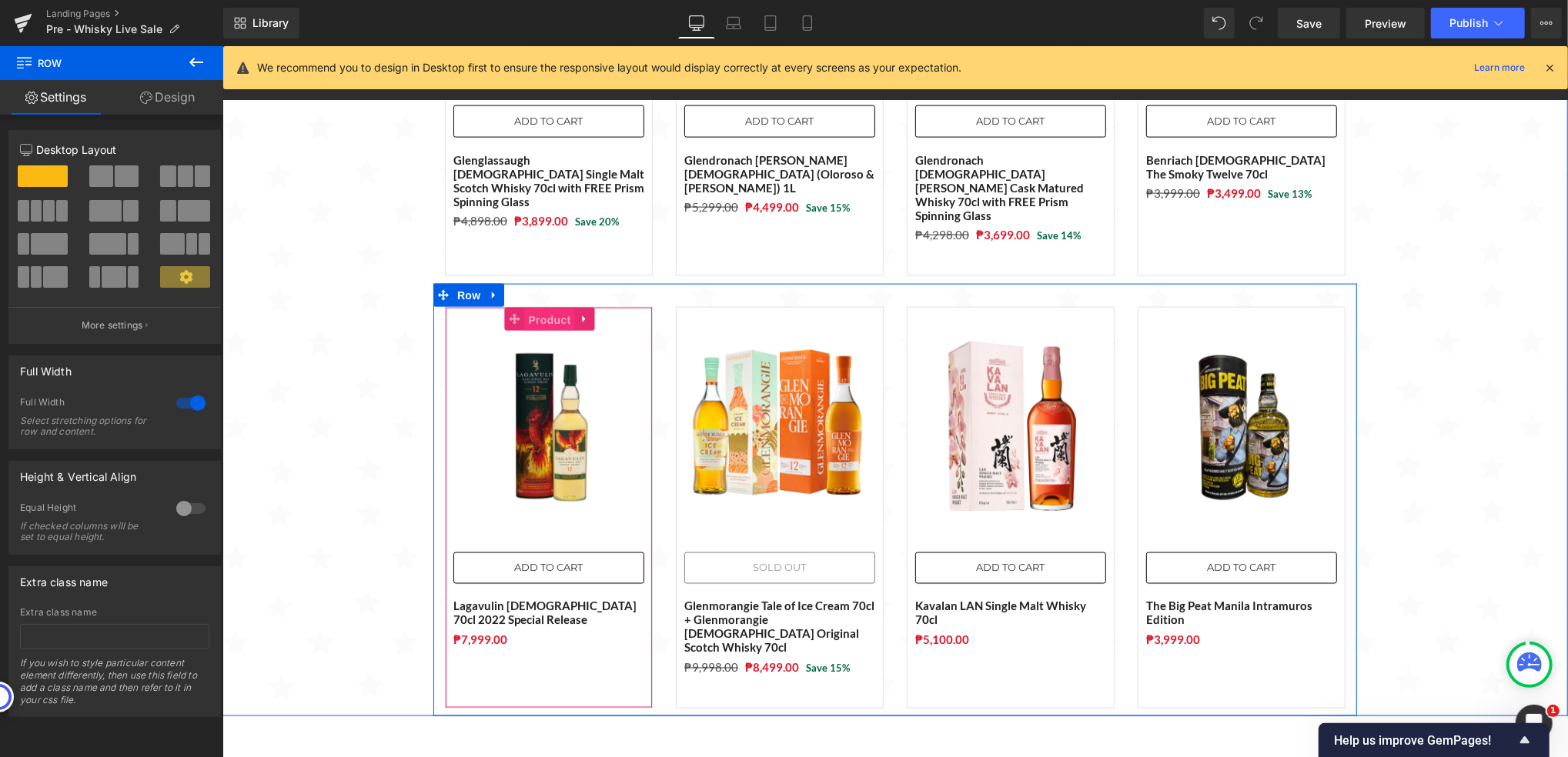
click at [530, 308] on span "Product" at bounding box center [549, 319] width 50 height 23
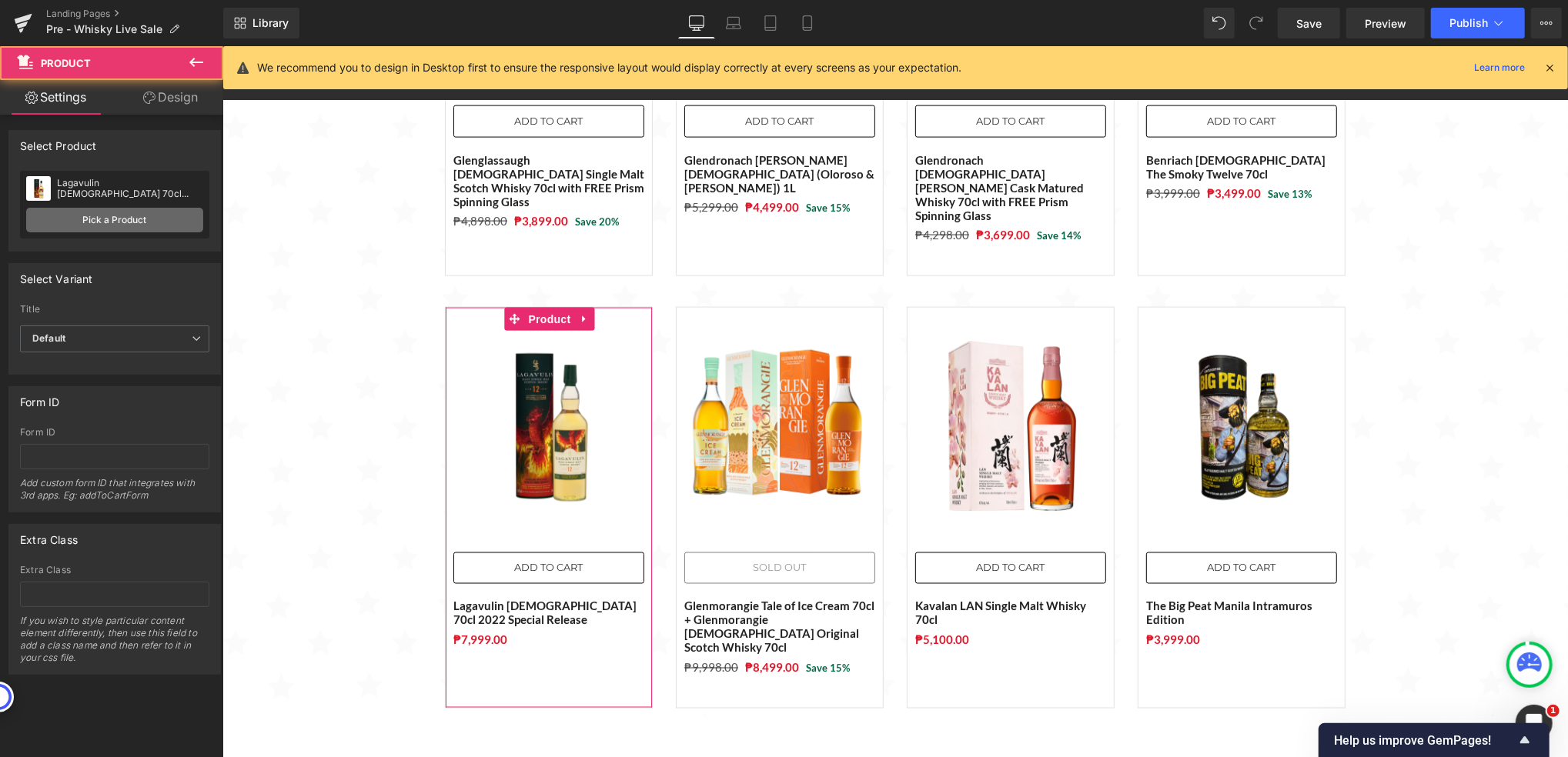
click at [149, 214] on link "Pick a Product" at bounding box center [115, 219] width 177 height 25
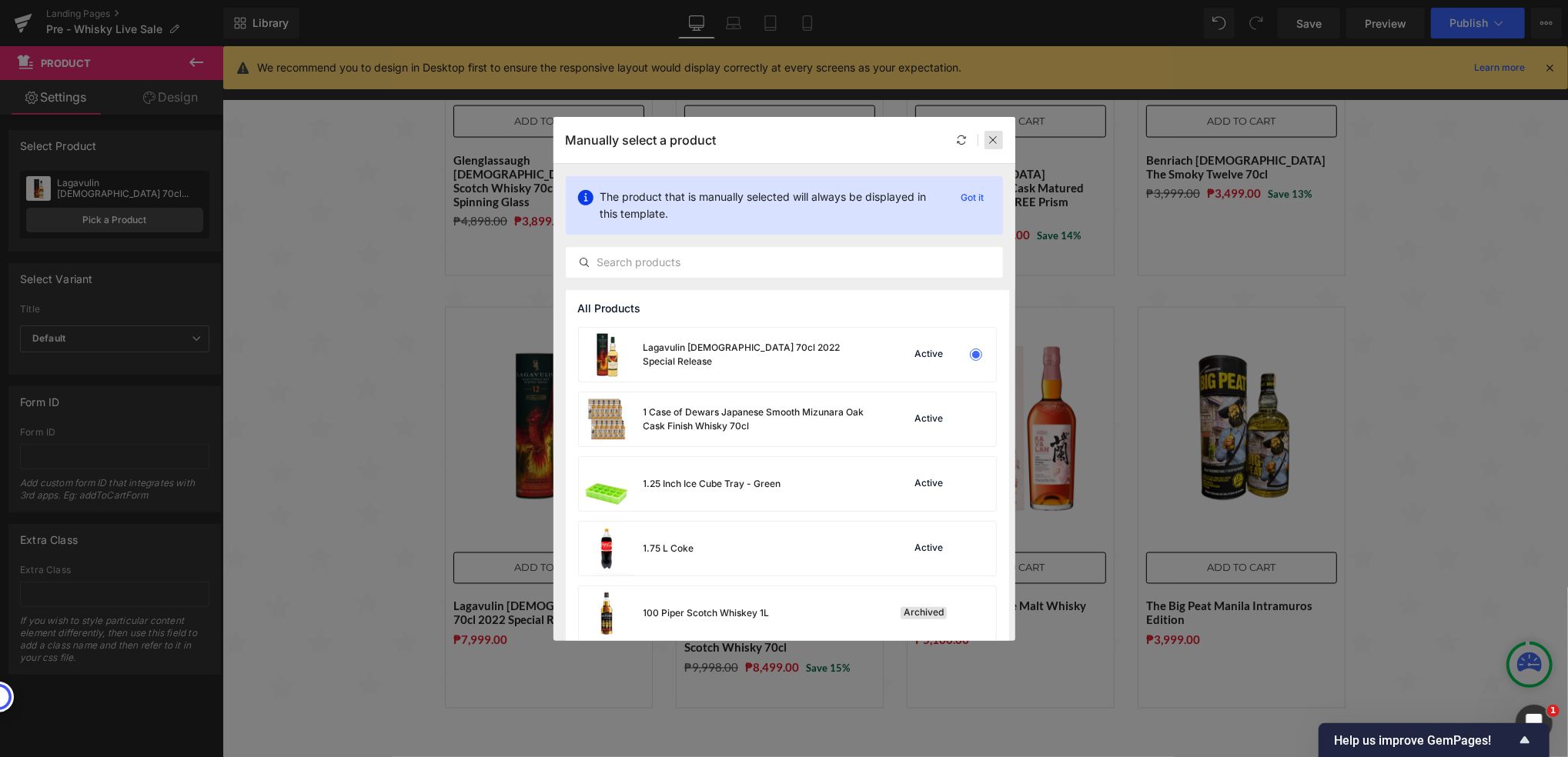
click at [989, 143] on icon at bounding box center [994, 139] width 11 height 11
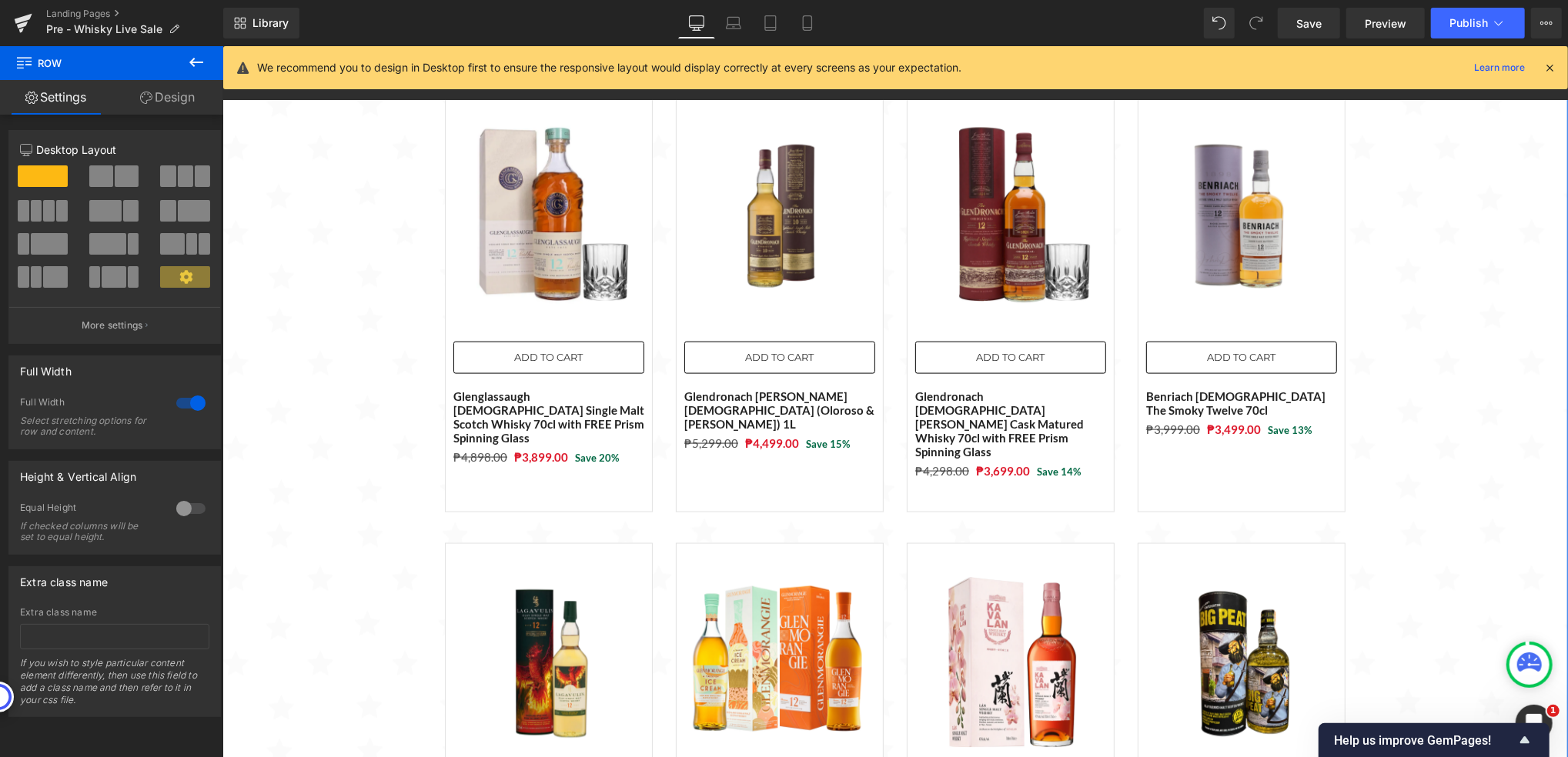
scroll to position [1644, 0]
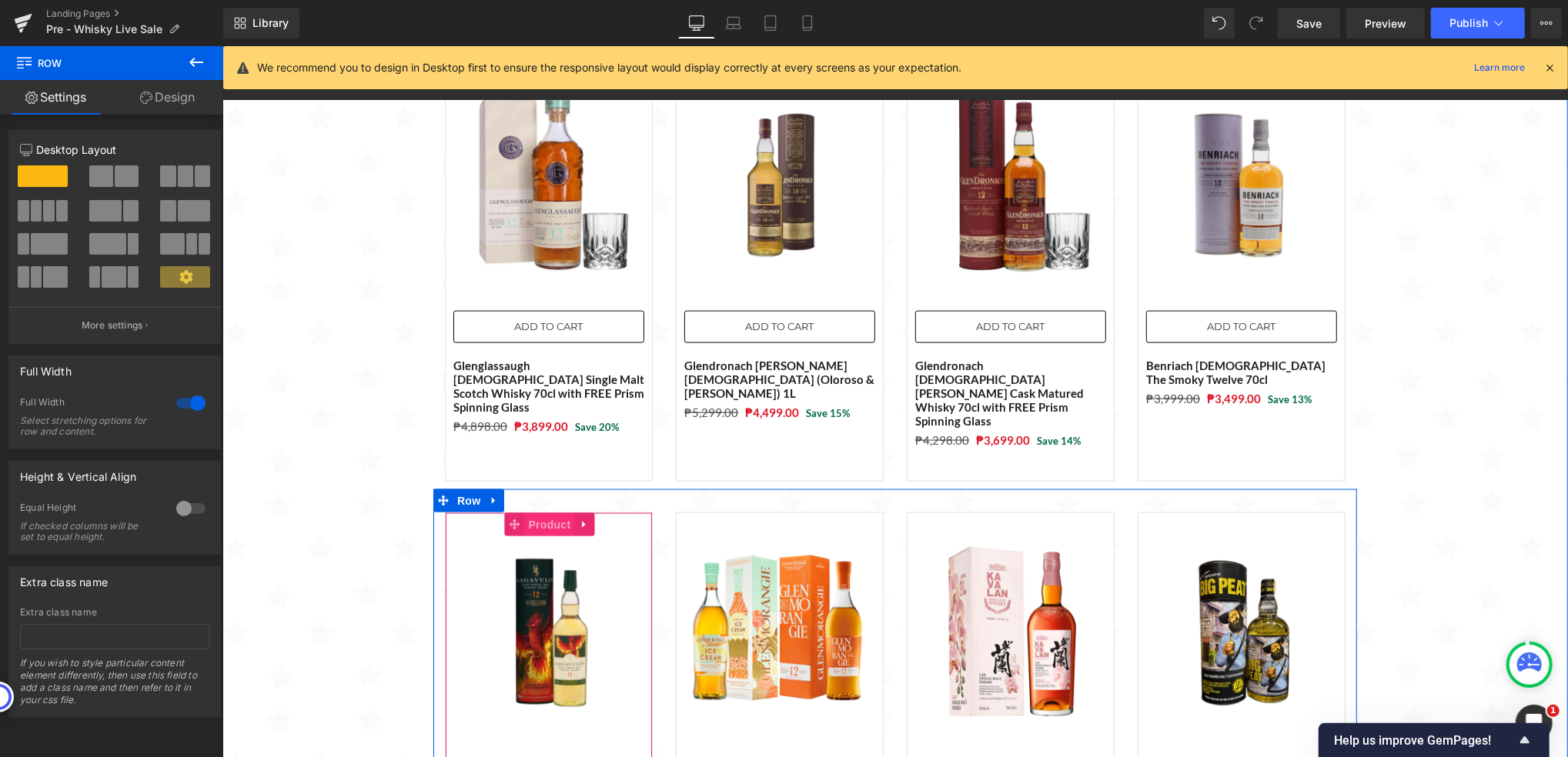
click at [530, 513] on span "Product" at bounding box center [549, 524] width 50 height 23
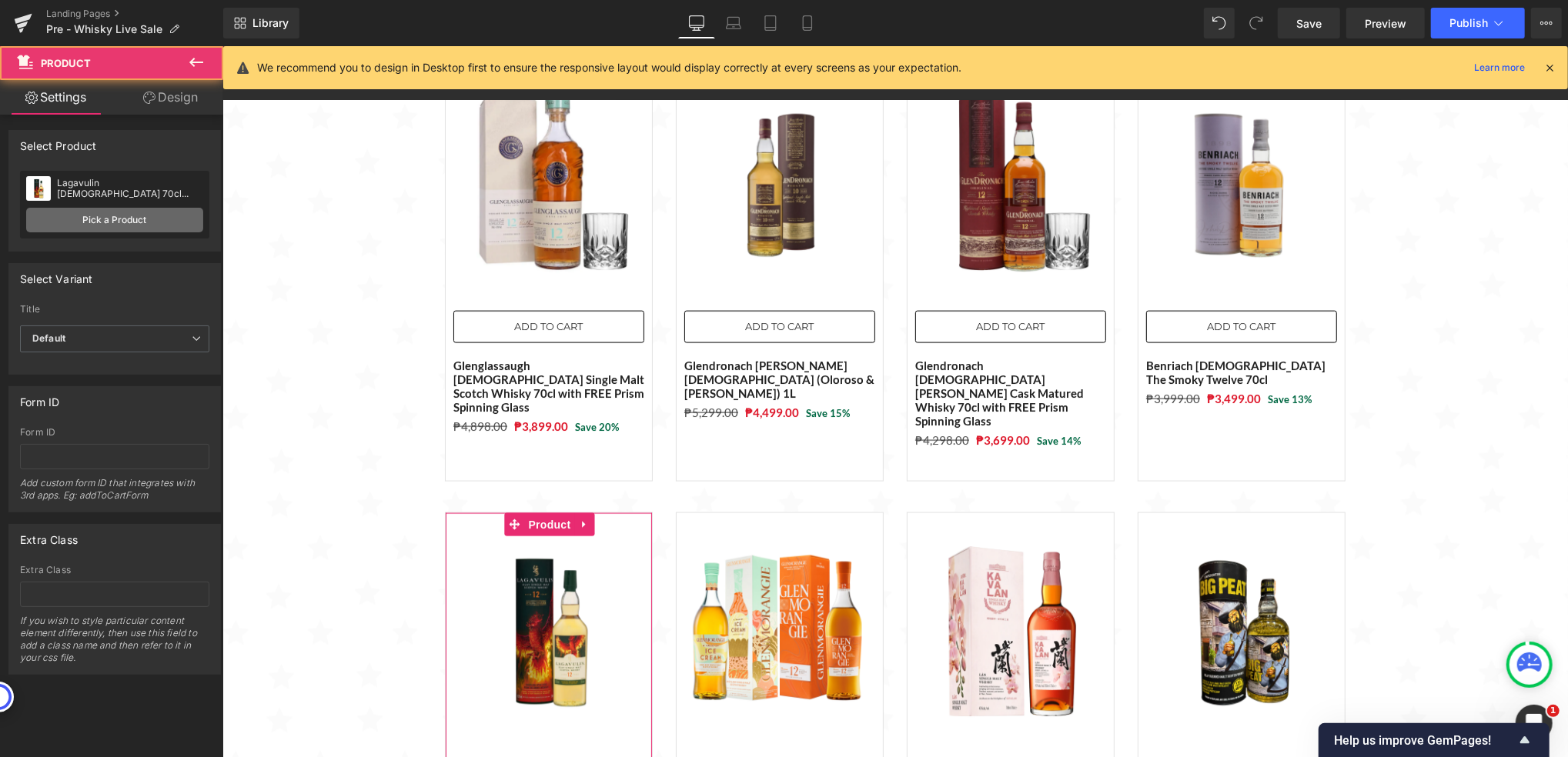
click at [119, 226] on link "Pick a Product" at bounding box center [115, 219] width 177 height 25
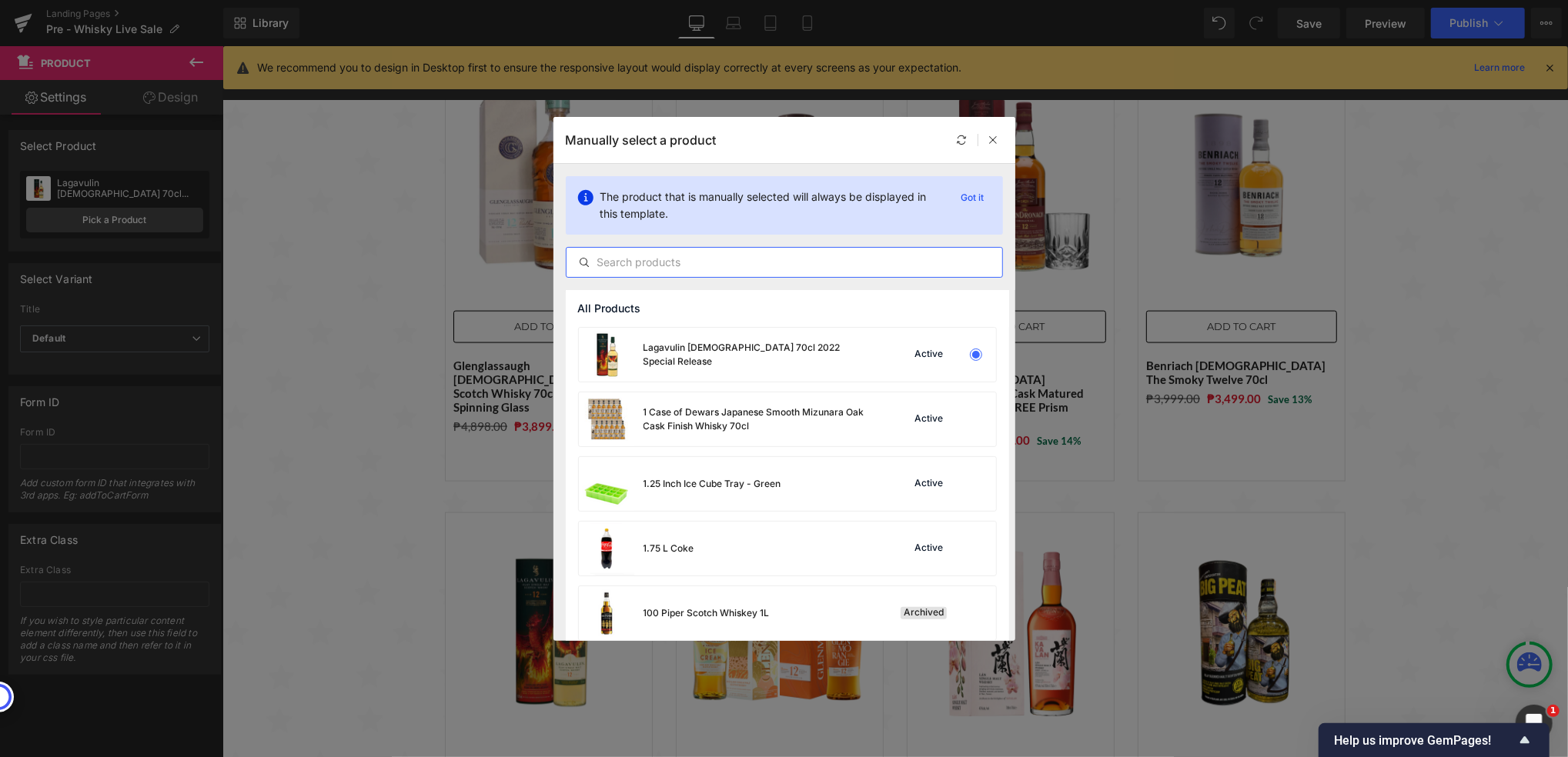
click at [671, 255] on input "text" at bounding box center [784, 263] width 436 height 19
paste input "Benriach [DEMOGRAPHIC_DATA] [DATE] Edition: Year of The Dragon"
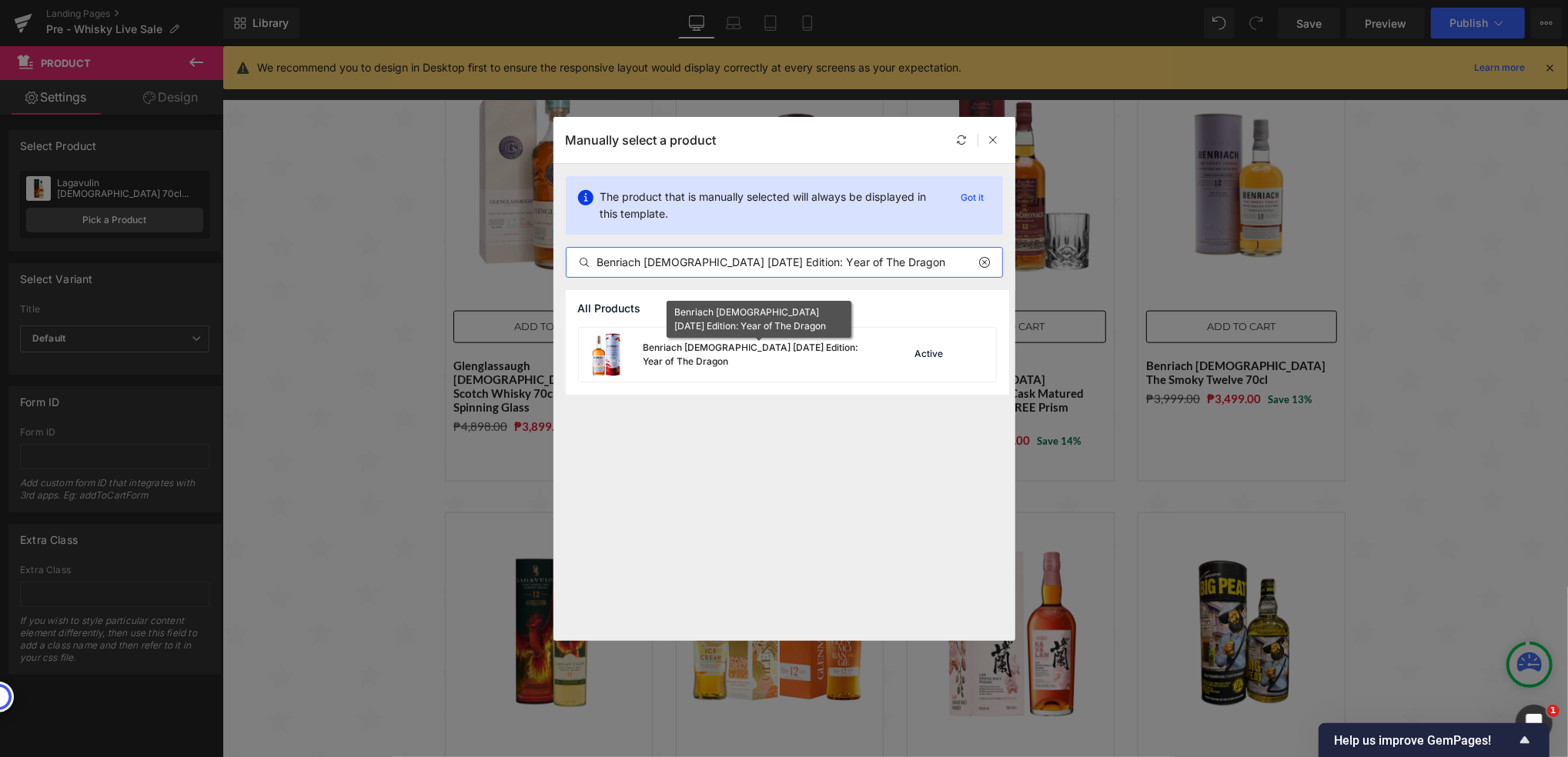
type input "Benriach [DEMOGRAPHIC_DATA] [DATE] Edition: Year of The Dragon"
click at [684, 355] on div "Benriach [DEMOGRAPHIC_DATA] [DATE] Edition: Year of The Dragon" at bounding box center [758, 355] width 231 height 28
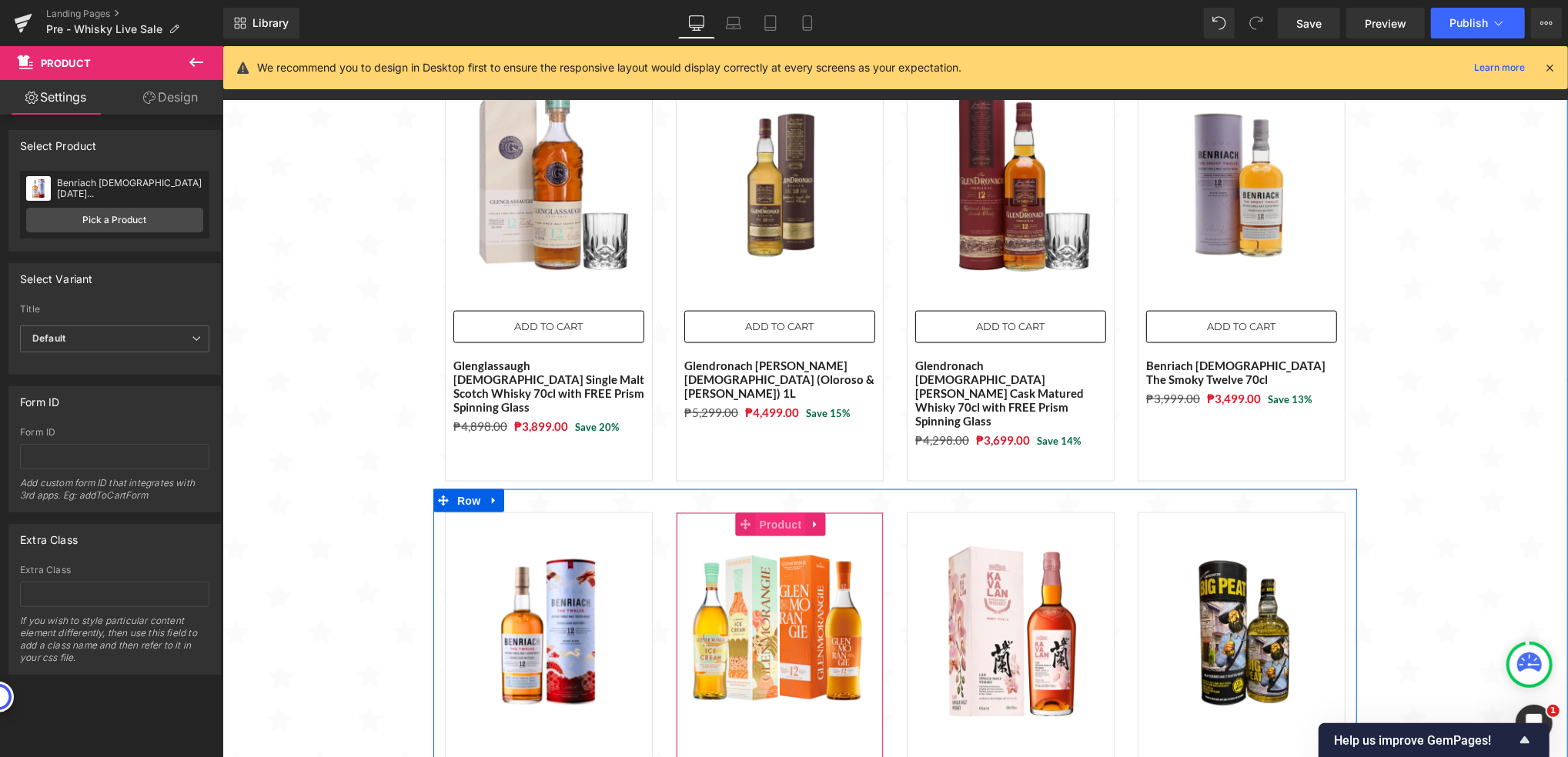
scroll to position [1747, 0]
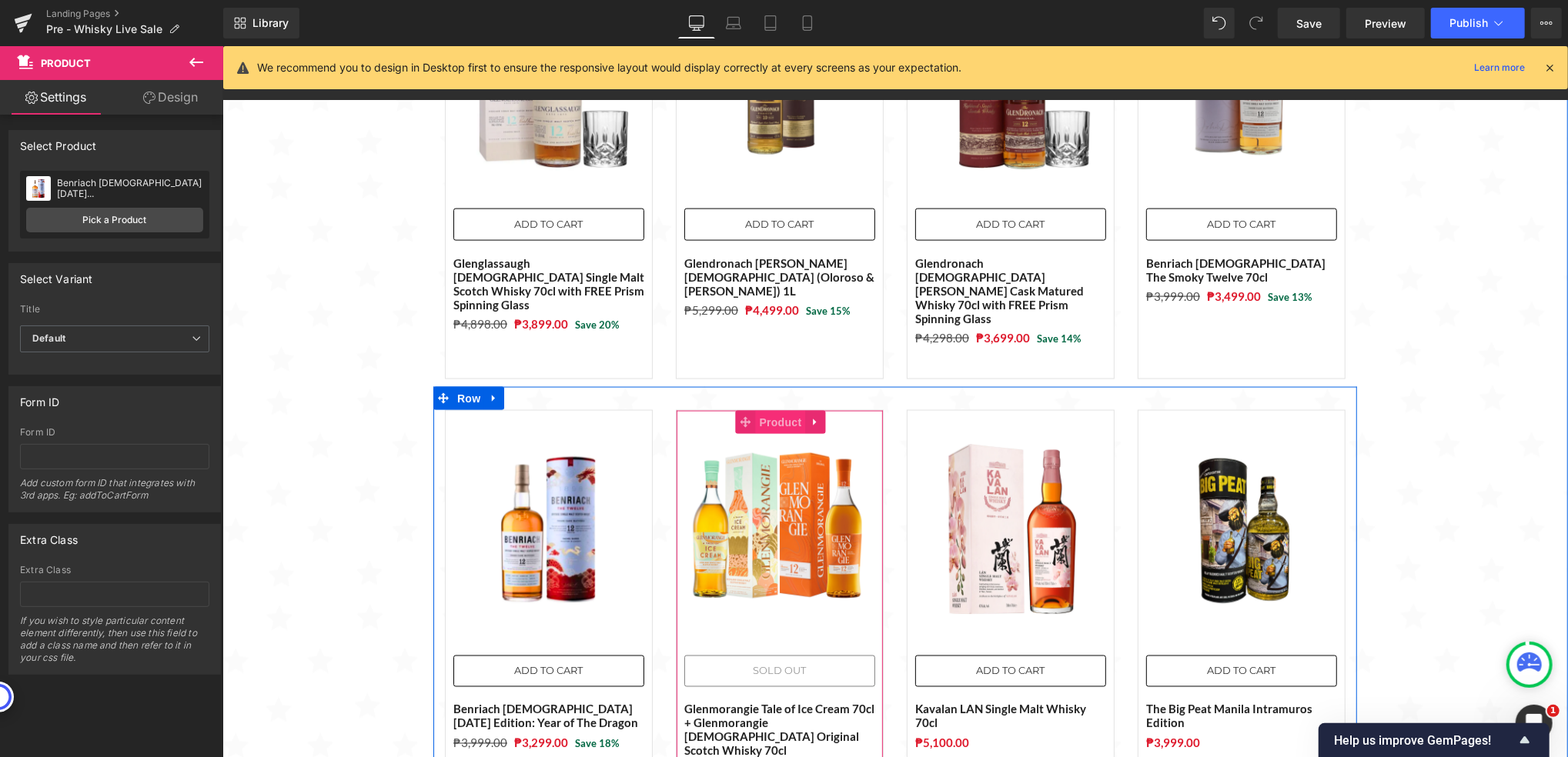
click at [769, 410] on span "Product" at bounding box center [780, 421] width 50 height 23
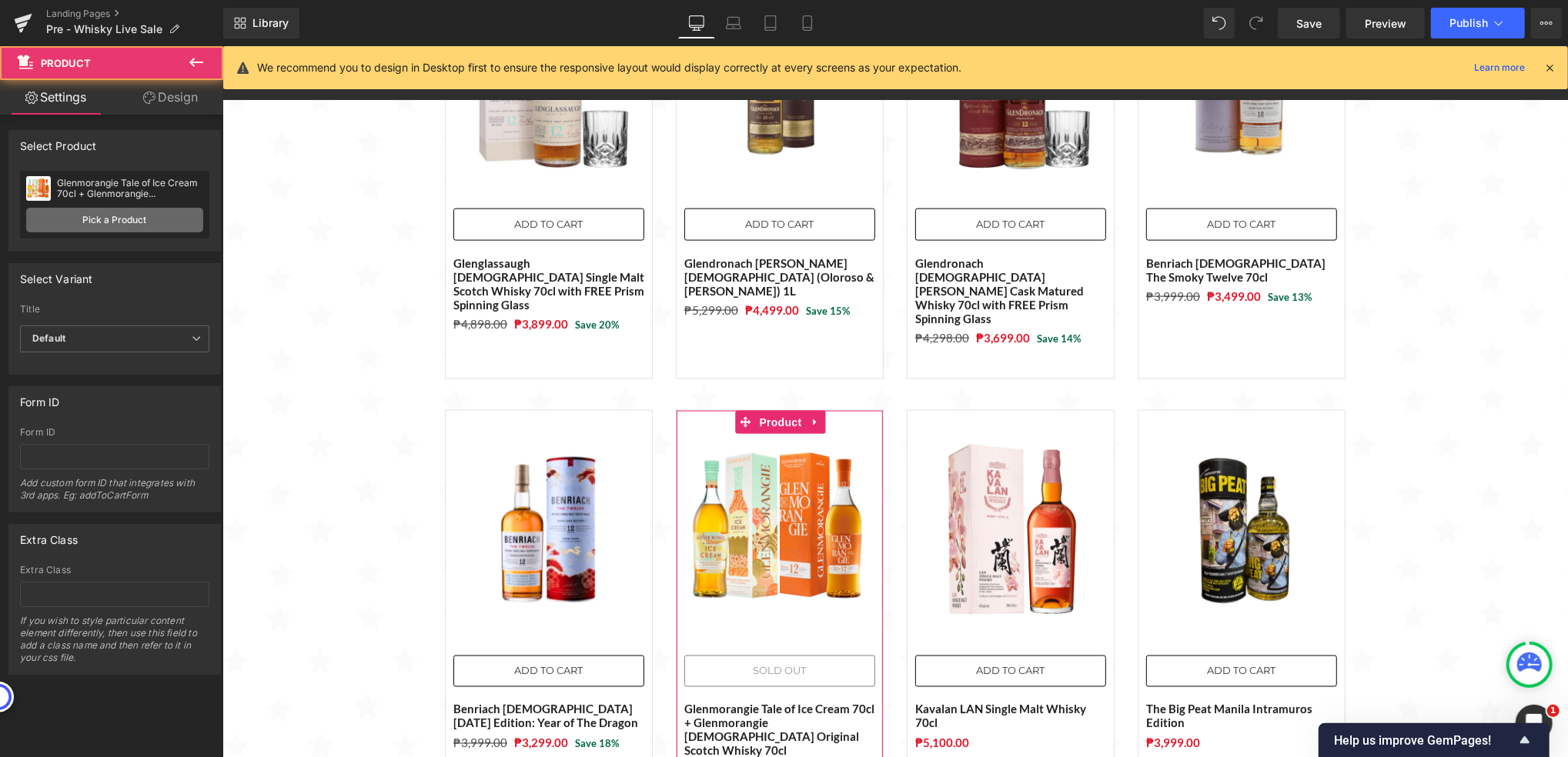
click at [149, 212] on link "Pick a Product" at bounding box center [115, 219] width 177 height 25
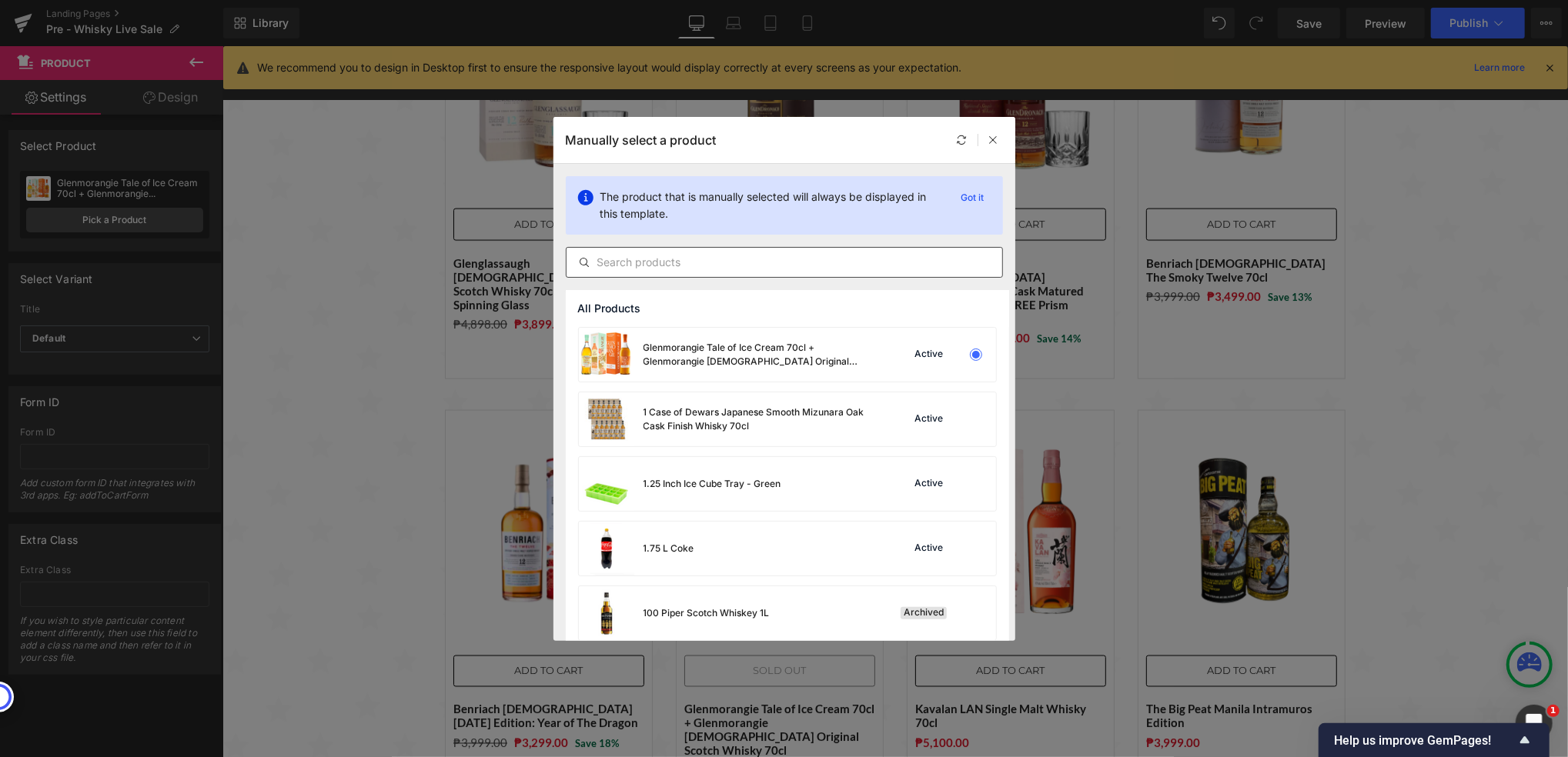
click at [655, 259] on input "text" at bounding box center [784, 263] width 436 height 19
paste input "Benriach [DEMOGRAPHIC_DATA] 70cl"
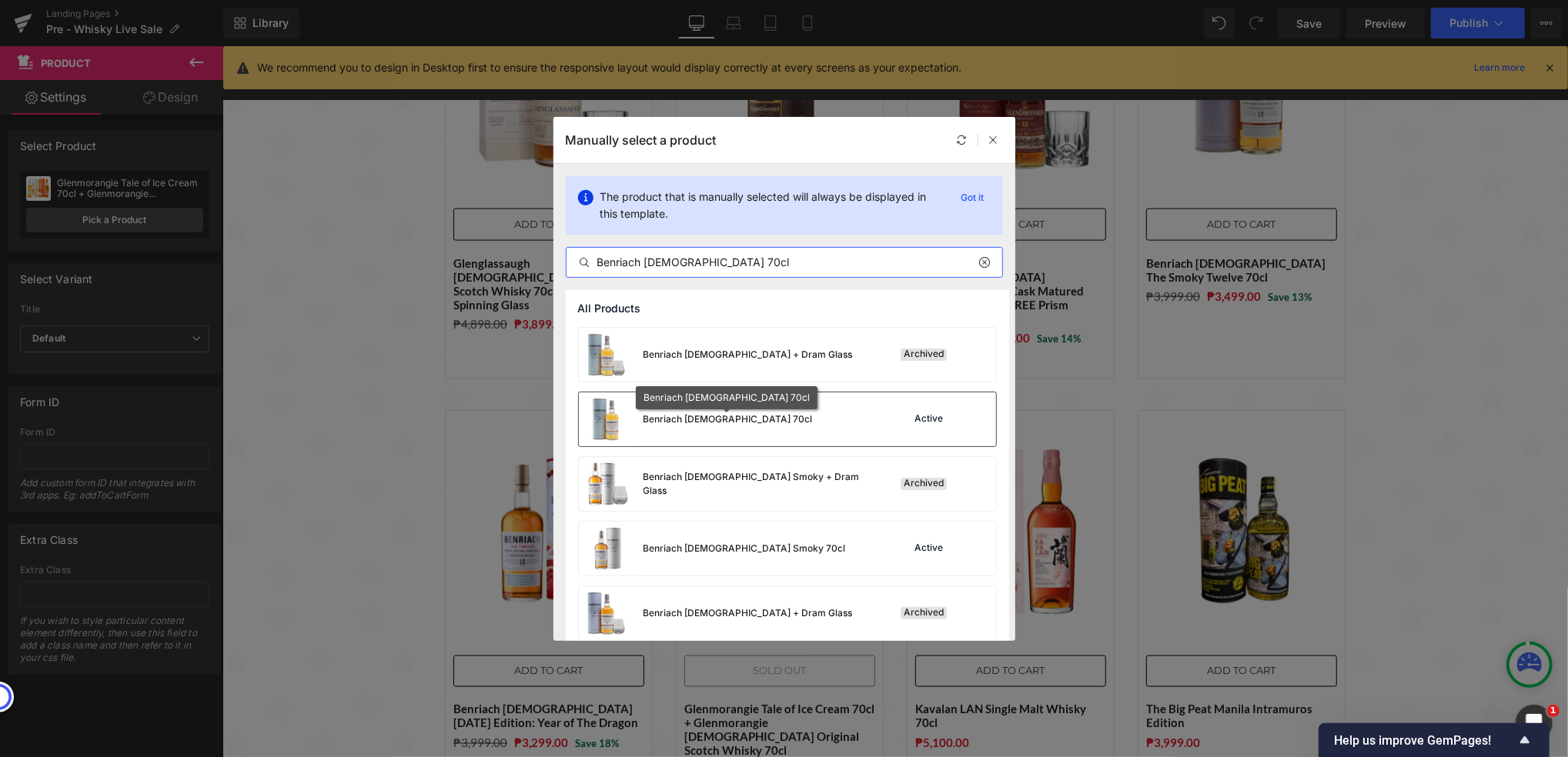
type input "Benriach [DEMOGRAPHIC_DATA] 70cl"
click at [754, 413] on div "Benriach [DEMOGRAPHIC_DATA] 70cl" at bounding box center [727, 419] width 169 height 14
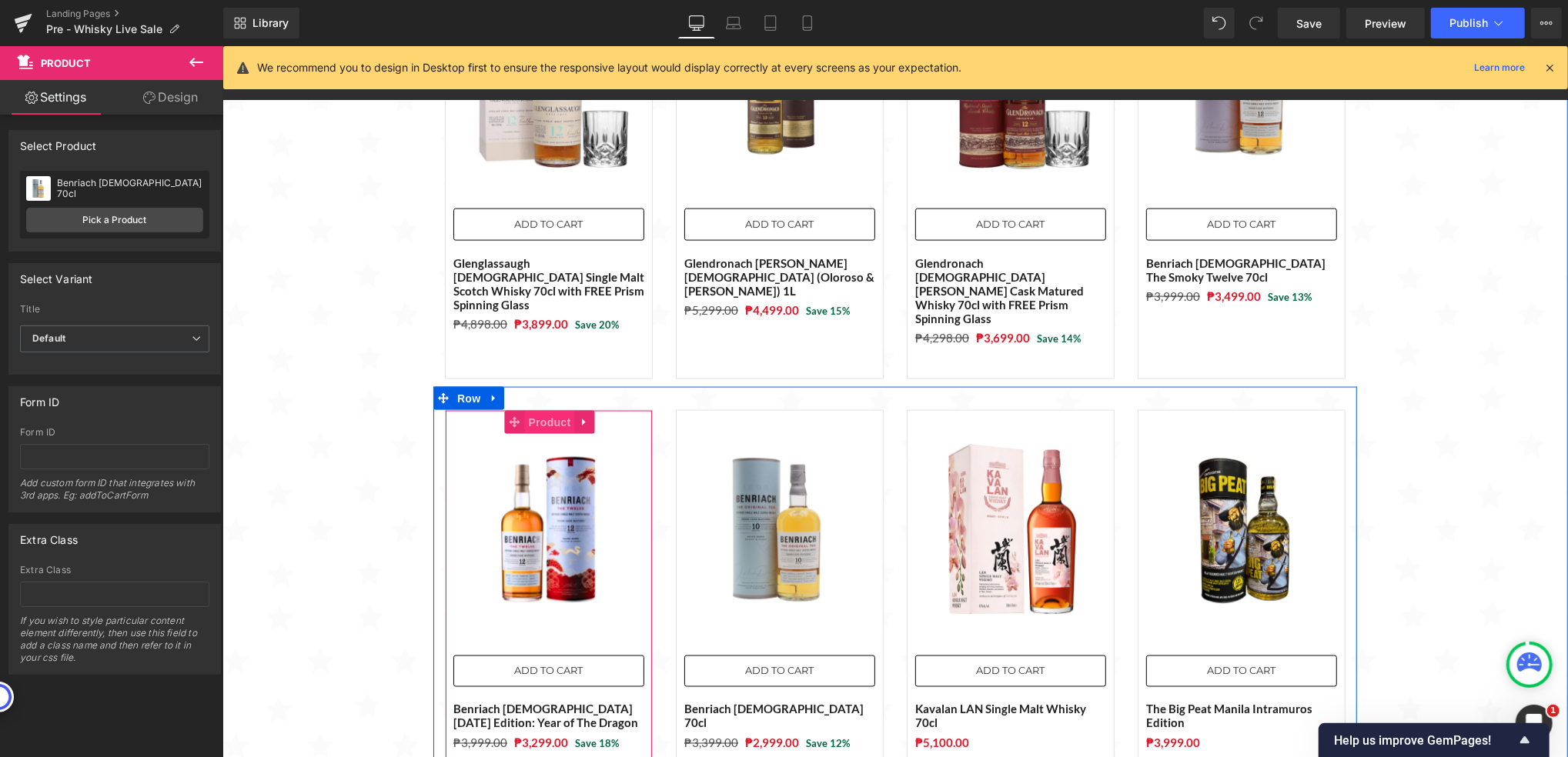
click at [546, 410] on span "Product" at bounding box center [549, 421] width 50 height 23
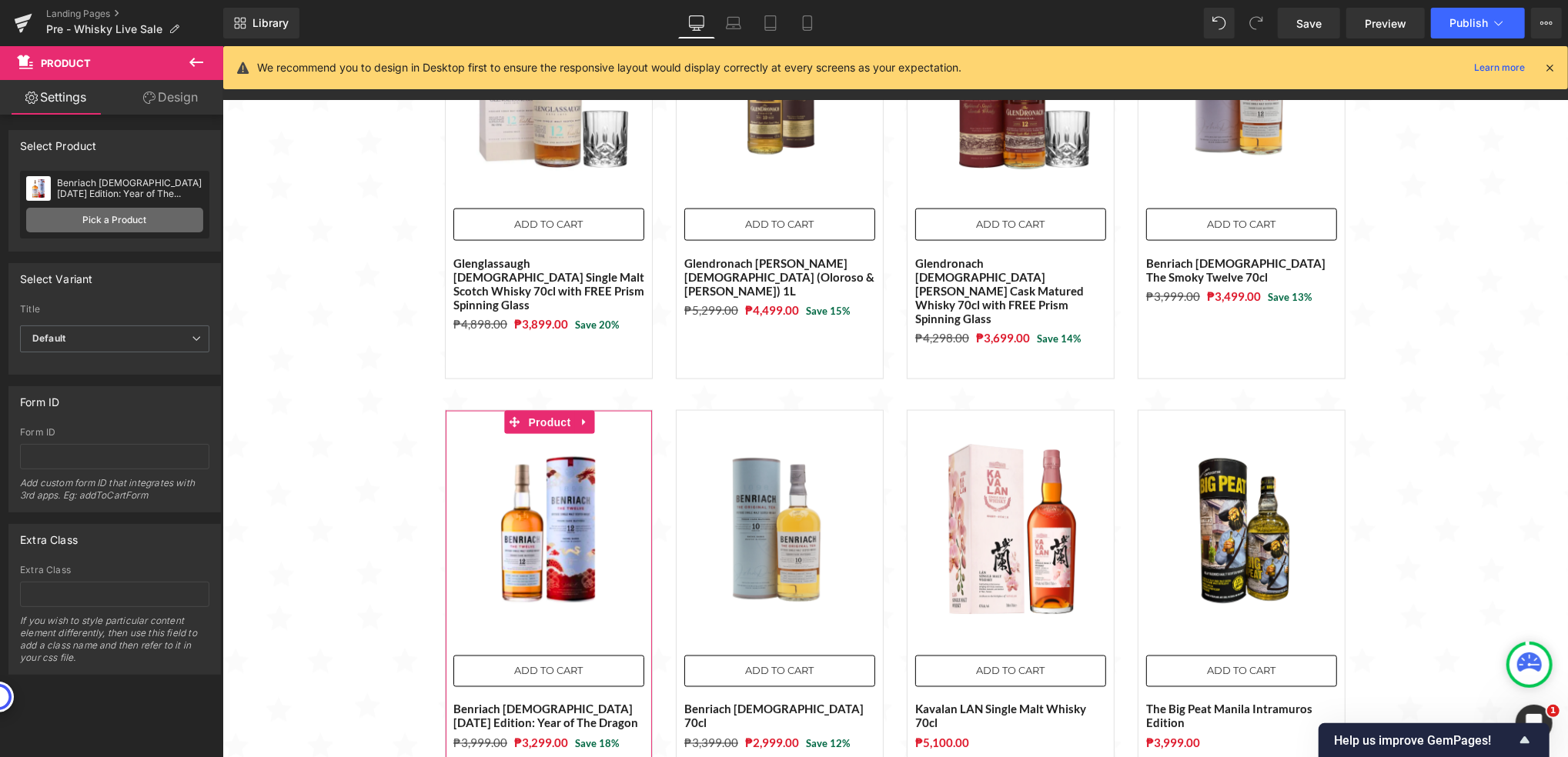
click at [97, 220] on link "Pick a Product" at bounding box center [115, 219] width 177 height 25
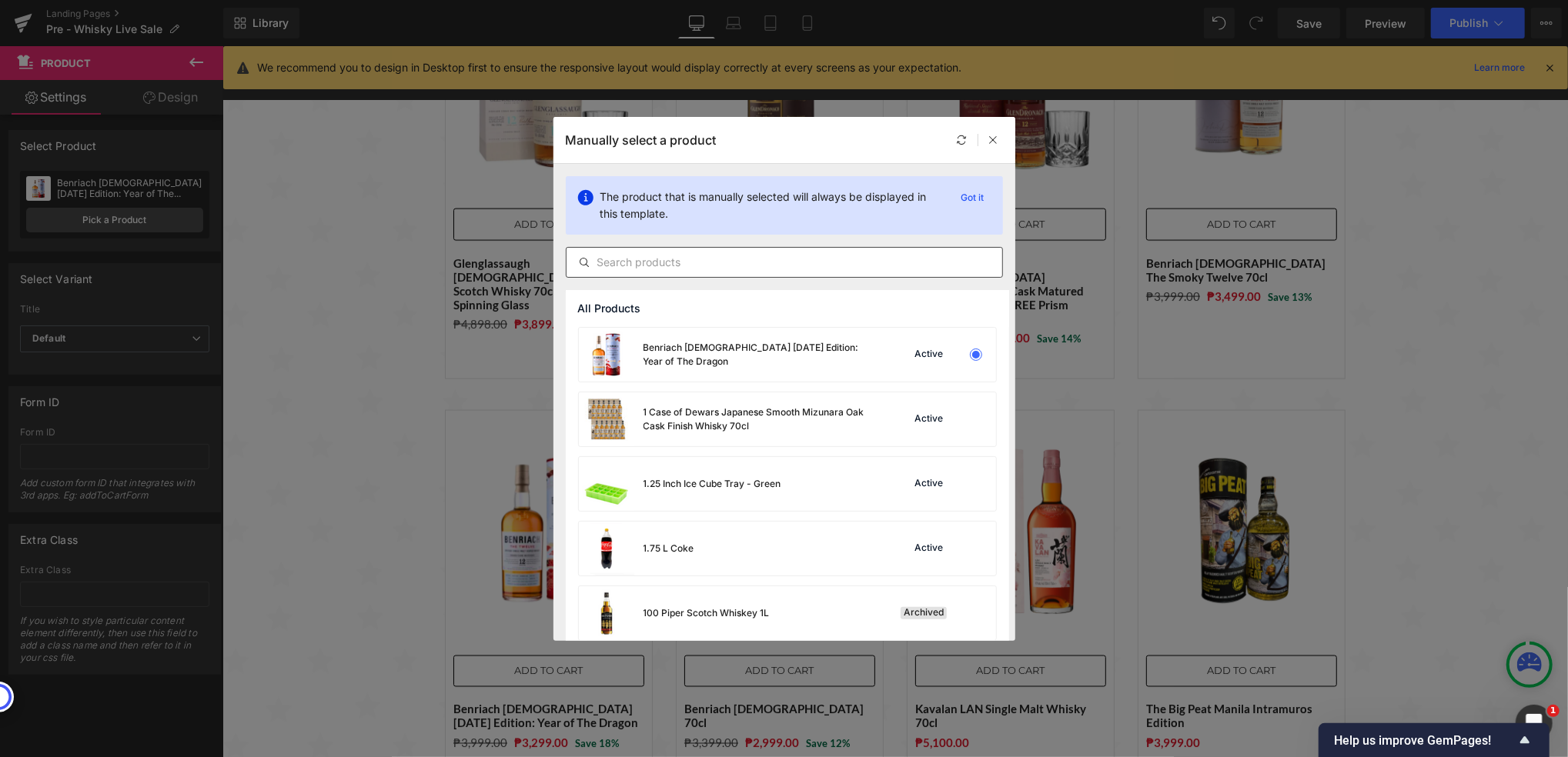
click at [671, 268] on input "text" at bounding box center [784, 263] width 436 height 19
paste input "Benriach [DEMOGRAPHIC_DATA] [DATE] Edition: Year of The Dragon"
type input "Benriach [DEMOGRAPHIC_DATA] [DATE] Edition: Year of The Dragon"
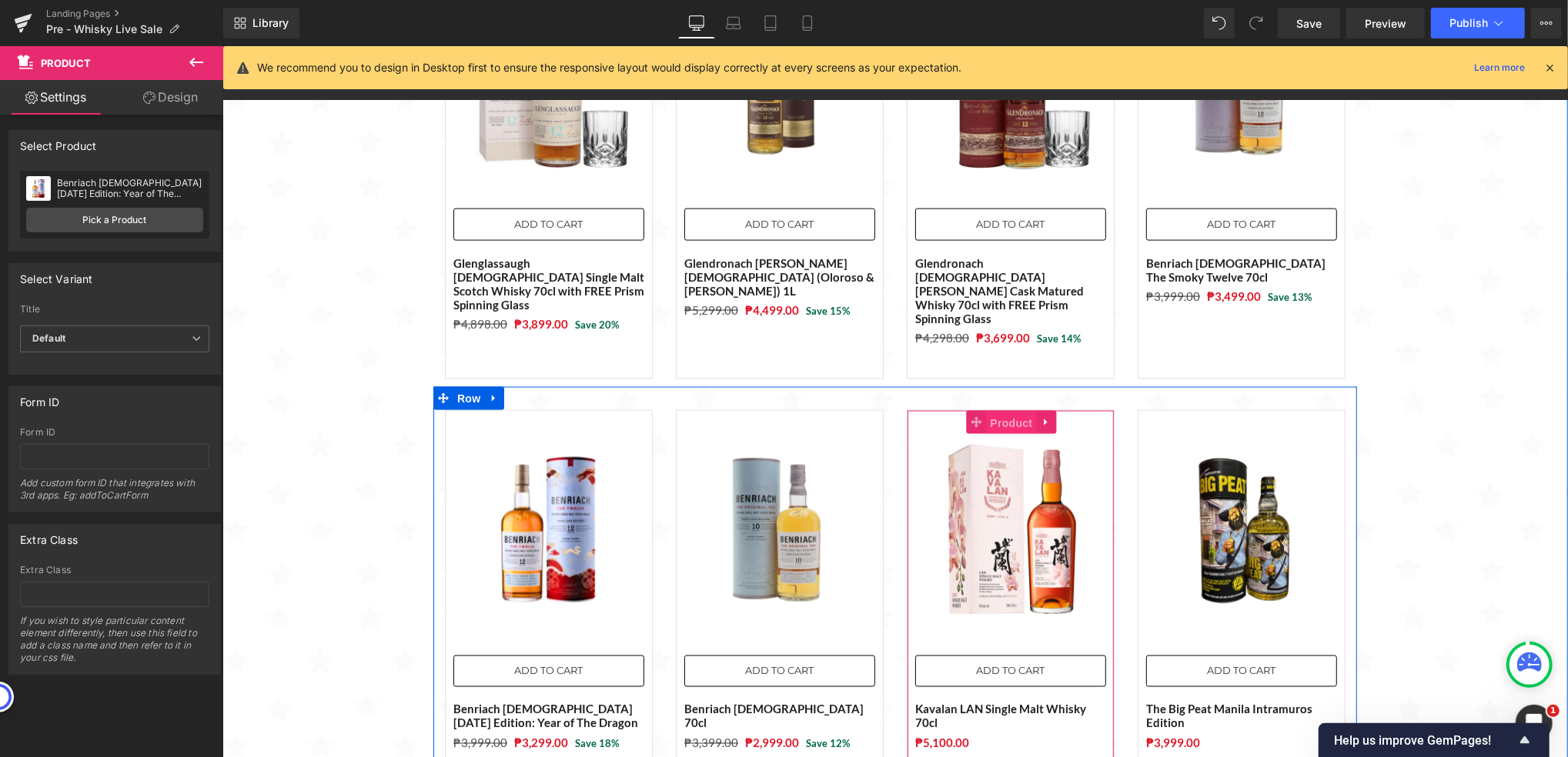
click at [993, 411] on span "Product" at bounding box center [1011, 422] width 50 height 23
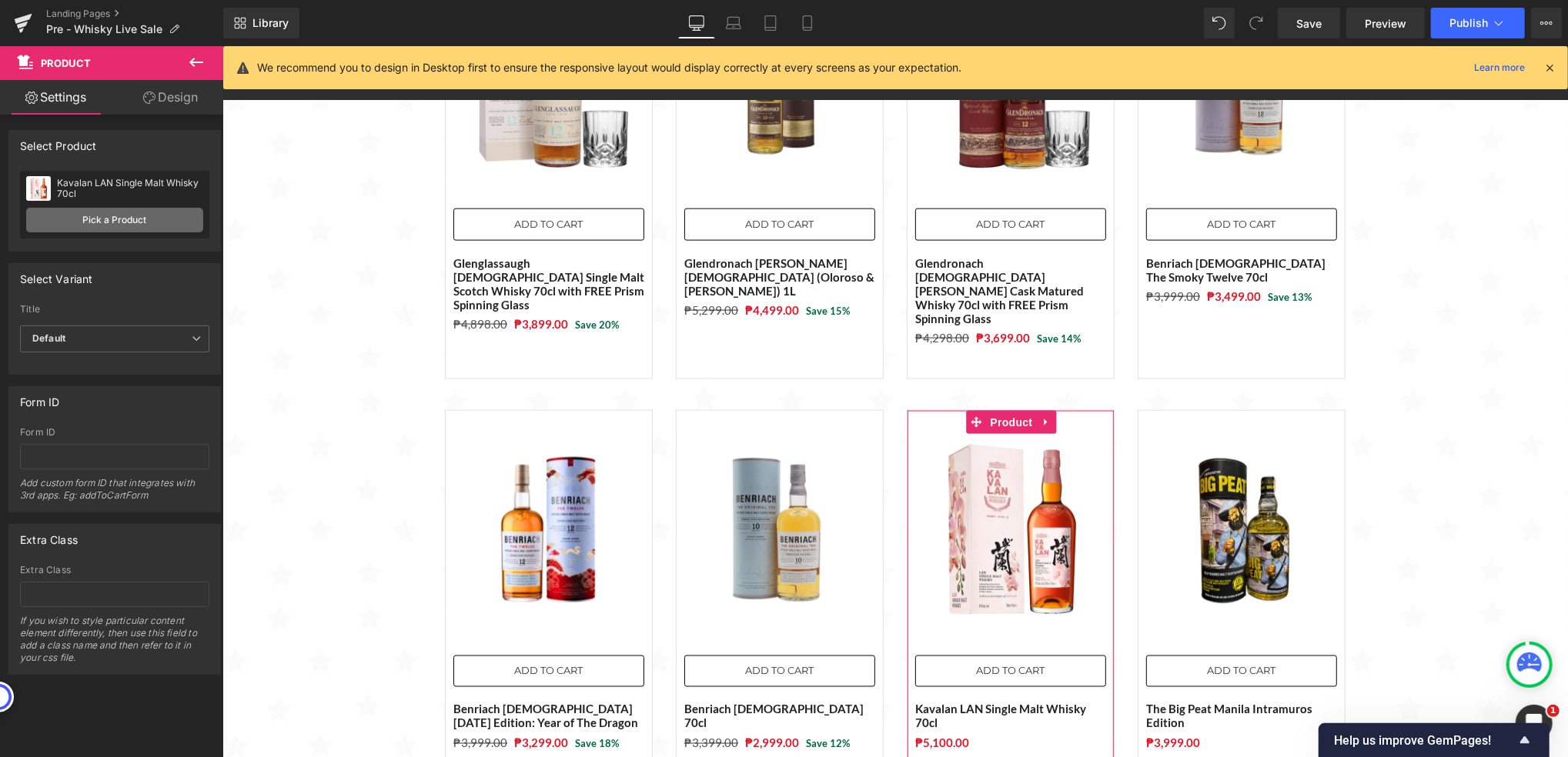
click at [139, 226] on link "Pick a Product" at bounding box center [115, 219] width 177 height 25
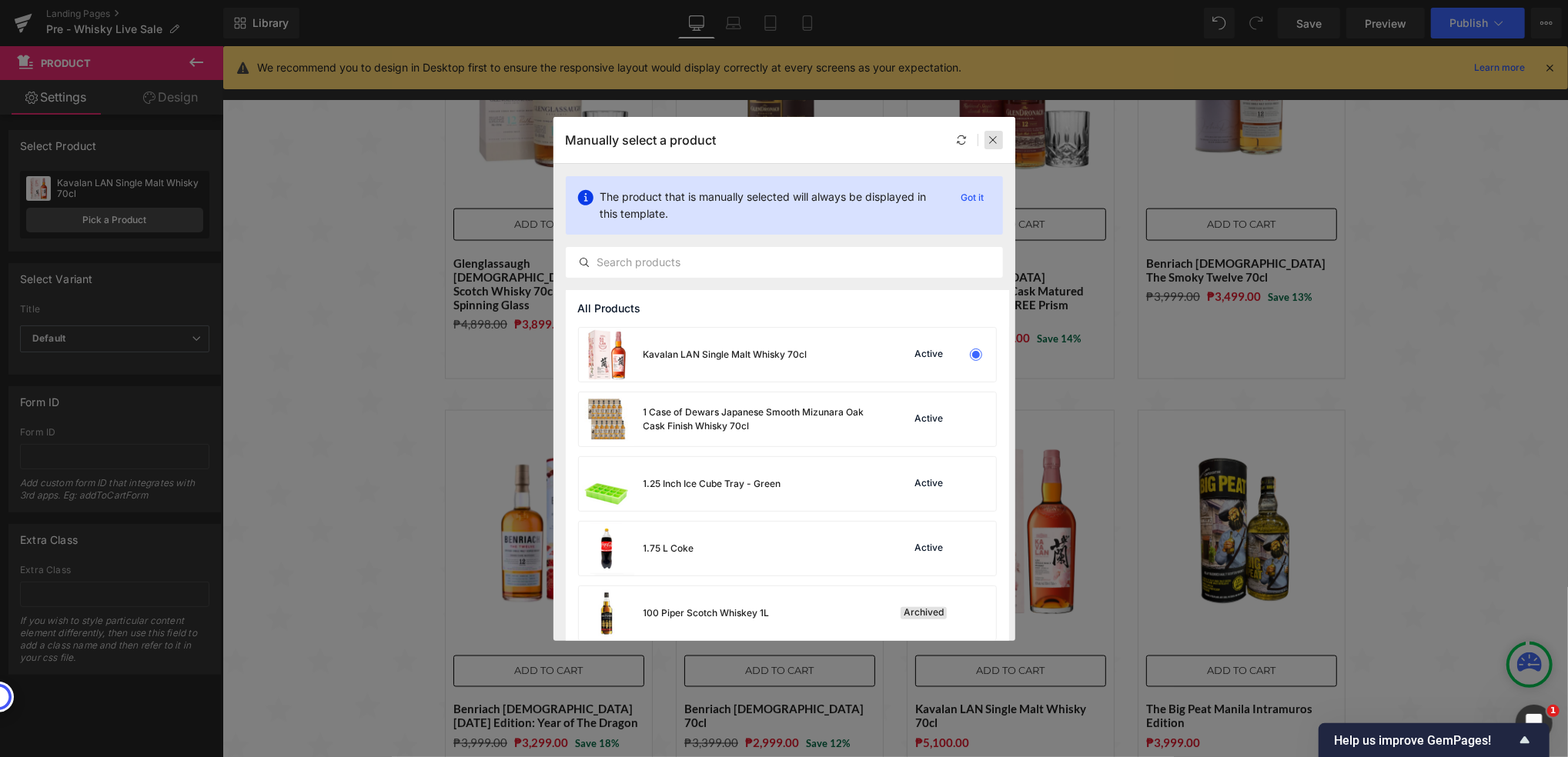
click at [990, 139] on icon at bounding box center [994, 139] width 11 height 11
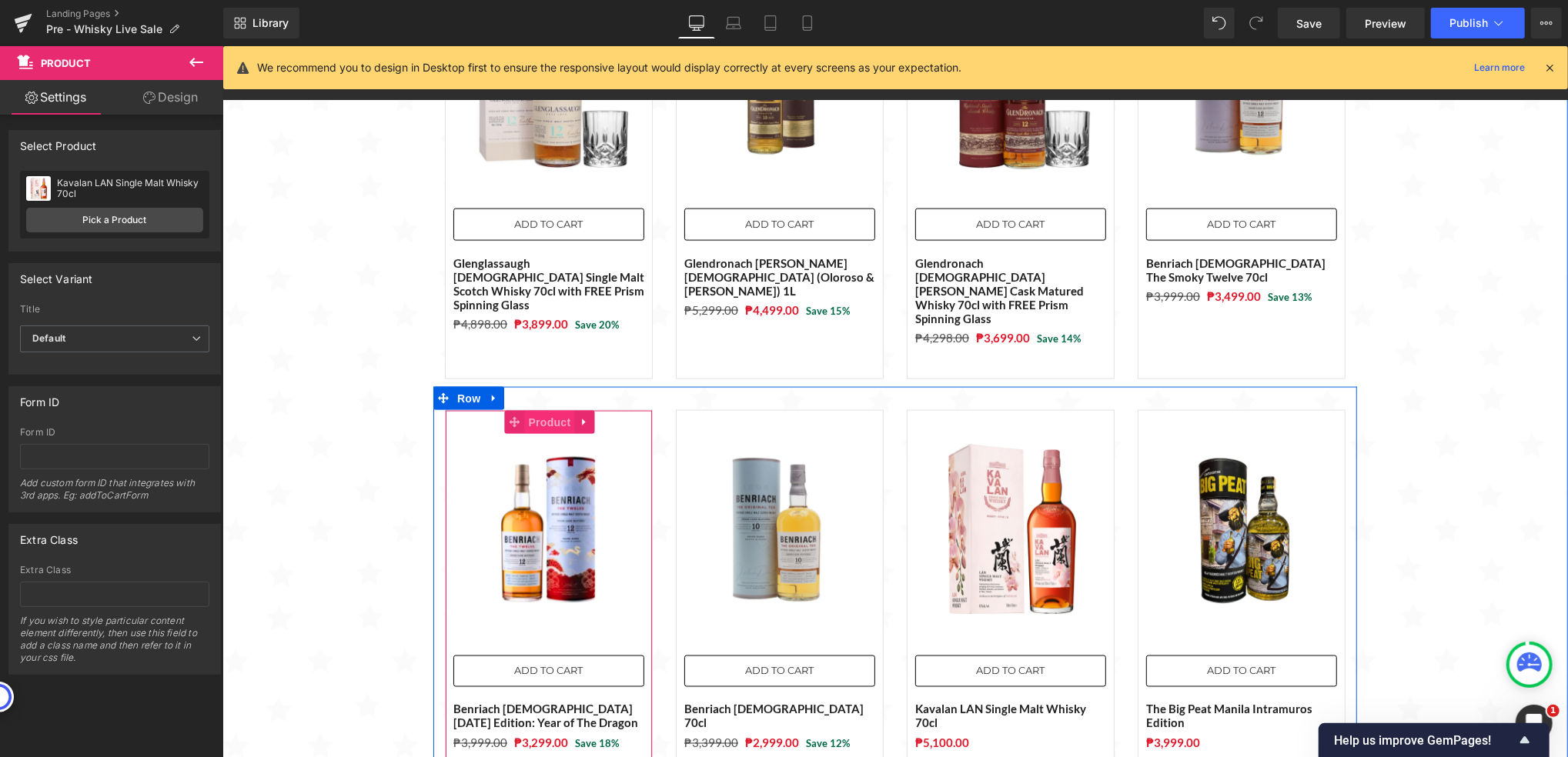
click at [535, 410] on span "Product" at bounding box center [549, 421] width 50 height 23
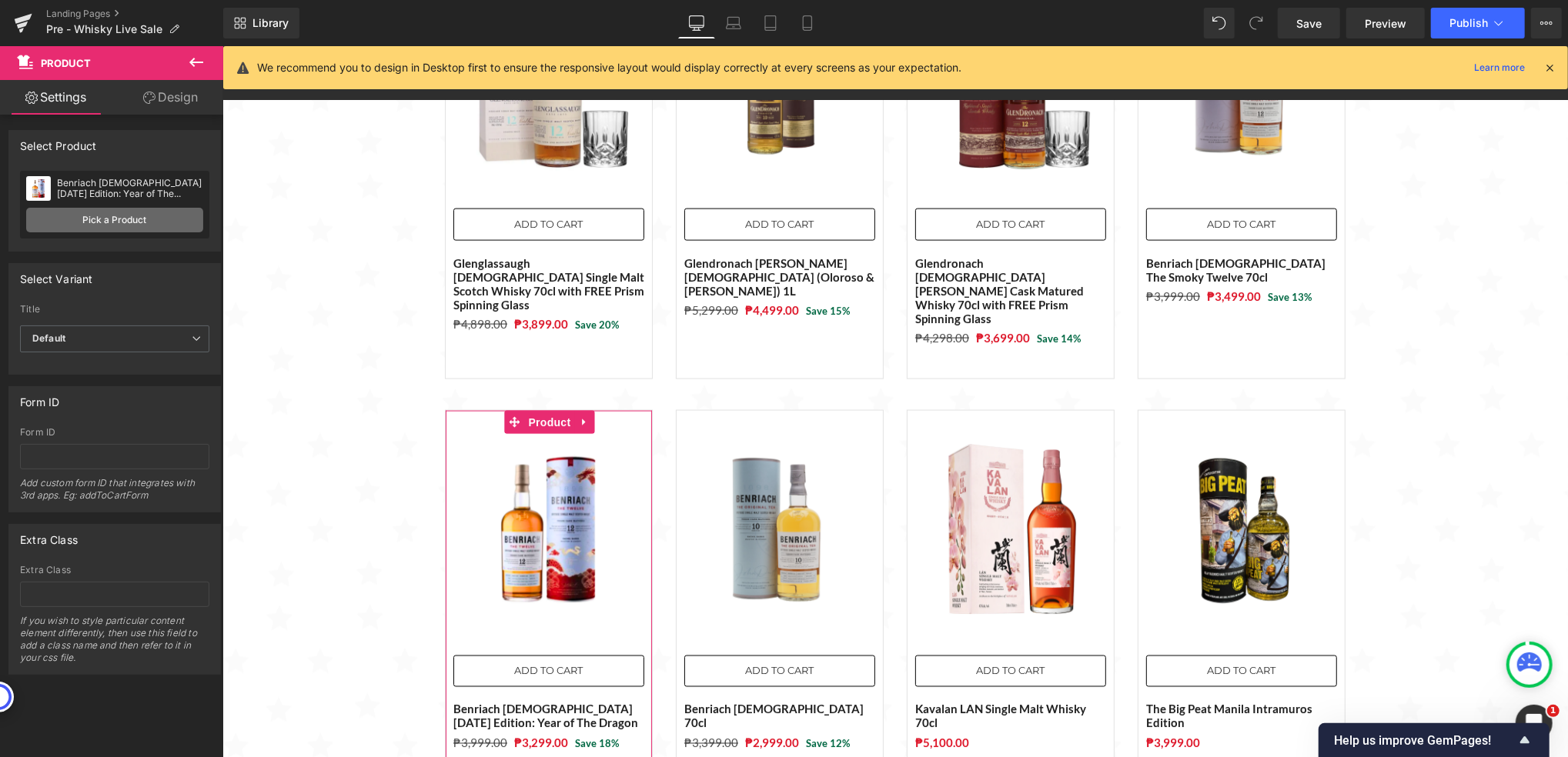
click at [162, 229] on link "Pick a Product" at bounding box center [115, 219] width 177 height 25
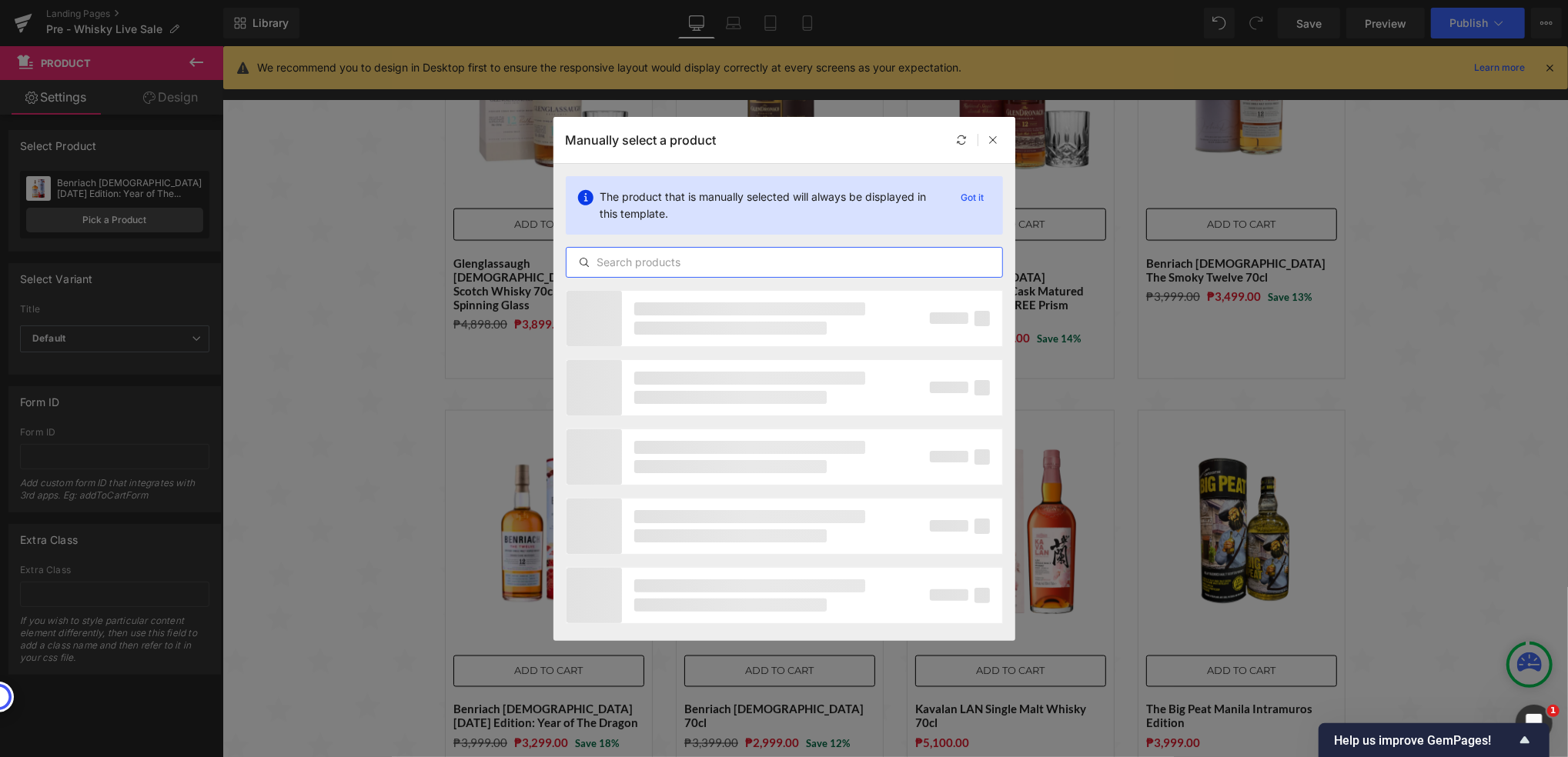
click at [614, 259] on input "text" at bounding box center [784, 263] width 436 height 19
paste input "Invergordon [DEMOGRAPHIC_DATA] Single Grain Scotch Whisky (That Botique-y Whisk…"
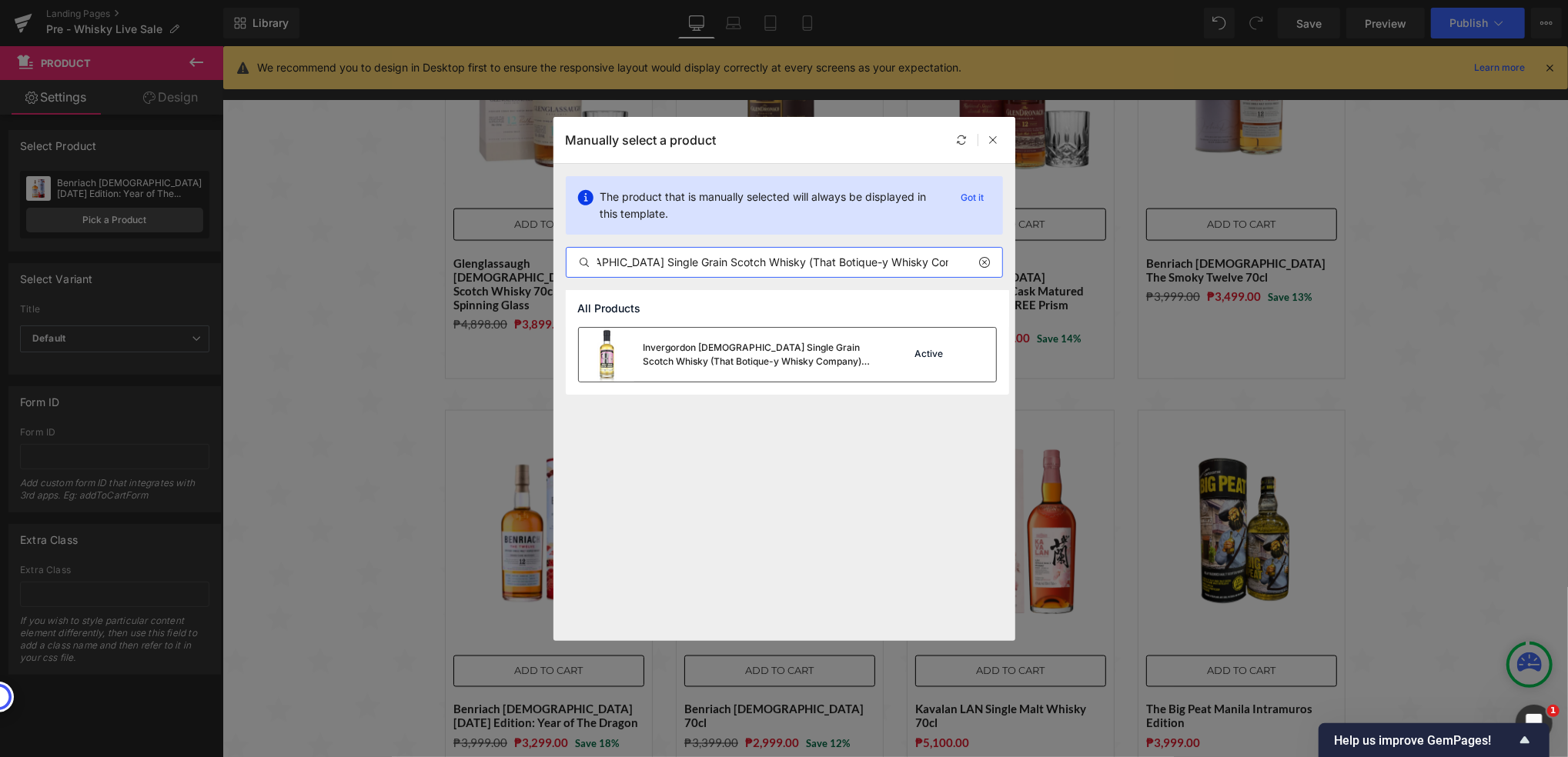
type input "Invergordon [DEMOGRAPHIC_DATA] Single Grain Scotch Whisky (That Botique-y Whisk…"
click at [757, 356] on div "Invergordon [DEMOGRAPHIC_DATA] Single Grain Scotch Whisky (That Botique-y Whisk…" at bounding box center [758, 355] width 231 height 28
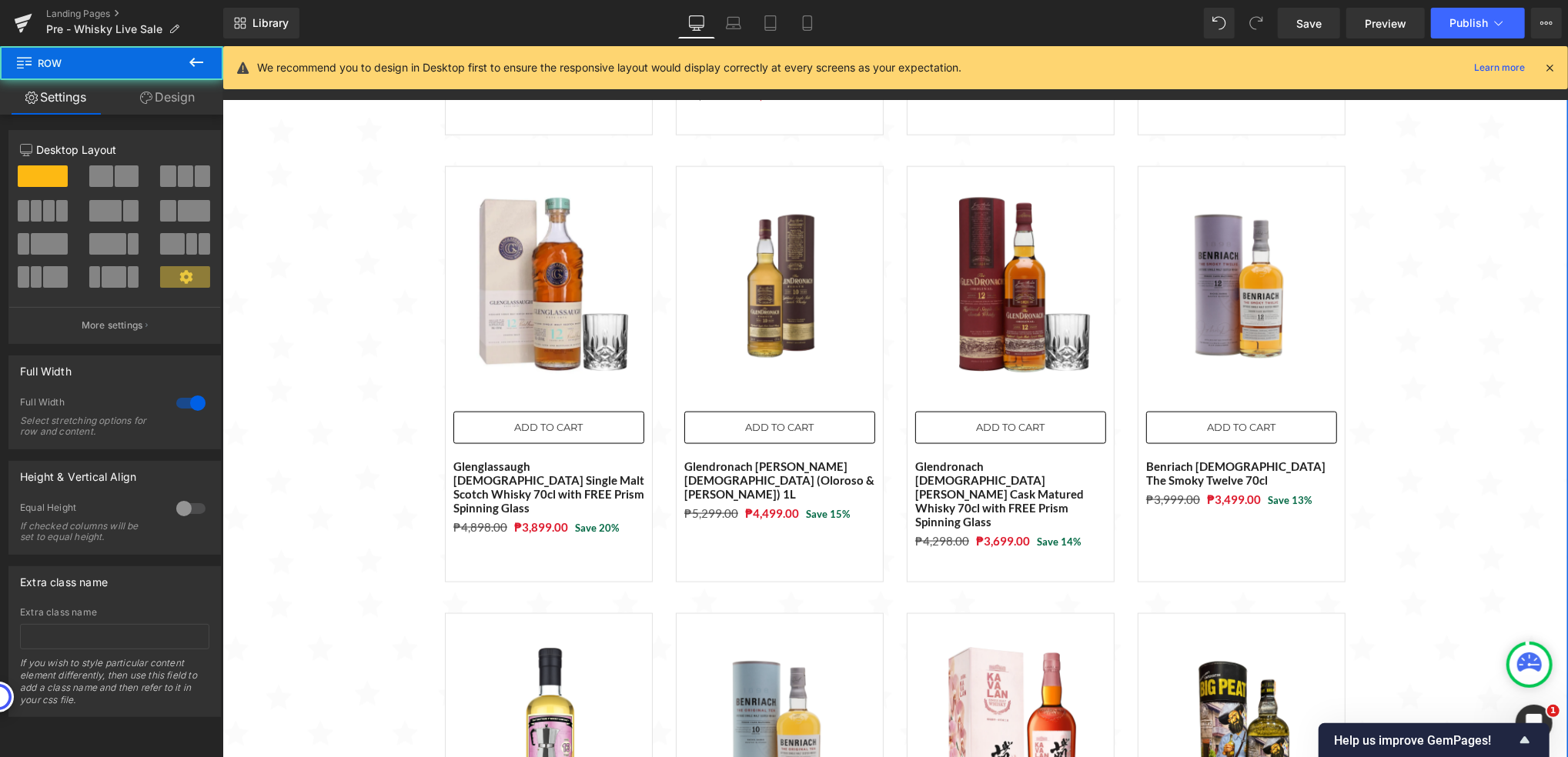
scroll to position [1542, 0]
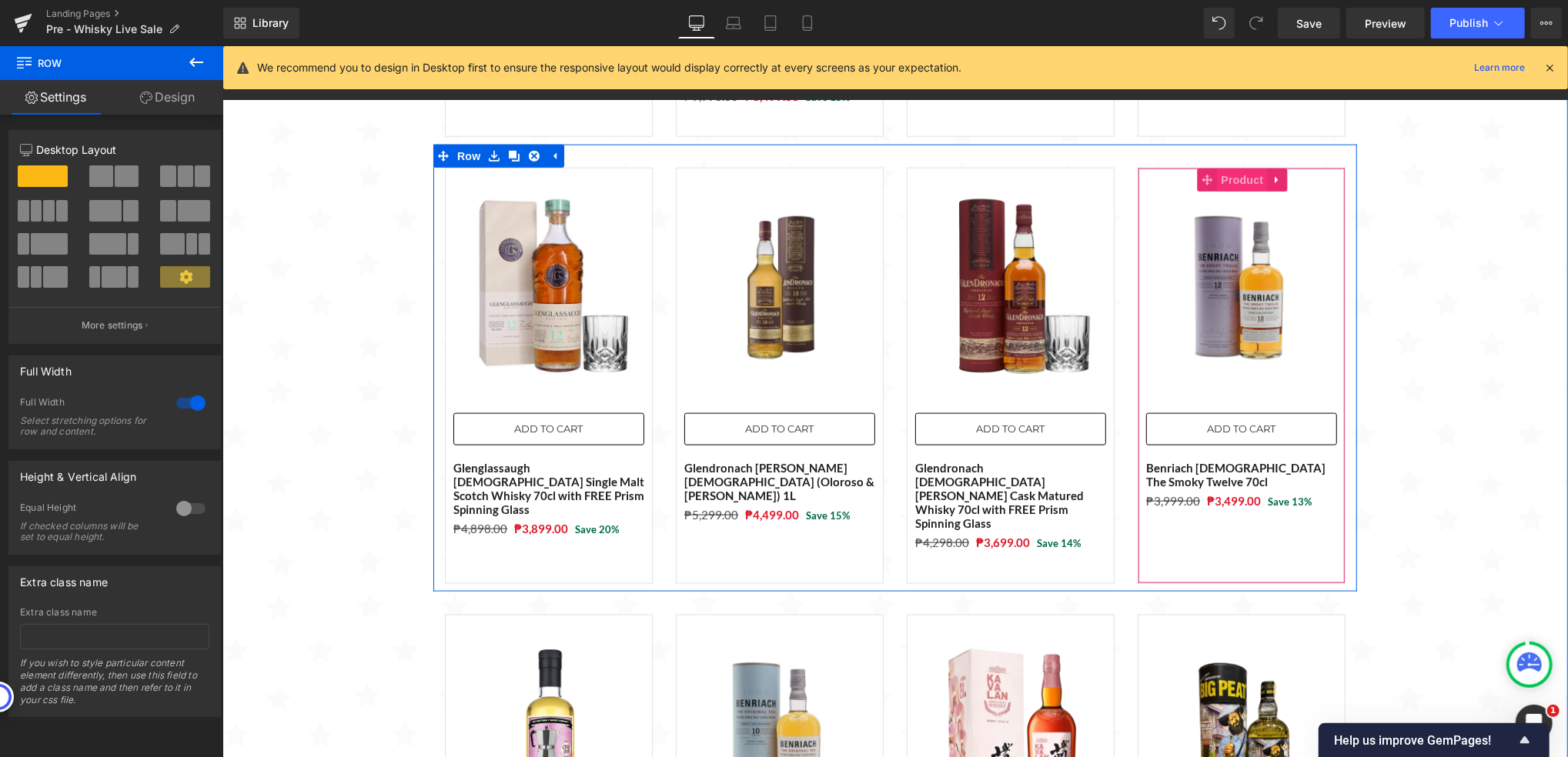
click at [1229, 168] on span "Product" at bounding box center [1241, 179] width 50 height 23
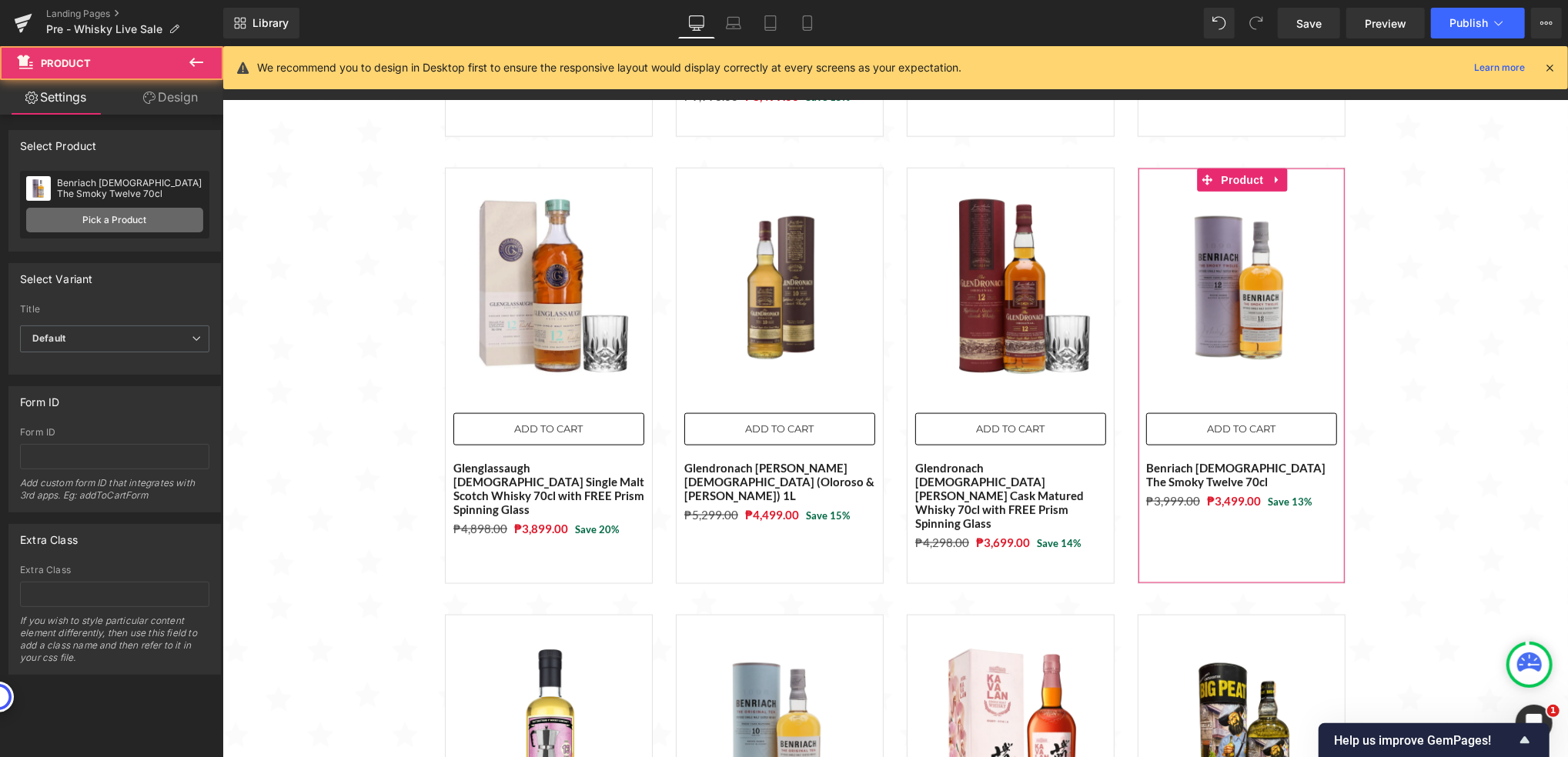
click at [118, 224] on link "Pick a Product" at bounding box center [115, 219] width 177 height 25
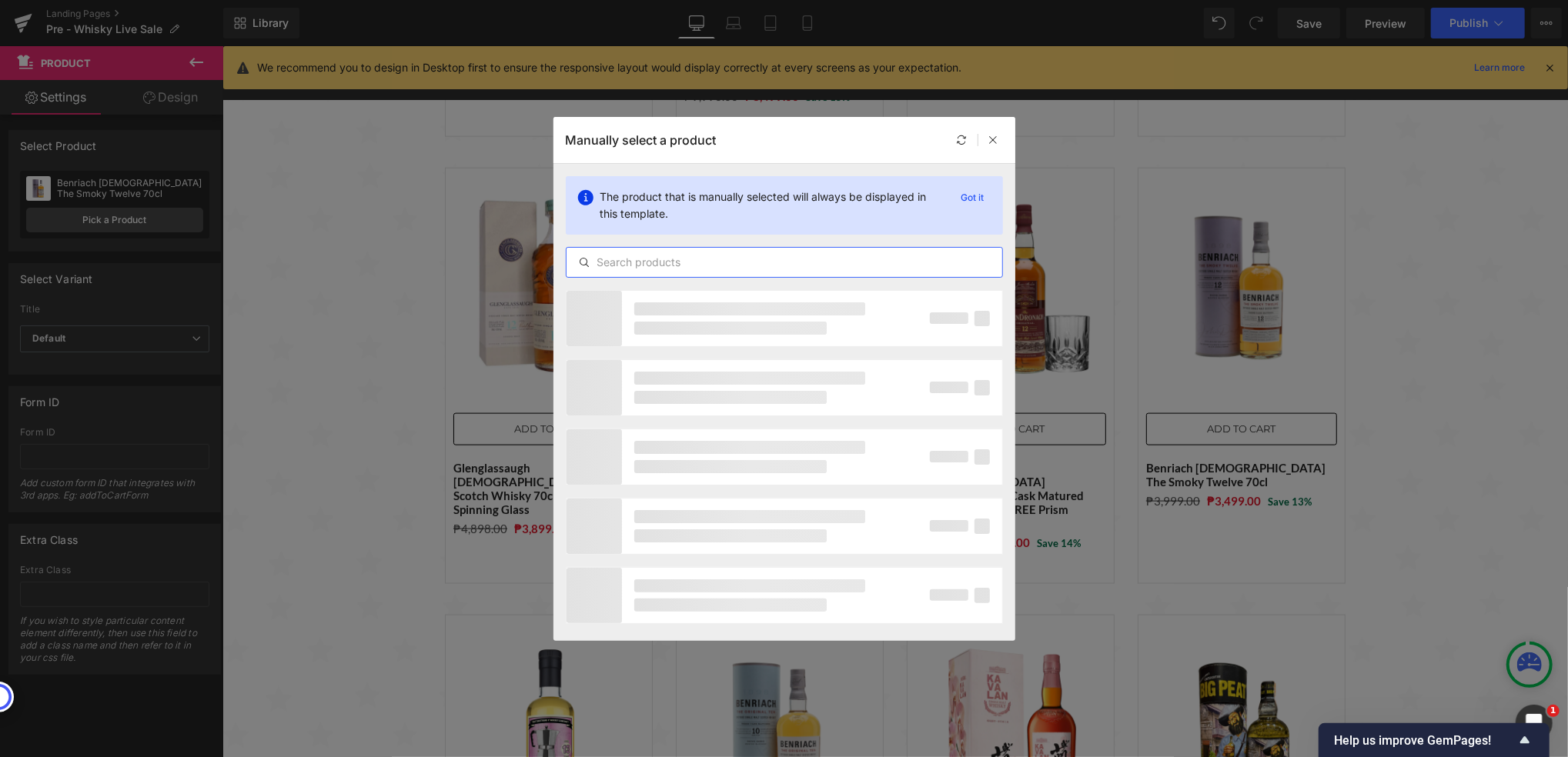
click at [594, 258] on input "text" at bounding box center [784, 263] width 436 height 19
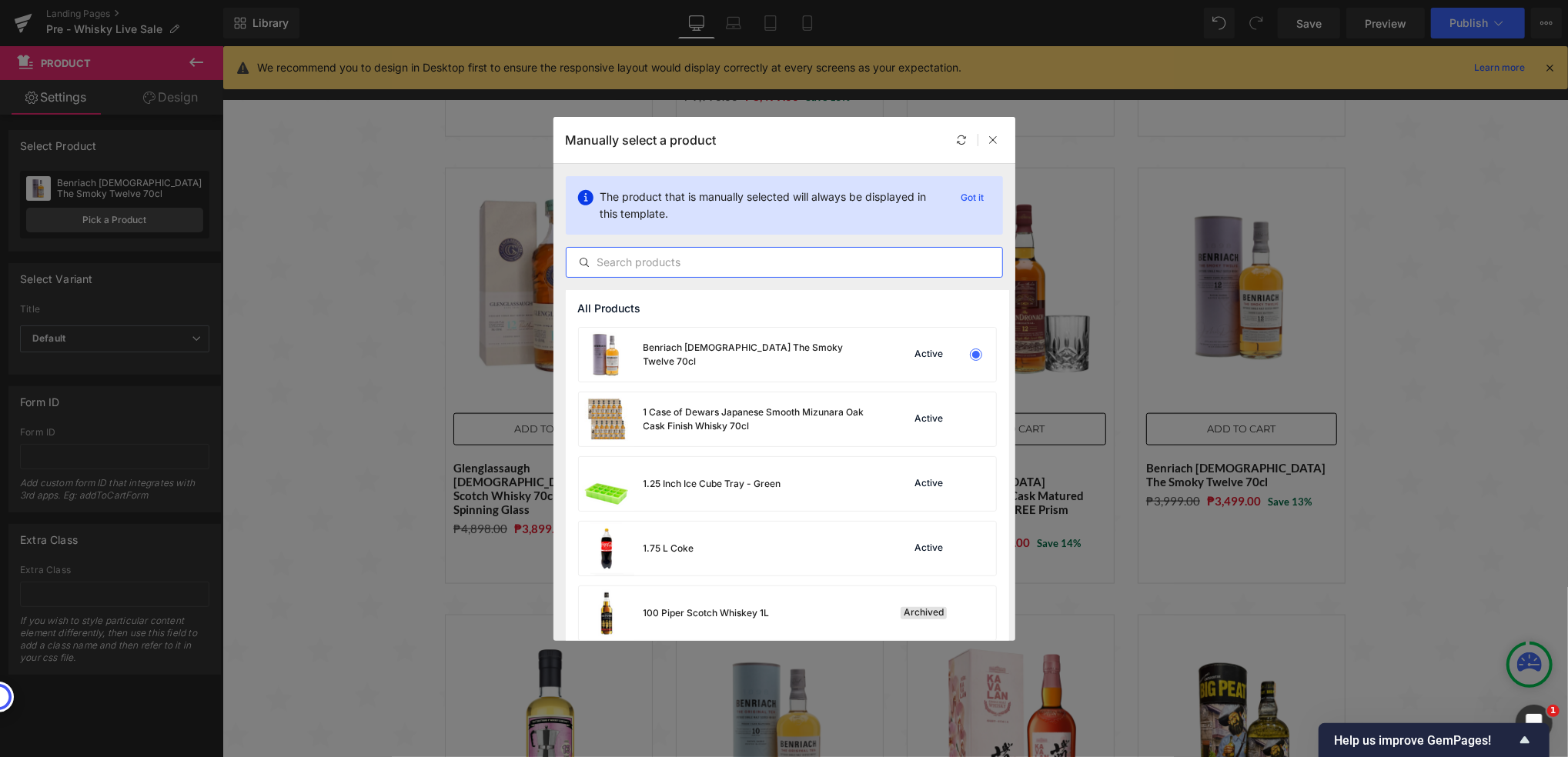
paste input "Invergordon [DEMOGRAPHIC_DATA] Single Grain Scotch Whisky (That Botique-y Whisk…"
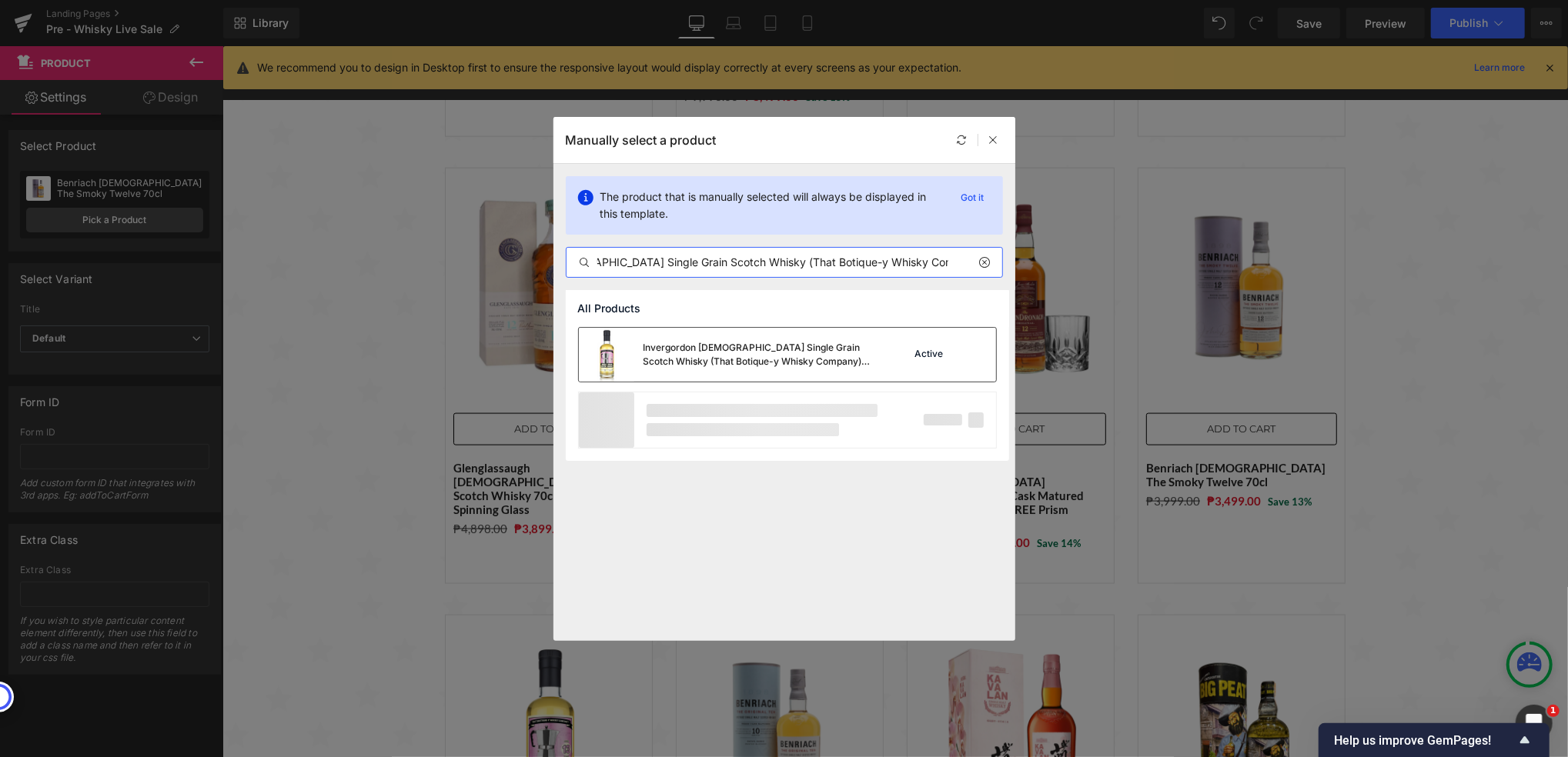
type input "Invergordon [DEMOGRAPHIC_DATA] Single Grain Scotch Whisky (That Botique-y Whisk…"
drag, startPoint x: 735, startPoint y: 352, endPoint x: 540, endPoint y: 301, distance: 201.6
click at [735, 352] on div "Invergordon [DEMOGRAPHIC_DATA] Single Grain Scotch Whisky (That Botique-y Whisk…" at bounding box center [758, 355] width 231 height 28
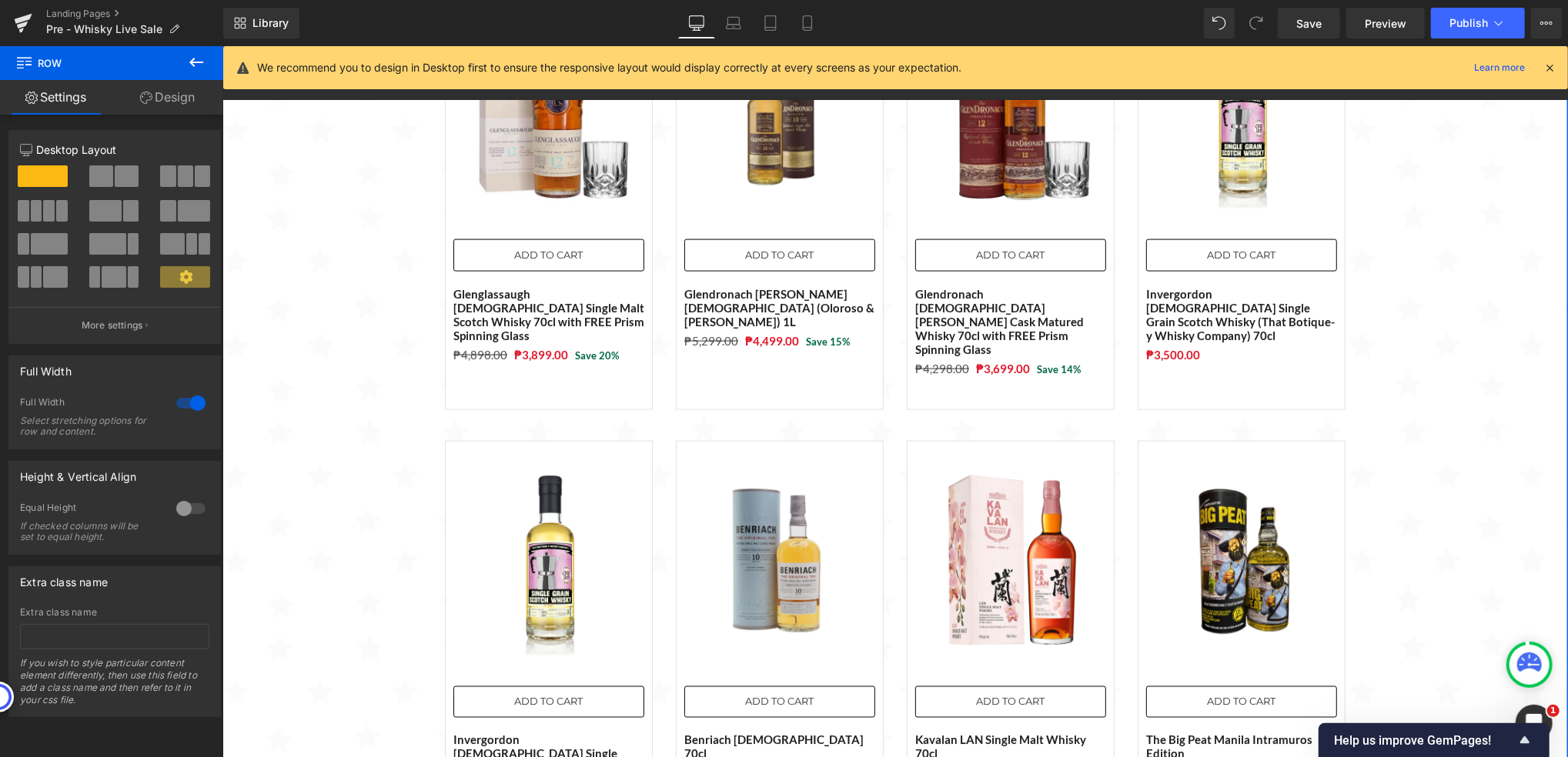
scroll to position [1747, 0]
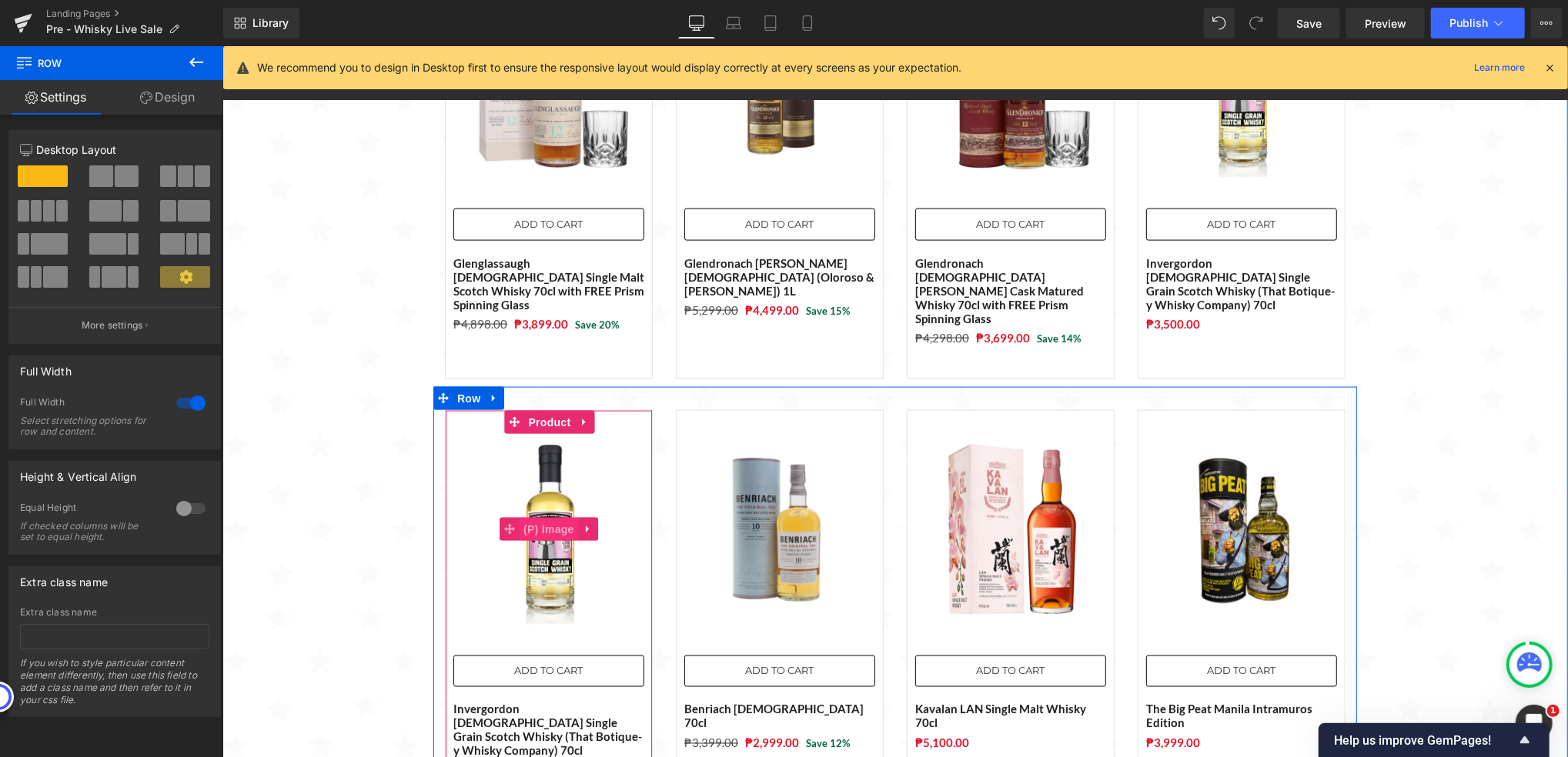
click at [519, 517] on span "(P) Image" at bounding box center [548, 528] width 59 height 23
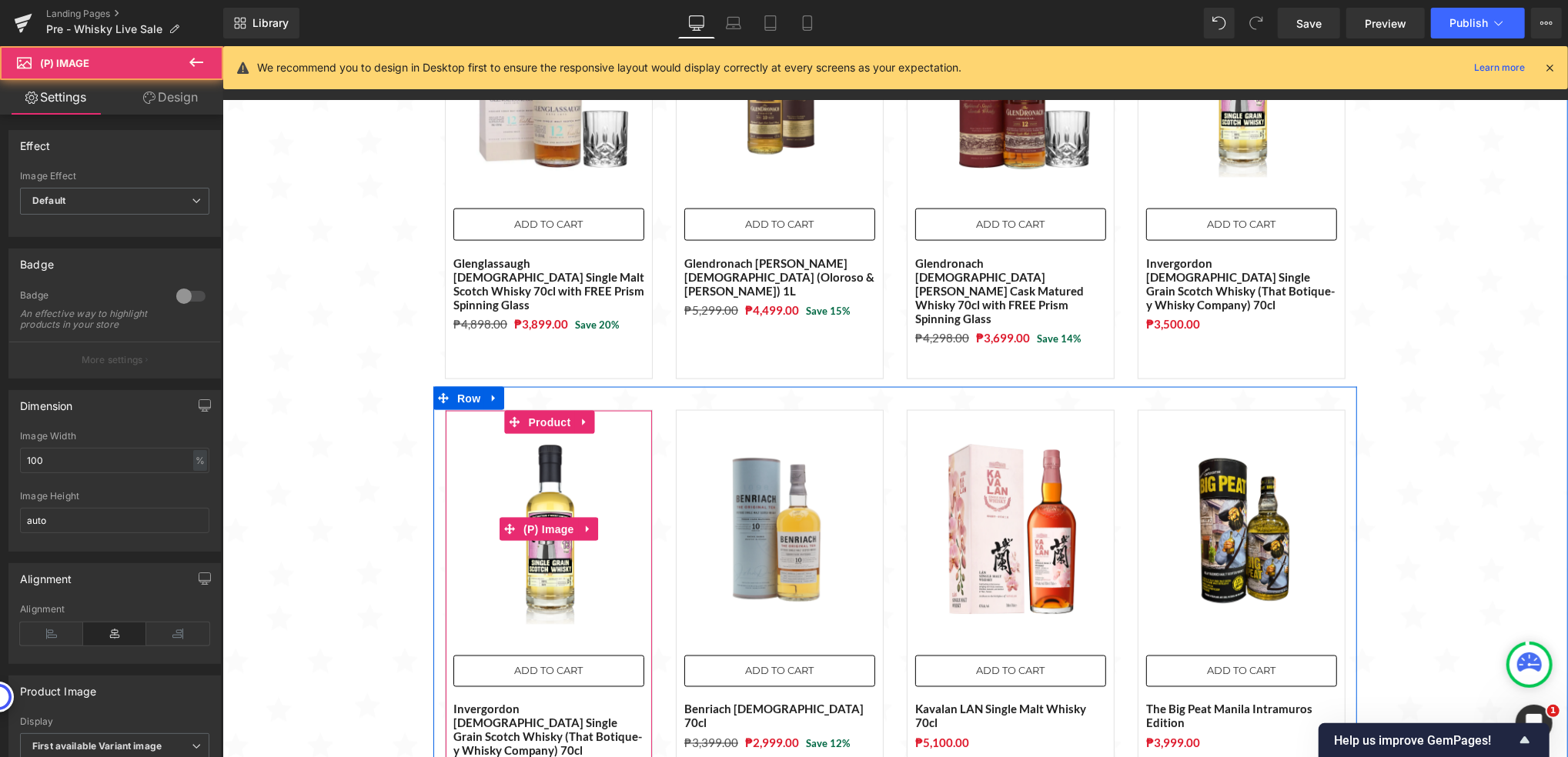
click at [505, 496] on img at bounding box center [548, 528] width 191 height 191
click at [539, 410] on span "Product" at bounding box center [549, 421] width 50 height 23
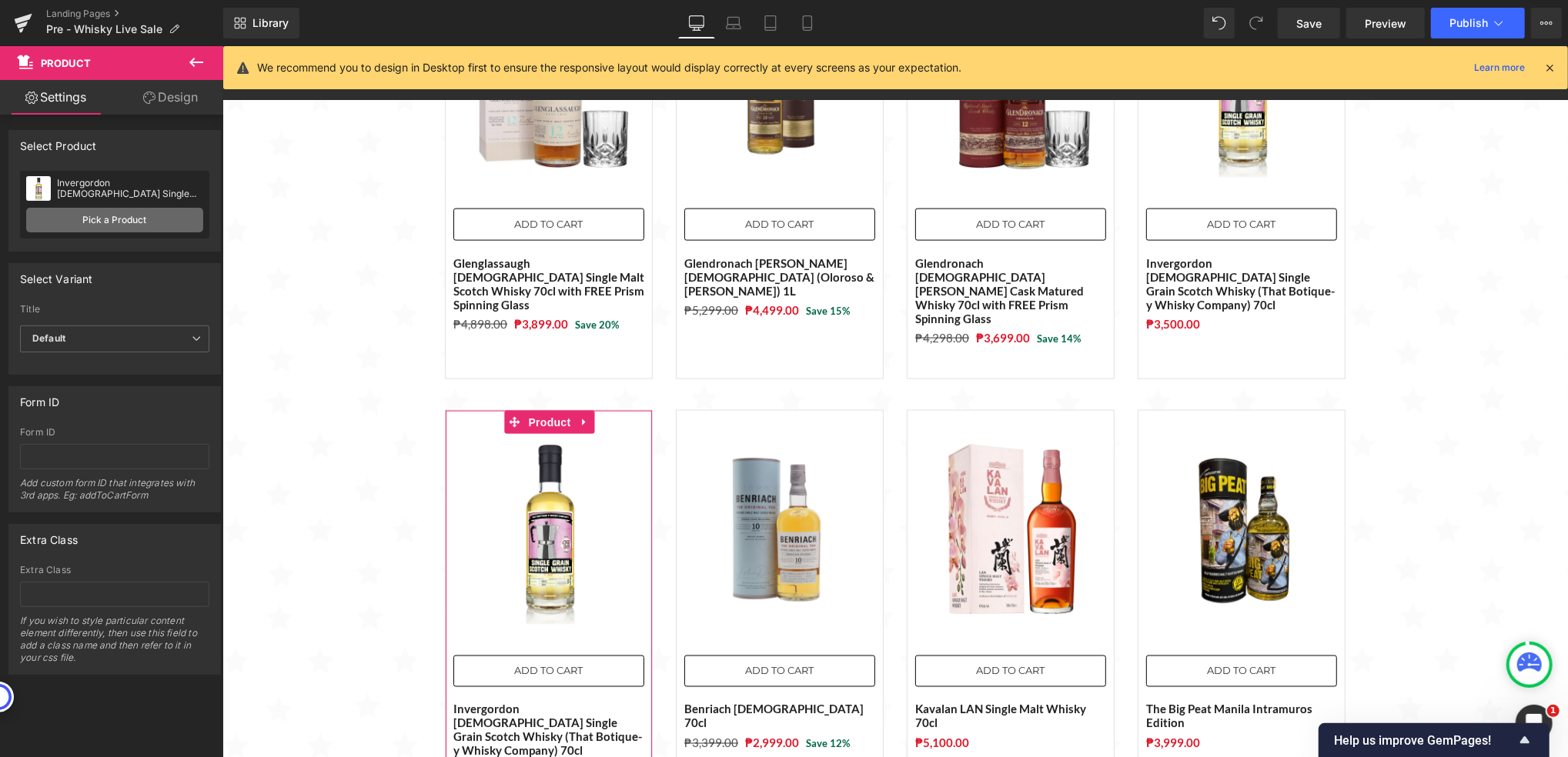
click at [150, 224] on link "Pick a Product" at bounding box center [115, 219] width 177 height 25
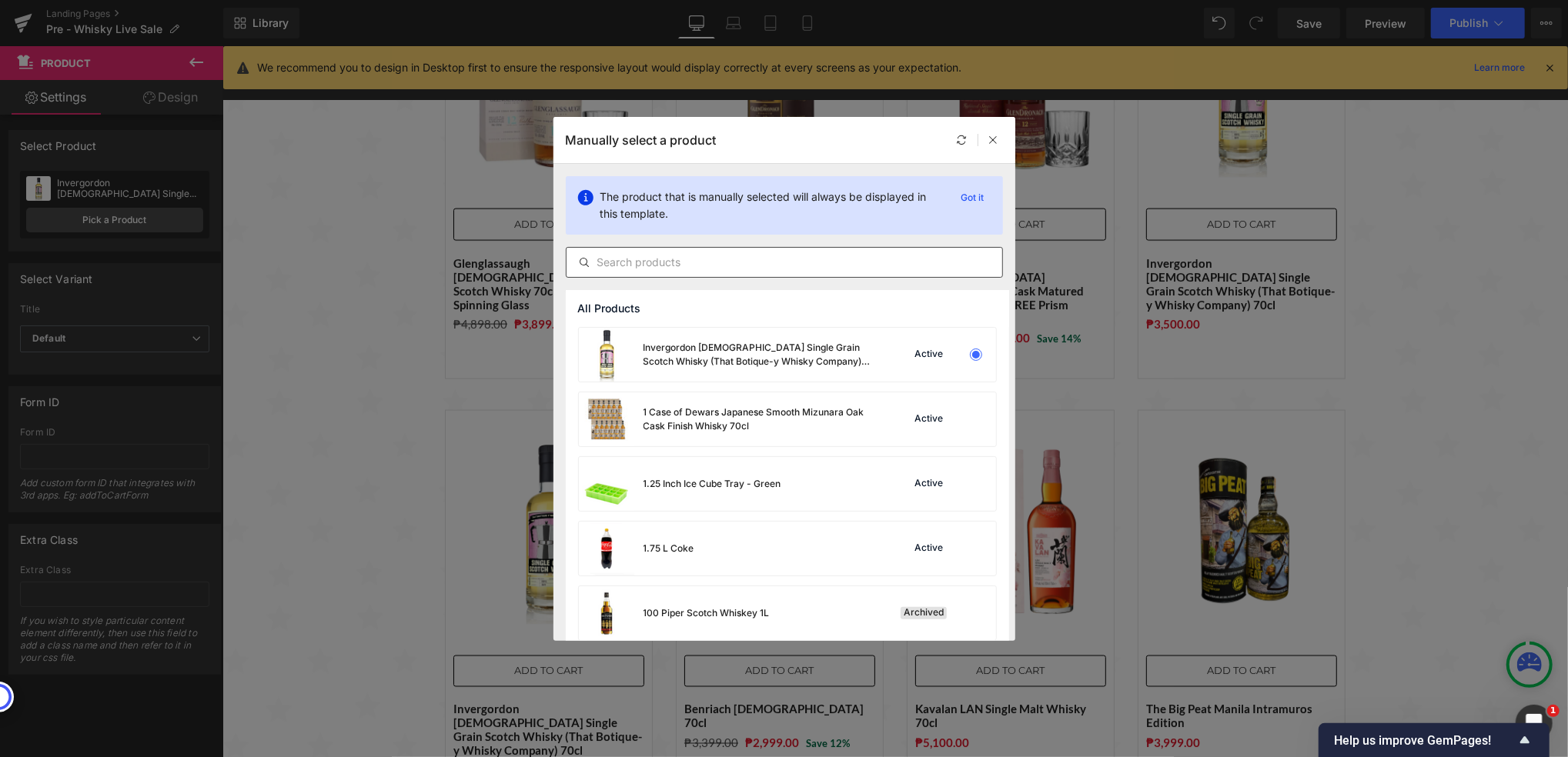
click at [651, 265] on input "text" at bounding box center [784, 263] width 436 height 19
paste input "Benriach [DEMOGRAPHIC_DATA] The Smoky Twelve 70cl"
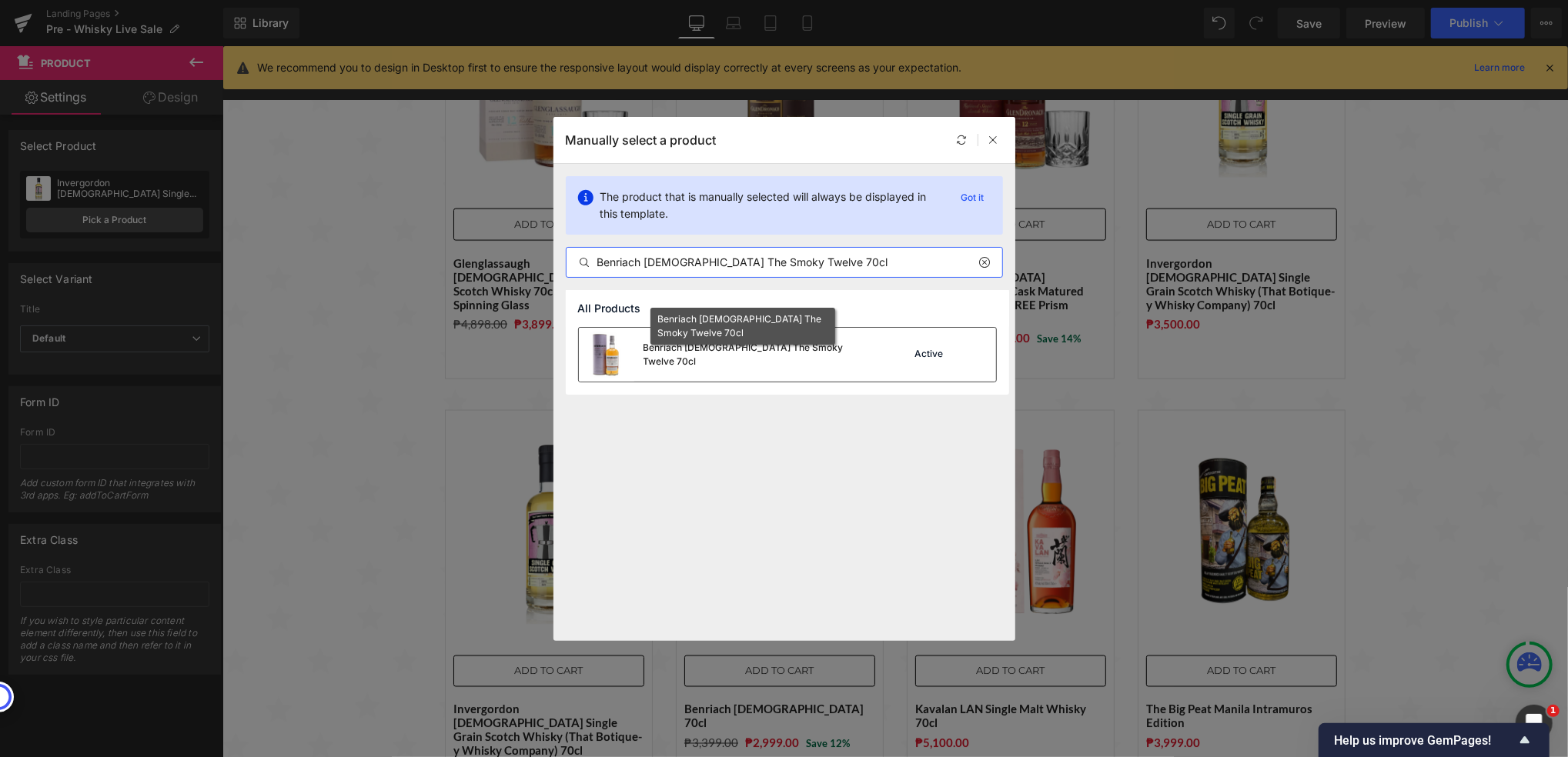
type input "Benriach [DEMOGRAPHIC_DATA] The Smoky Twelve 70cl"
click at [747, 352] on div "Benriach [DEMOGRAPHIC_DATA] The Smoky Twelve 70cl" at bounding box center [758, 355] width 231 height 28
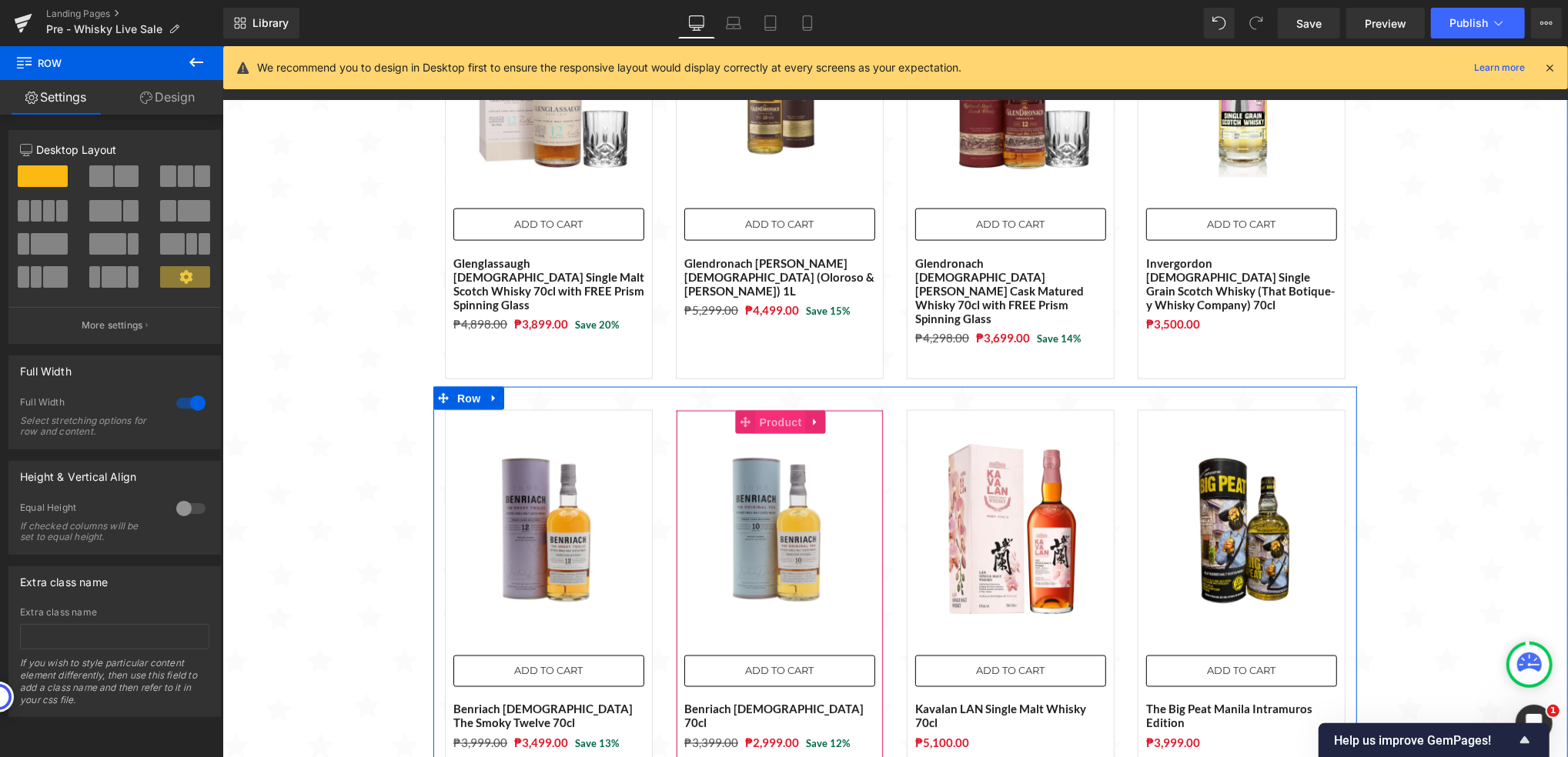
click at [765, 410] on span "Product" at bounding box center [780, 421] width 50 height 23
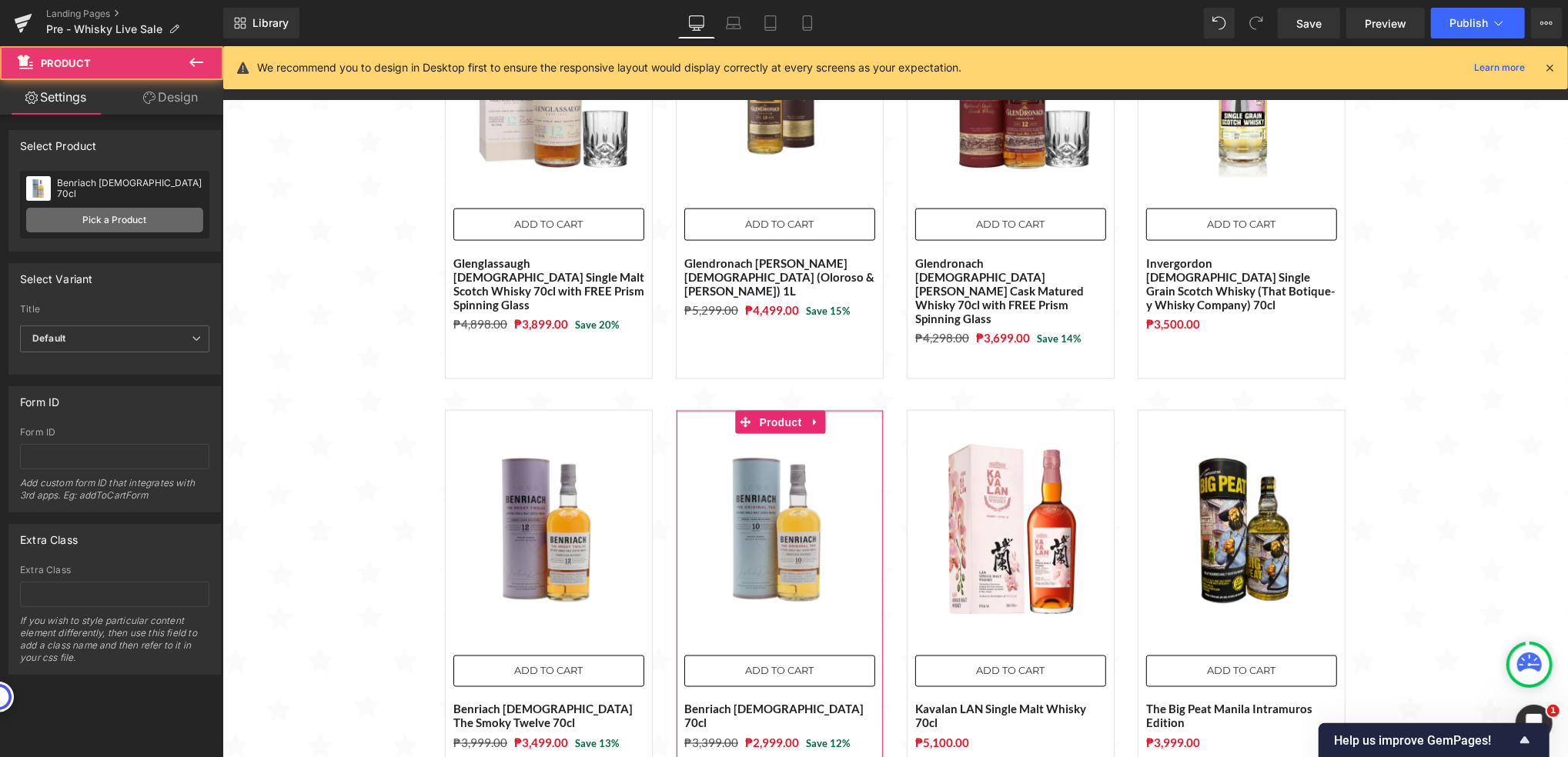
click at [151, 222] on link "Pick a Product" at bounding box center [115, 219] width 177 height 25
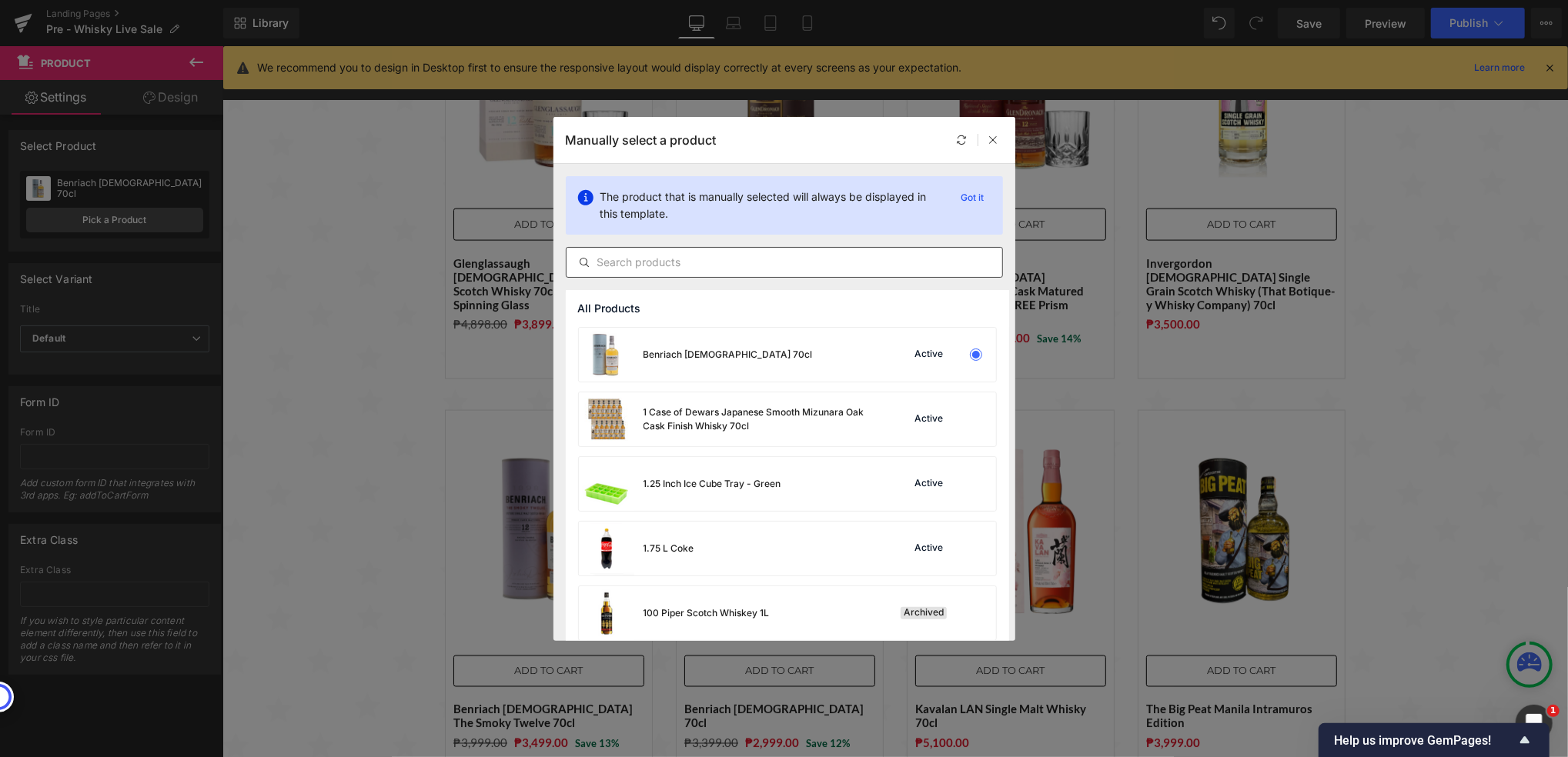
click at [716, 261] on input "text" at bounding box center [784, 263] width 436 height 19
paste input "Benriach [DEMOGRAPHIC_DATA] [DATE] Edition: Year of The Dragon"
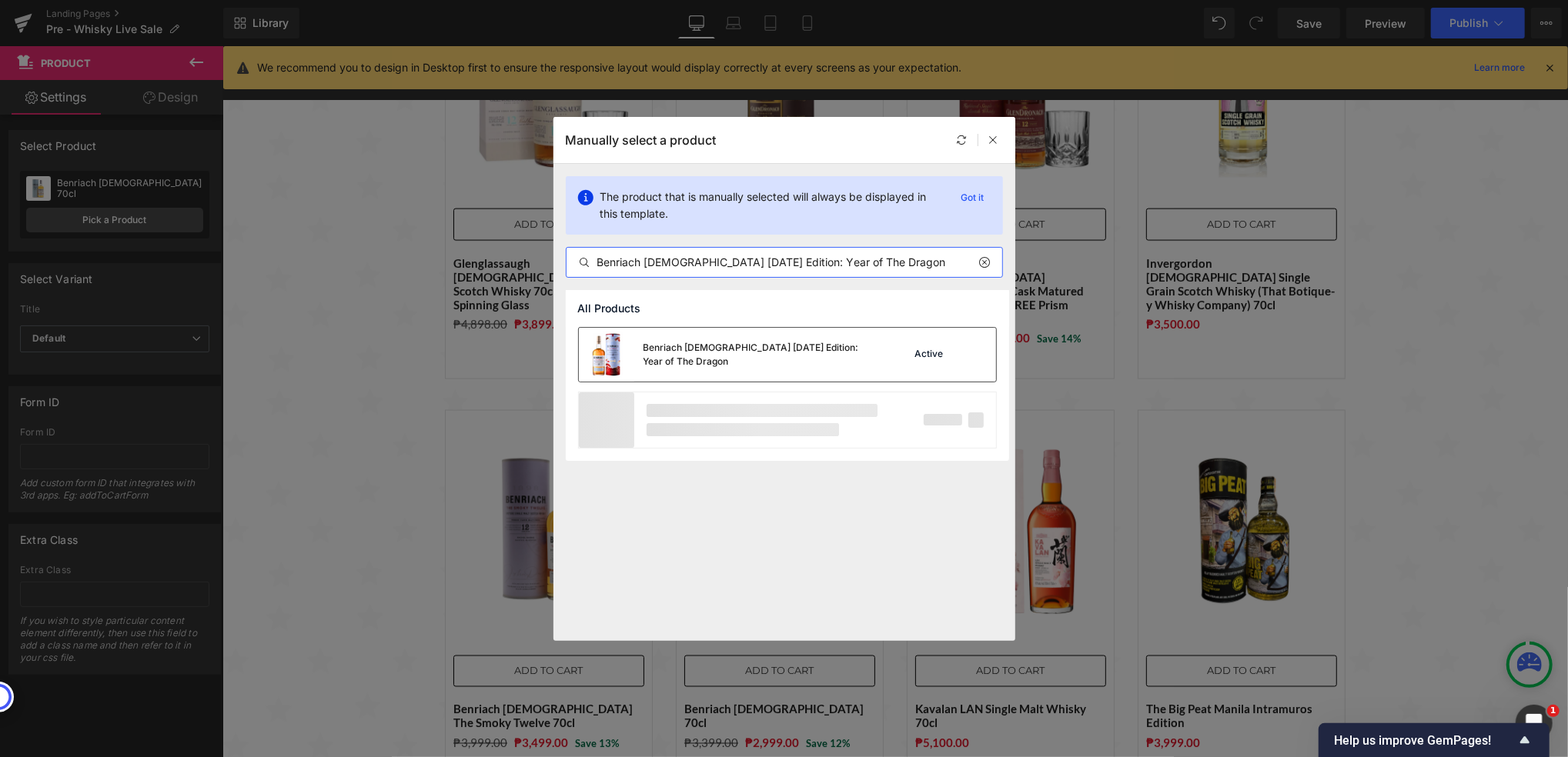
type input "Benriach [DEMOGRAPHIC_DATA] [DATE] Edition: Year of The Dragon"
drag, startPoint x: 727, startPoint y: 347, endPoint x: 381, endPoint y: 381, distance: 347.7
click at [727, 347] on div "Benriach [DEMOGRAPHIC_DATA] [DATE] Edition: Year of The Dragon" at bounding box center [758, 355] width 231 height 28
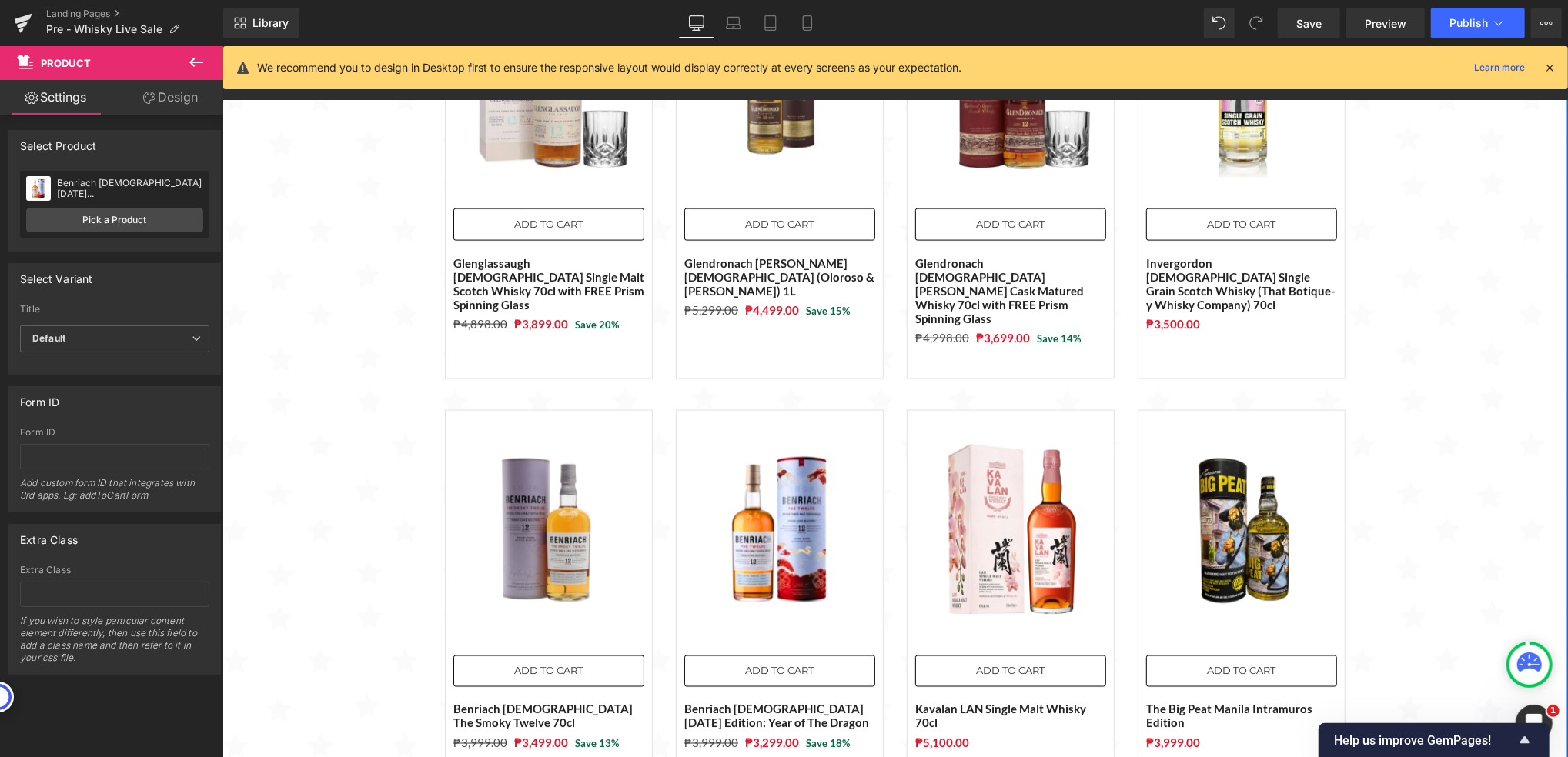
drag, startPoint x: 322, startPoint y: 416, endPoint x: 390, endPoint y: 426, distance: 68.7
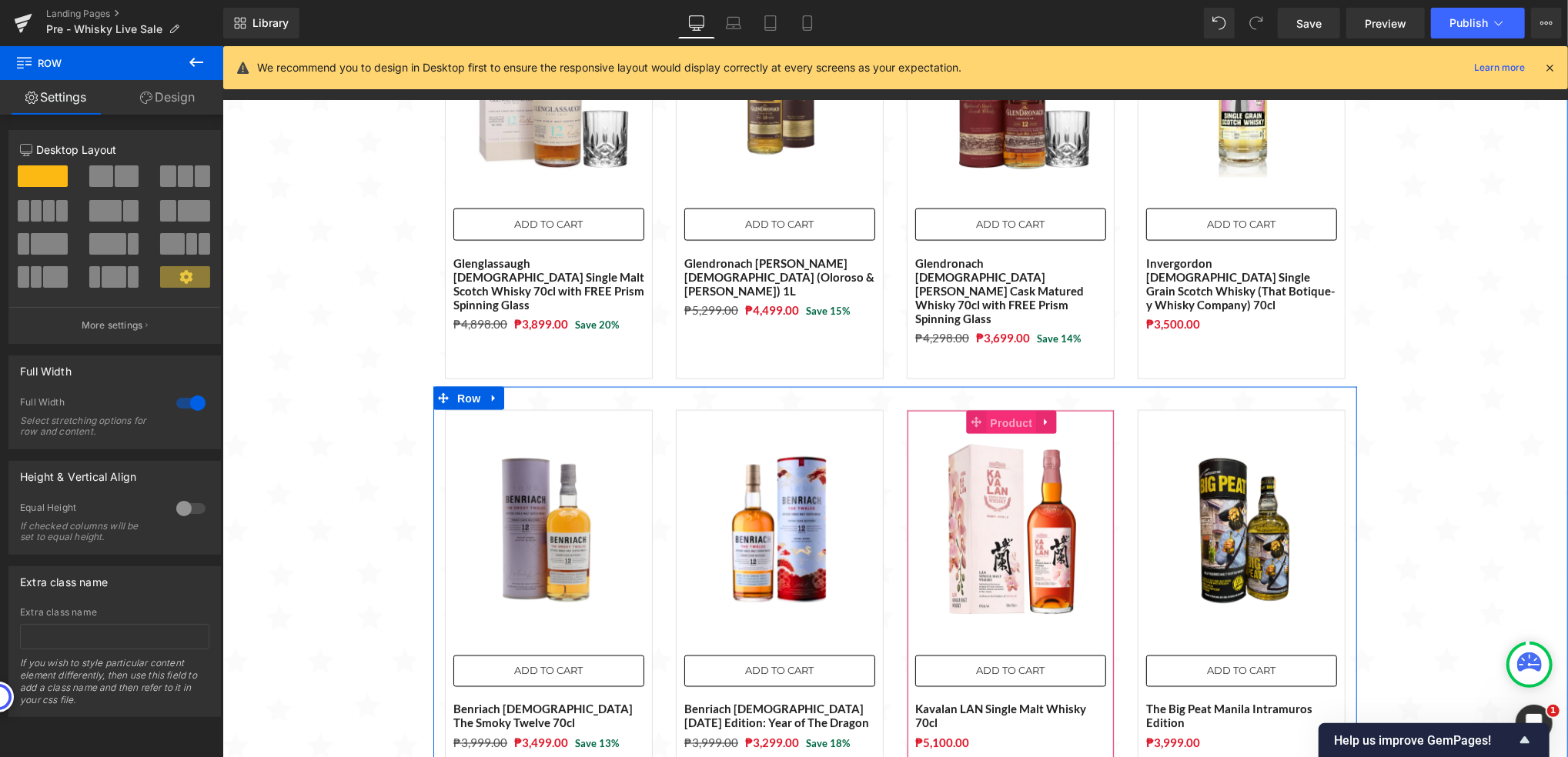
click at [996, 411] on span "Product" at bounding box center [1011, 422] width 50 height 23
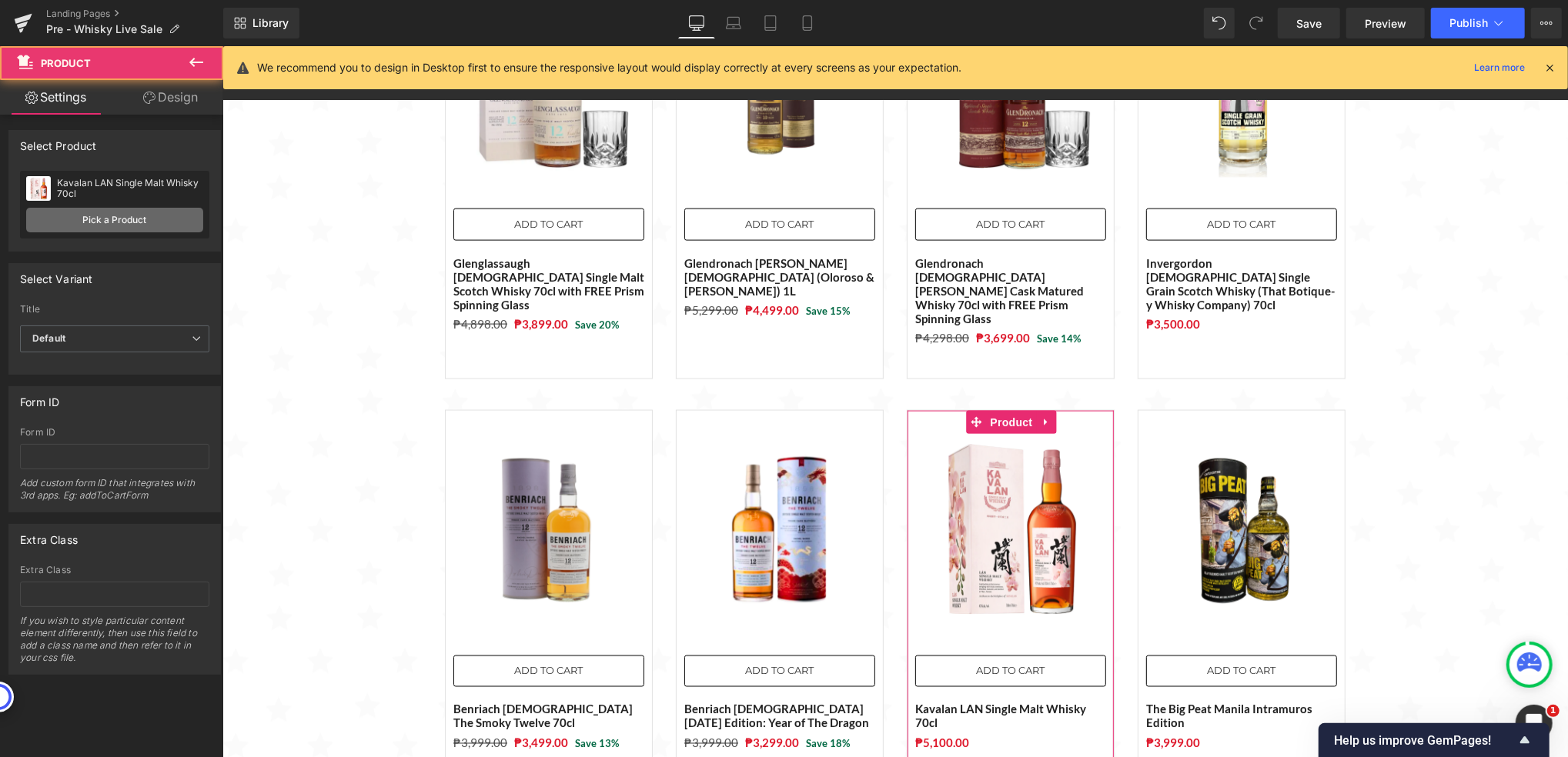
click at [99, 223] on link "Pick a Product" at bounding box center [115, 219] width 177 height 25
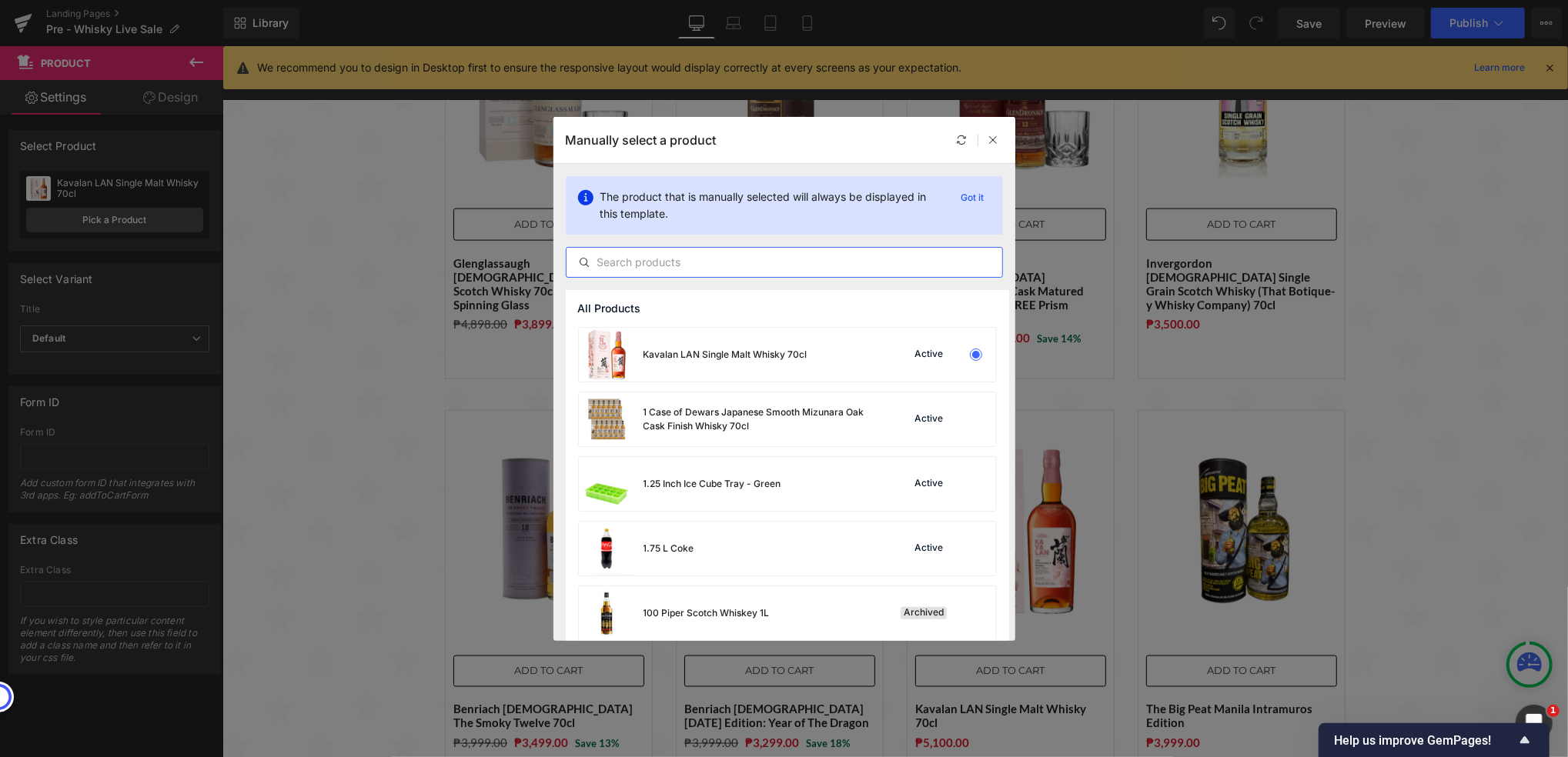
click at [723, 263] on input "text" at bounding box center [784, 263] width 436 height 19
paste input "Benriach [DEMOGRAPHIC_DATA] 70cl"
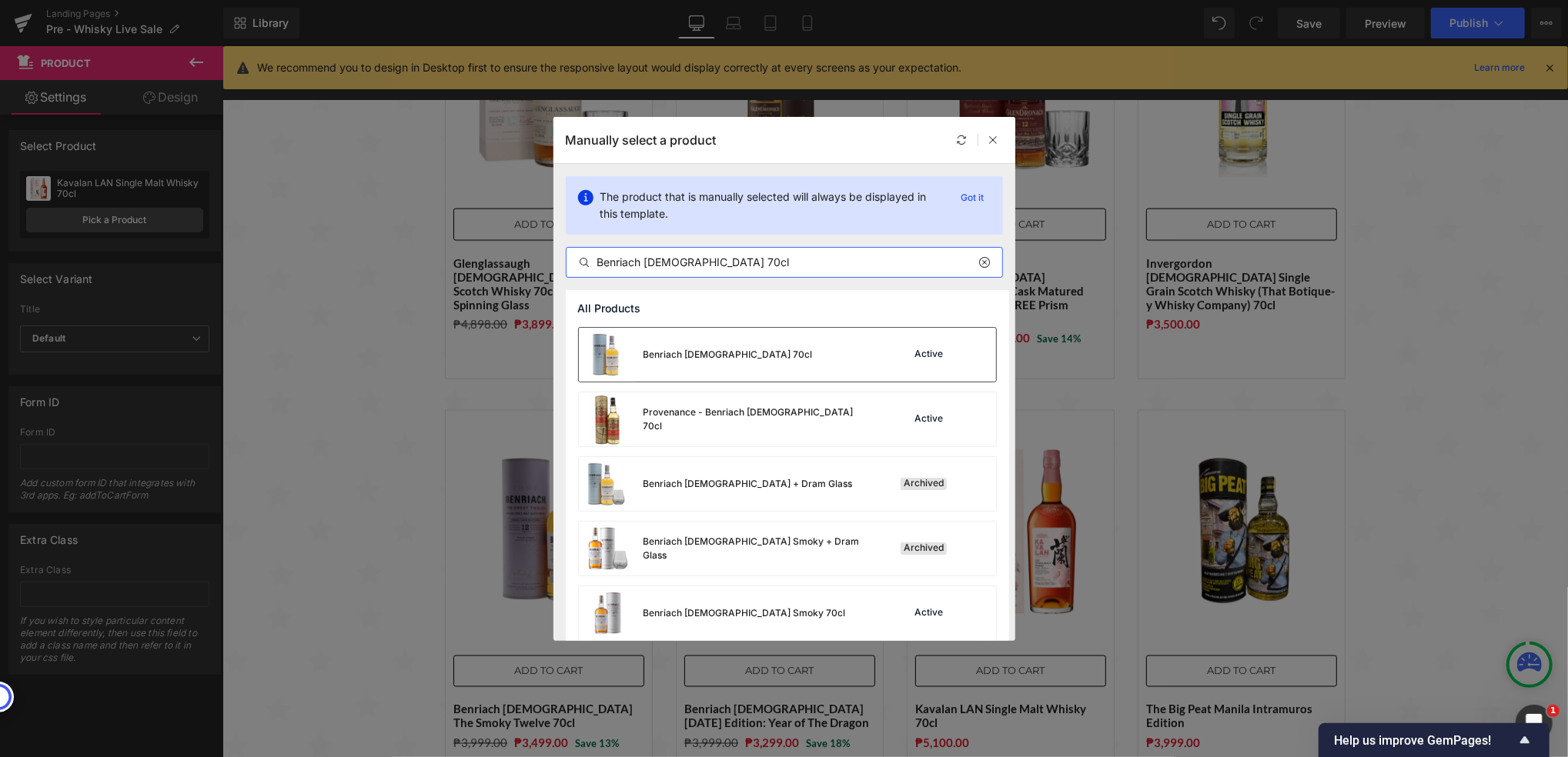
type input "Benriach [DEMOGRAPHIC_DATA] 70cl"
click at [716, 360] on div "Benriach [DEMOGRAPHIC_DATA] 70cl" at bounding box center [727, 355] width 169 height 14
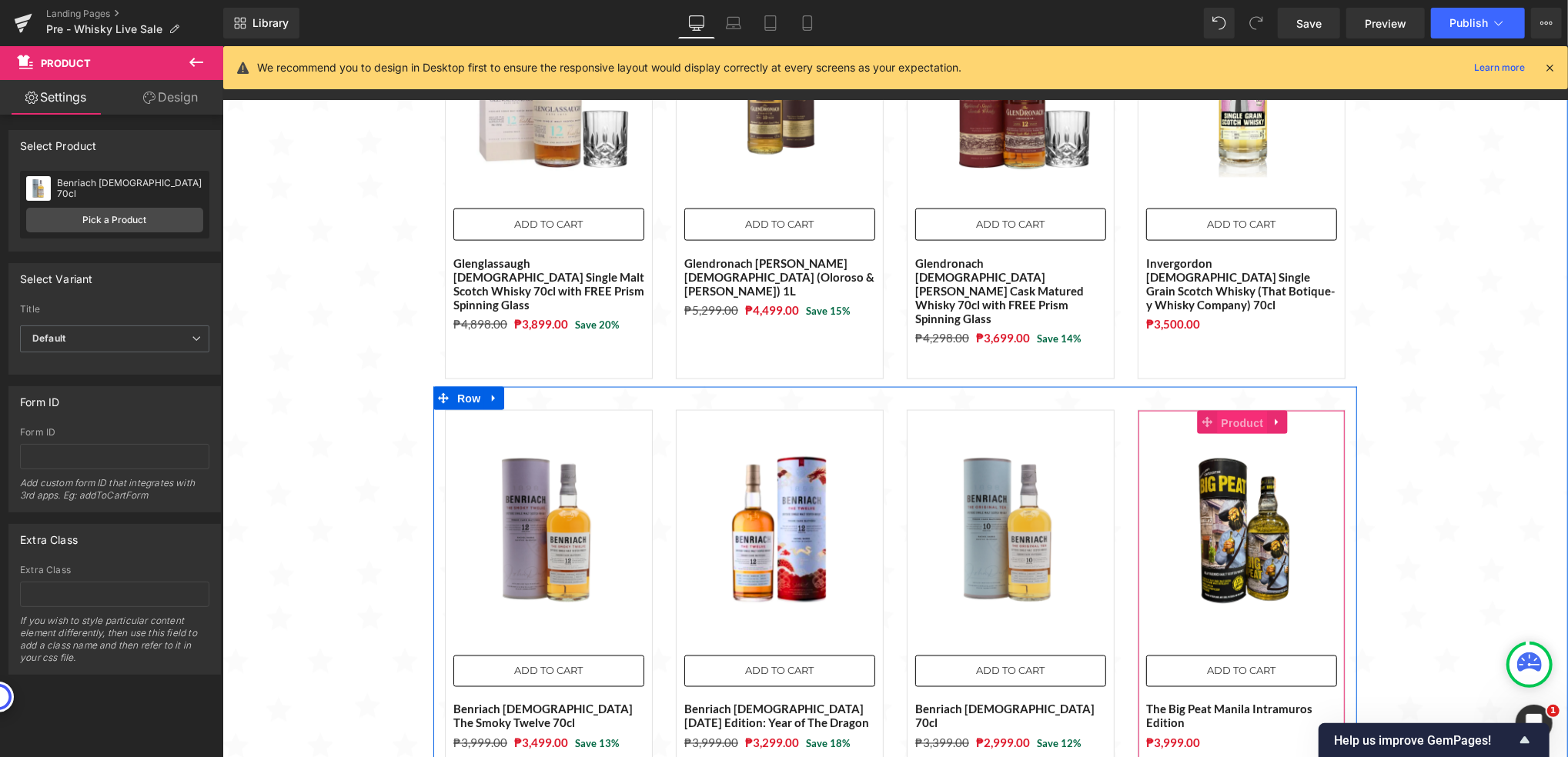
click at [1229, 411] on span "Product" at bounding box center [1241, 422] width 50 height 23
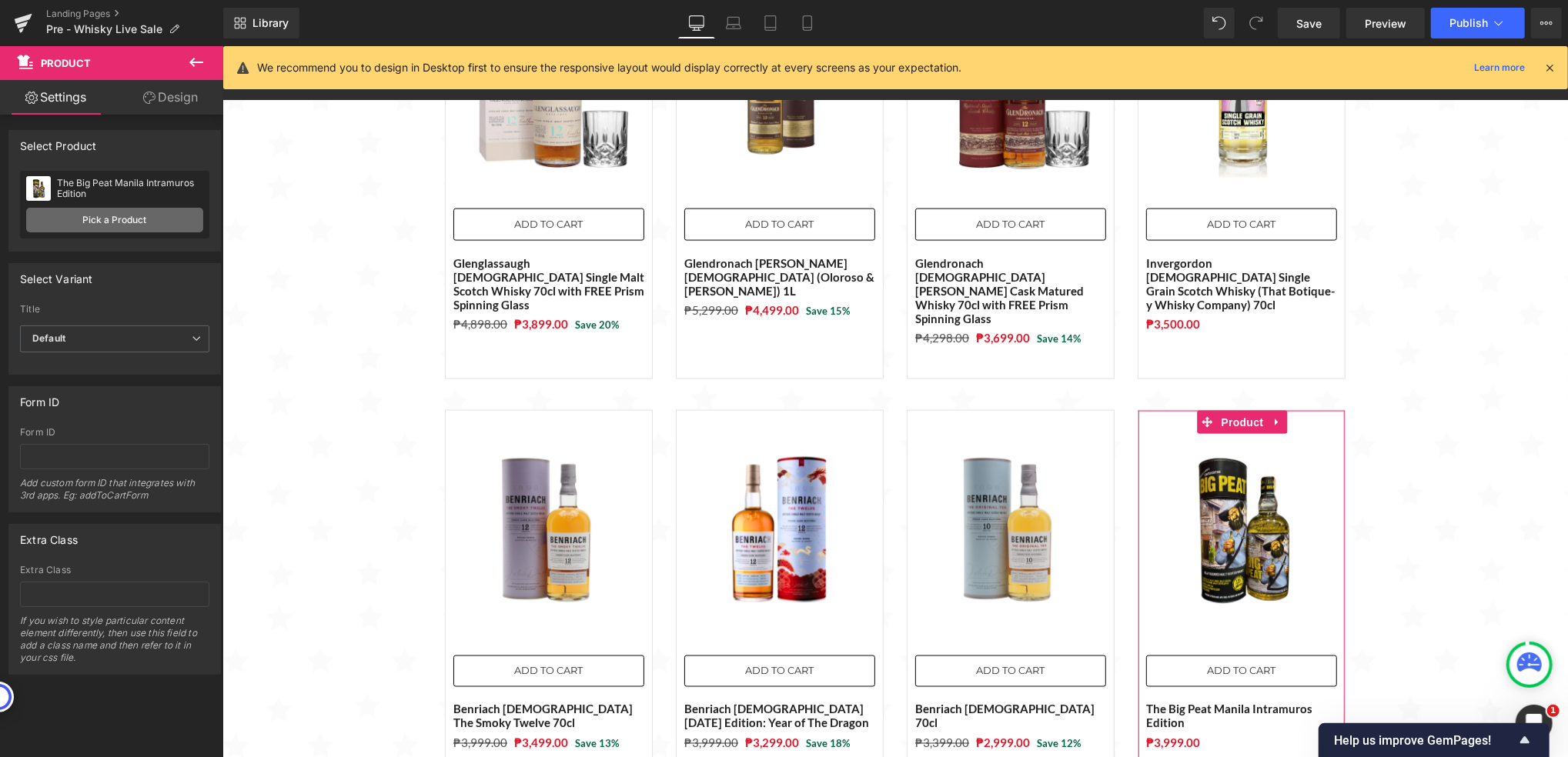
click at [142, 222] on link "Pick a Product" at bounding box center [115, 219] width 177 height 25
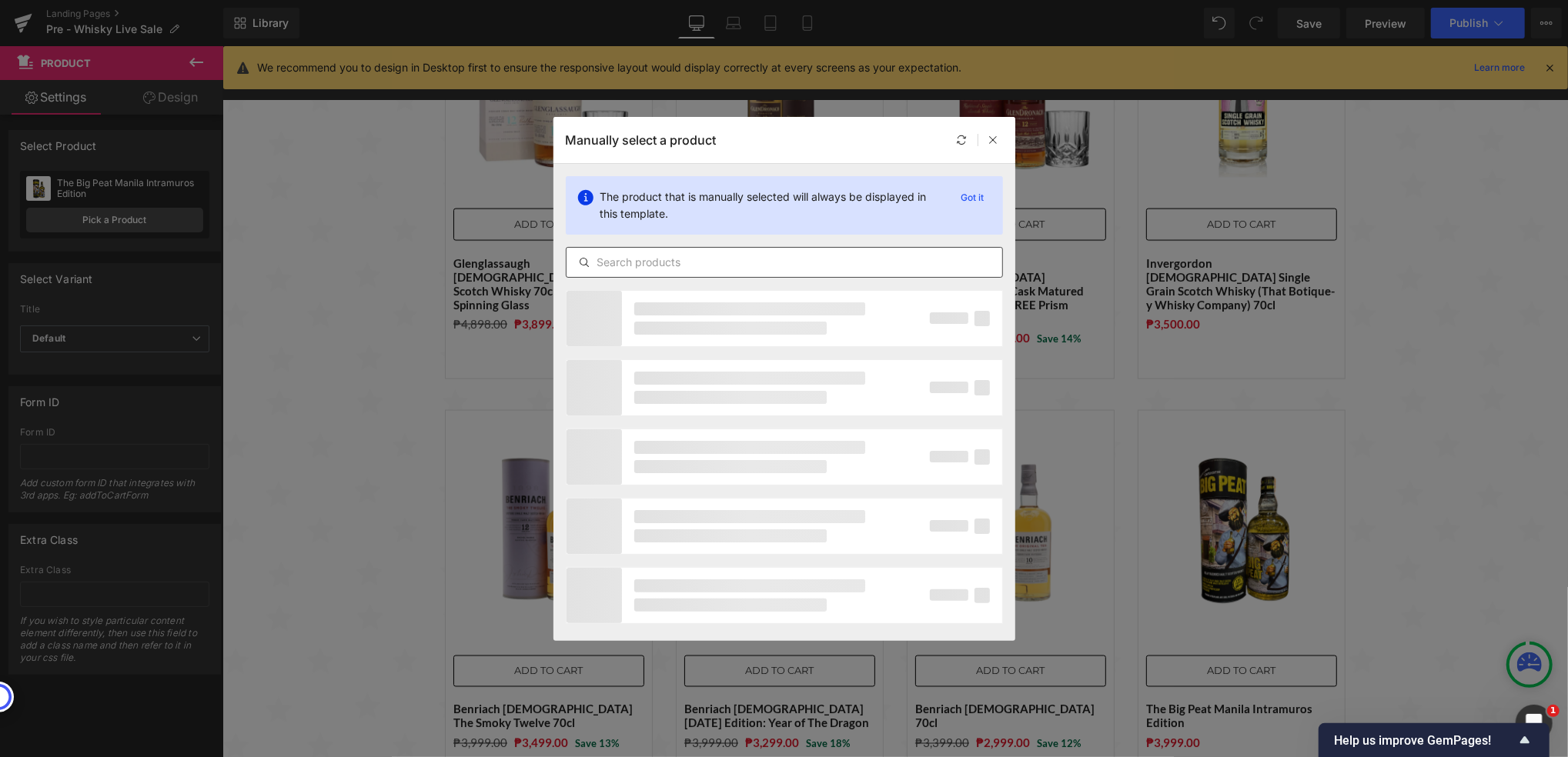
click at [634, 255] on input "text" at bounding box center [784, 263] width 436 height 19
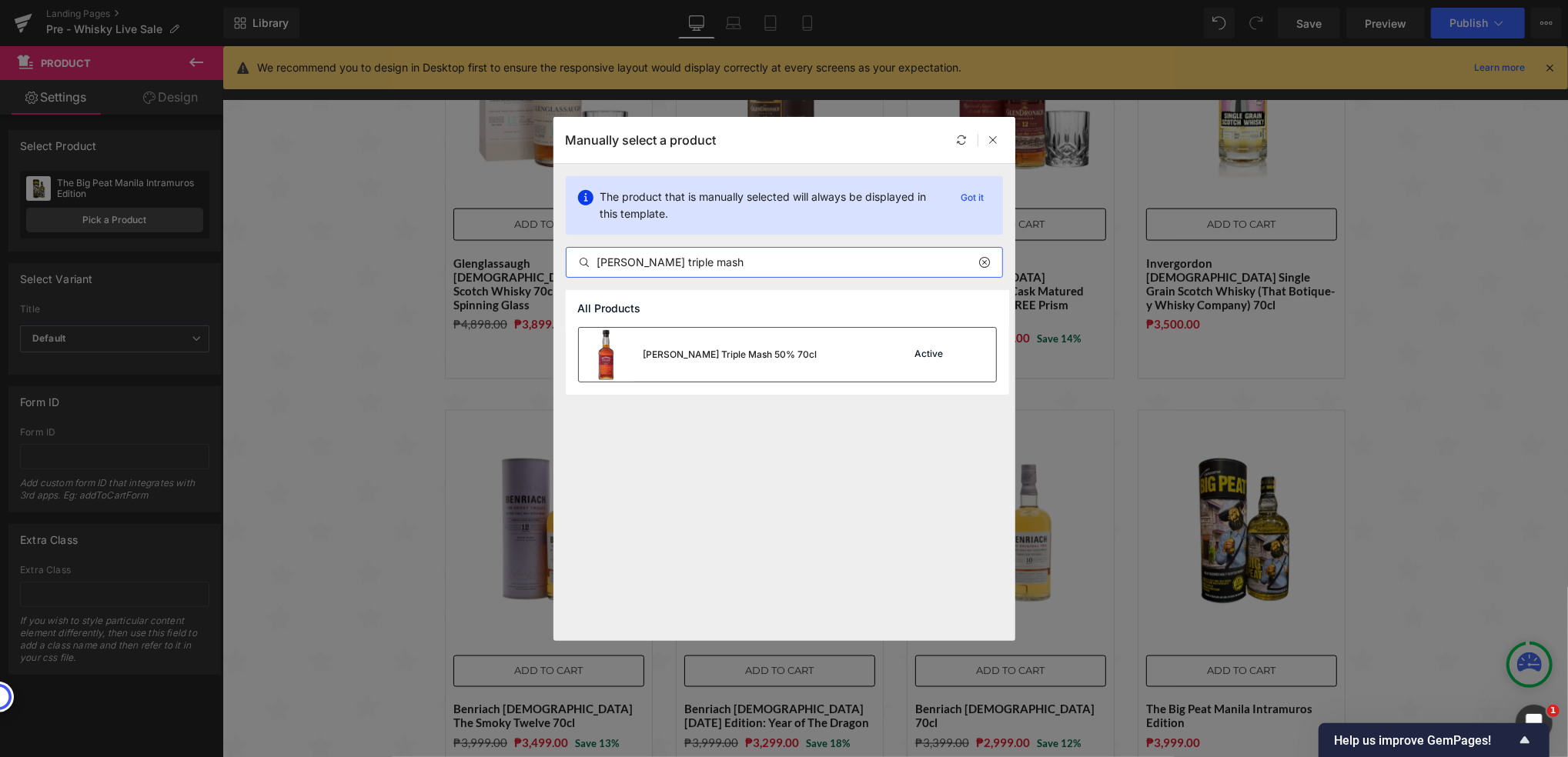
type input "jack daniels triple mash"
click at [760, 360] on div "[PERSON_NAME] Triple Mash 50% 70cl" at bounding box center [730, 355] width 174 height 14
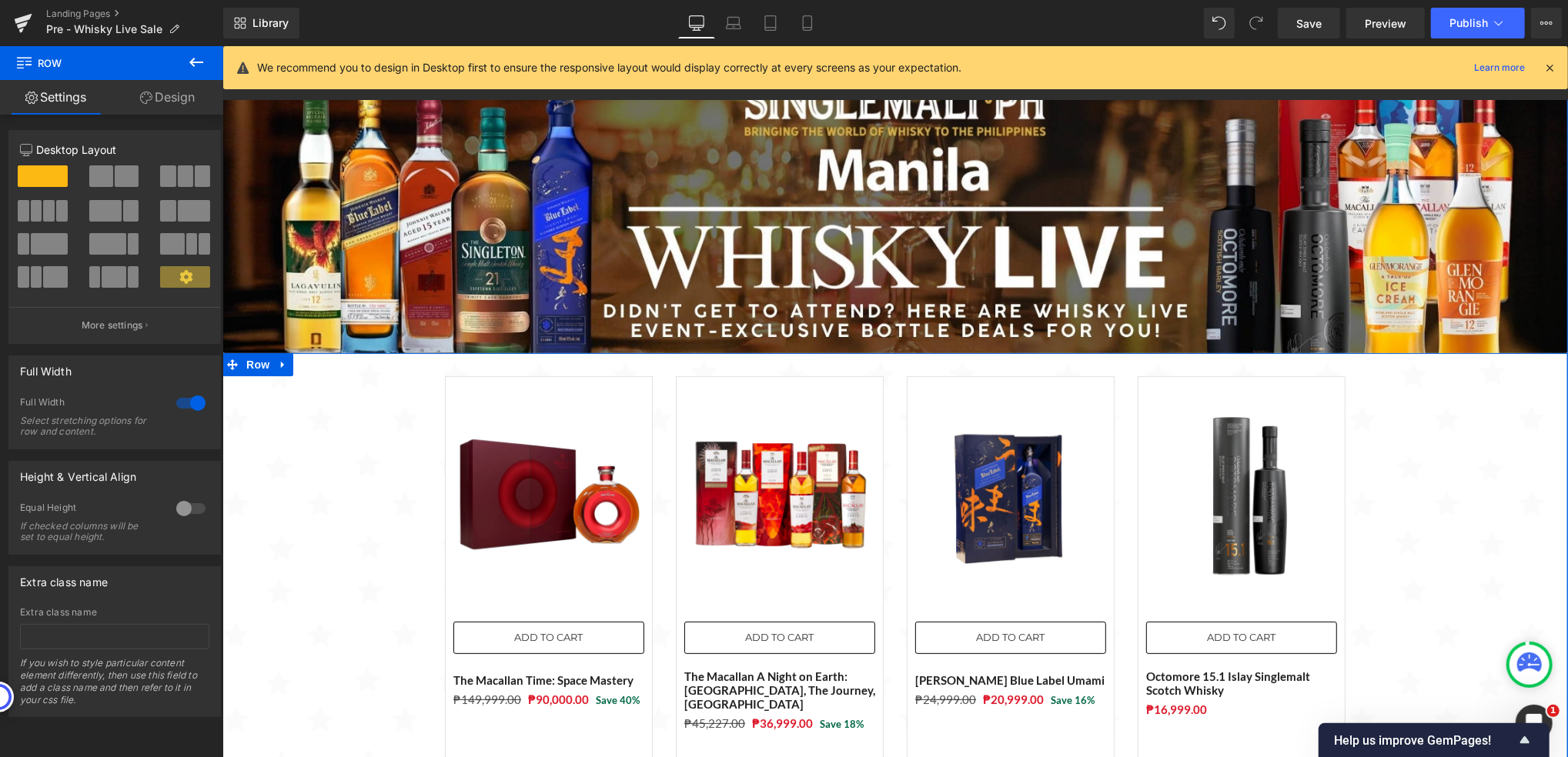
scroll to position [0, 0]
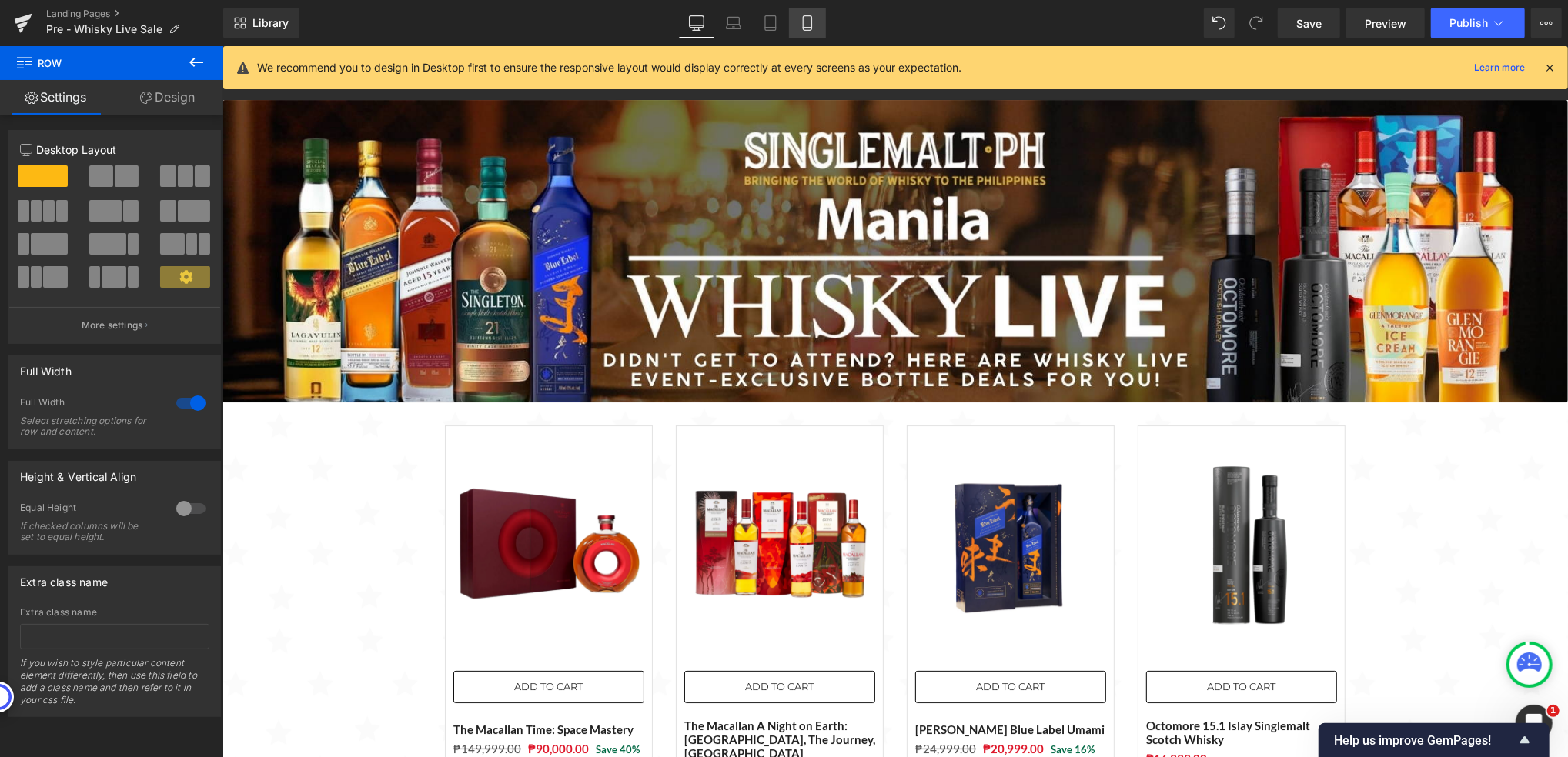
click at [800, 23] on icon at bounding box center [807, 23] width 15 height 15
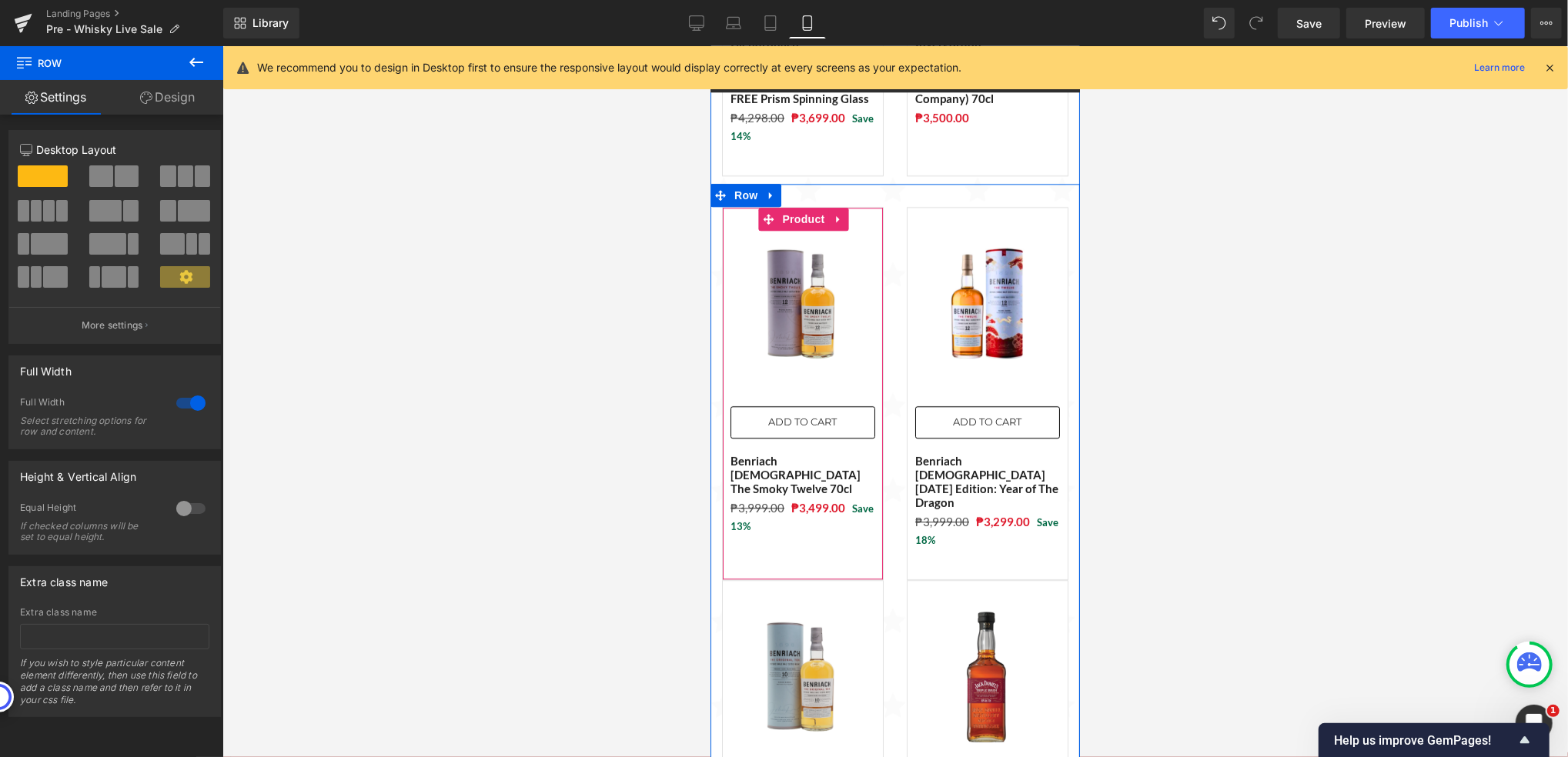
scroll to position [3488, 0]
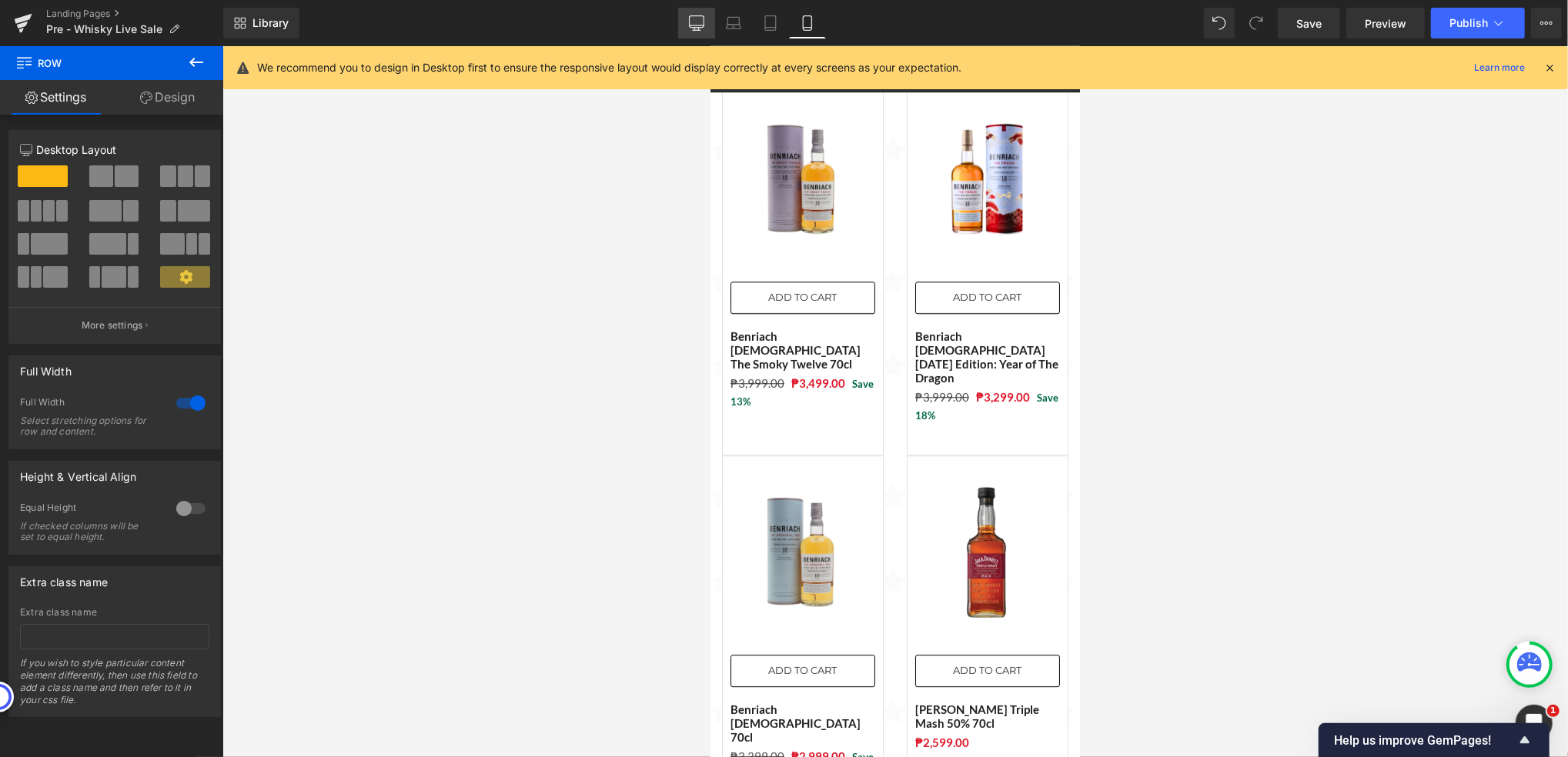
click at [704, 26] on icon at bounding box center [697, 23] width 15 height 15
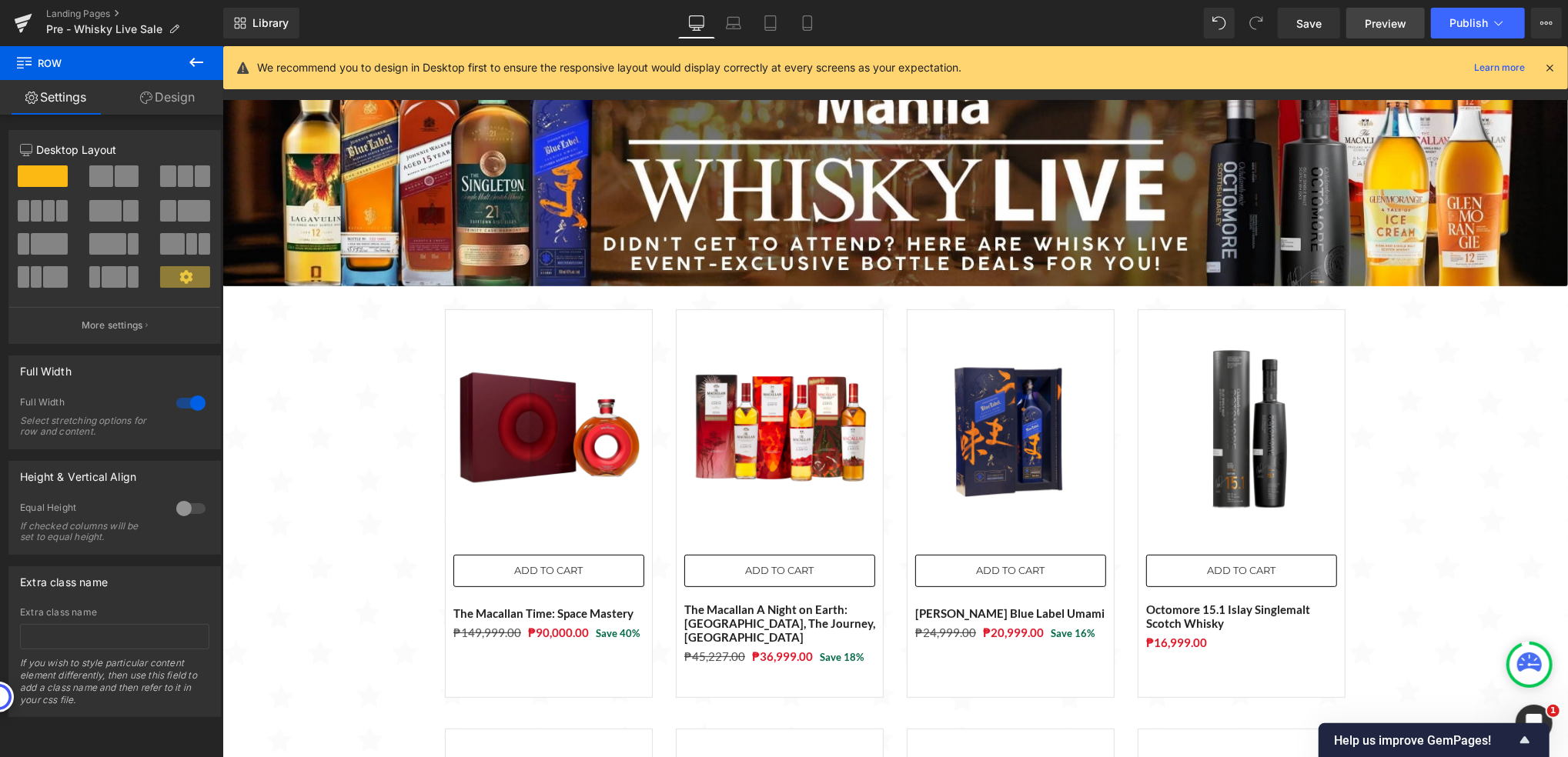
scroll to position [117, 0]
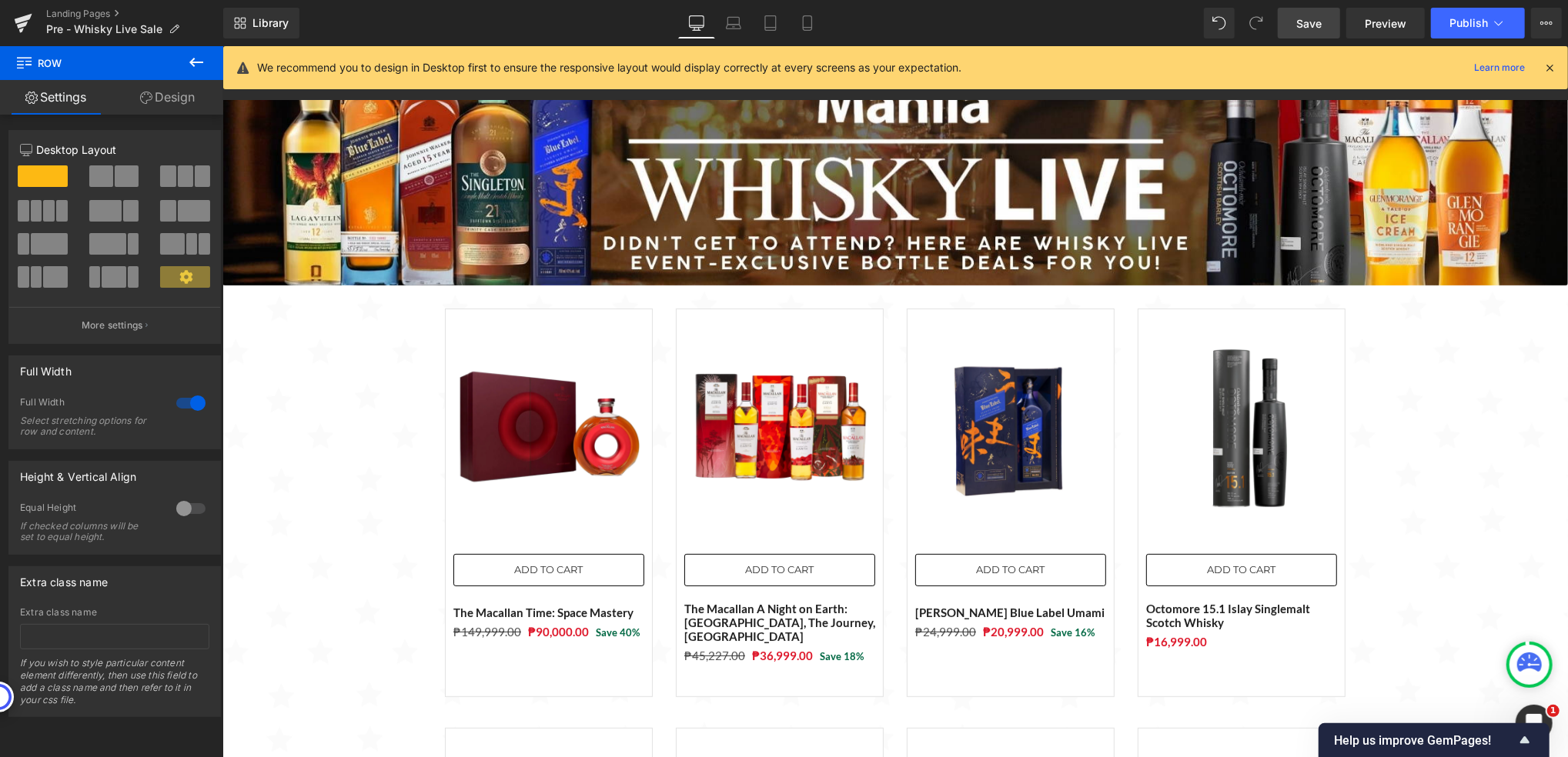
click at [1320, 35] on link "Save" at bounding box center [1309, 23] width 62 height 31
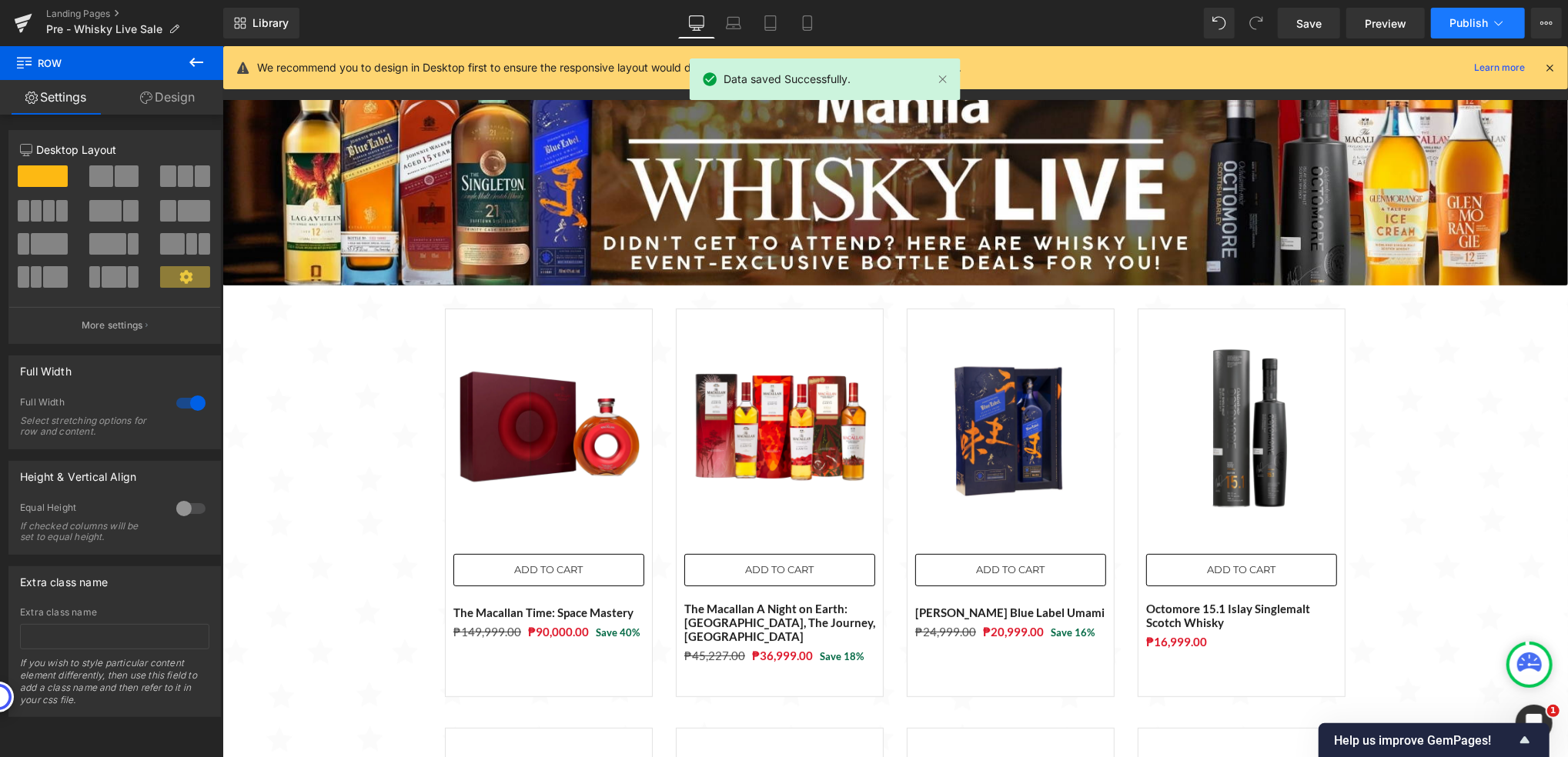
click at [1463, 17] on span "Publish" at bounding box center [1468, 23] width 38 height 12
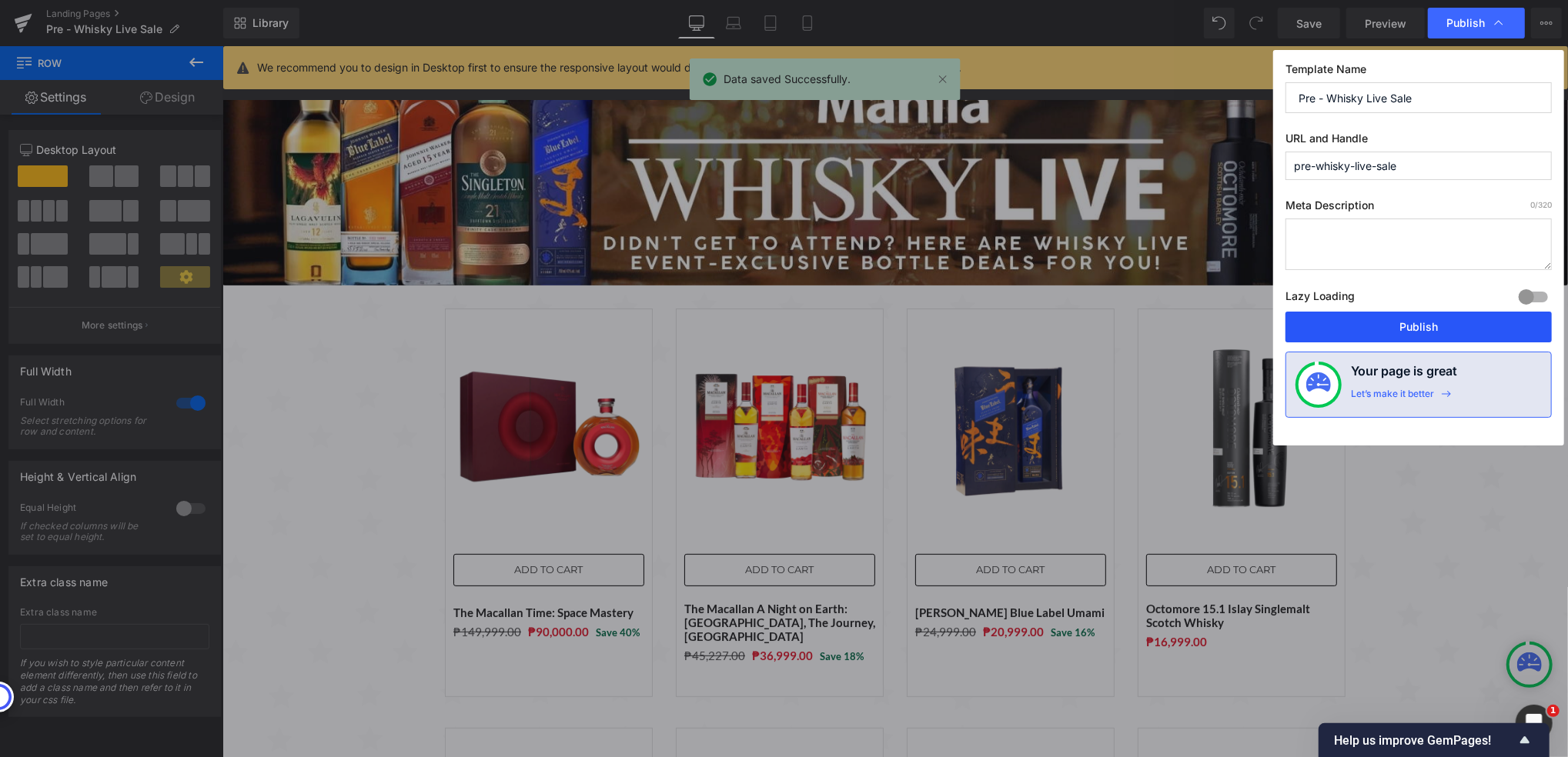
drag, startPoint x: 1139, startPoint y: 285, endPoint x: 1361, endPoint y: 331, distance: 226.7
click at [1361, 331] on button "Publish" at bounding box center [1418, 327] width 266 height 31
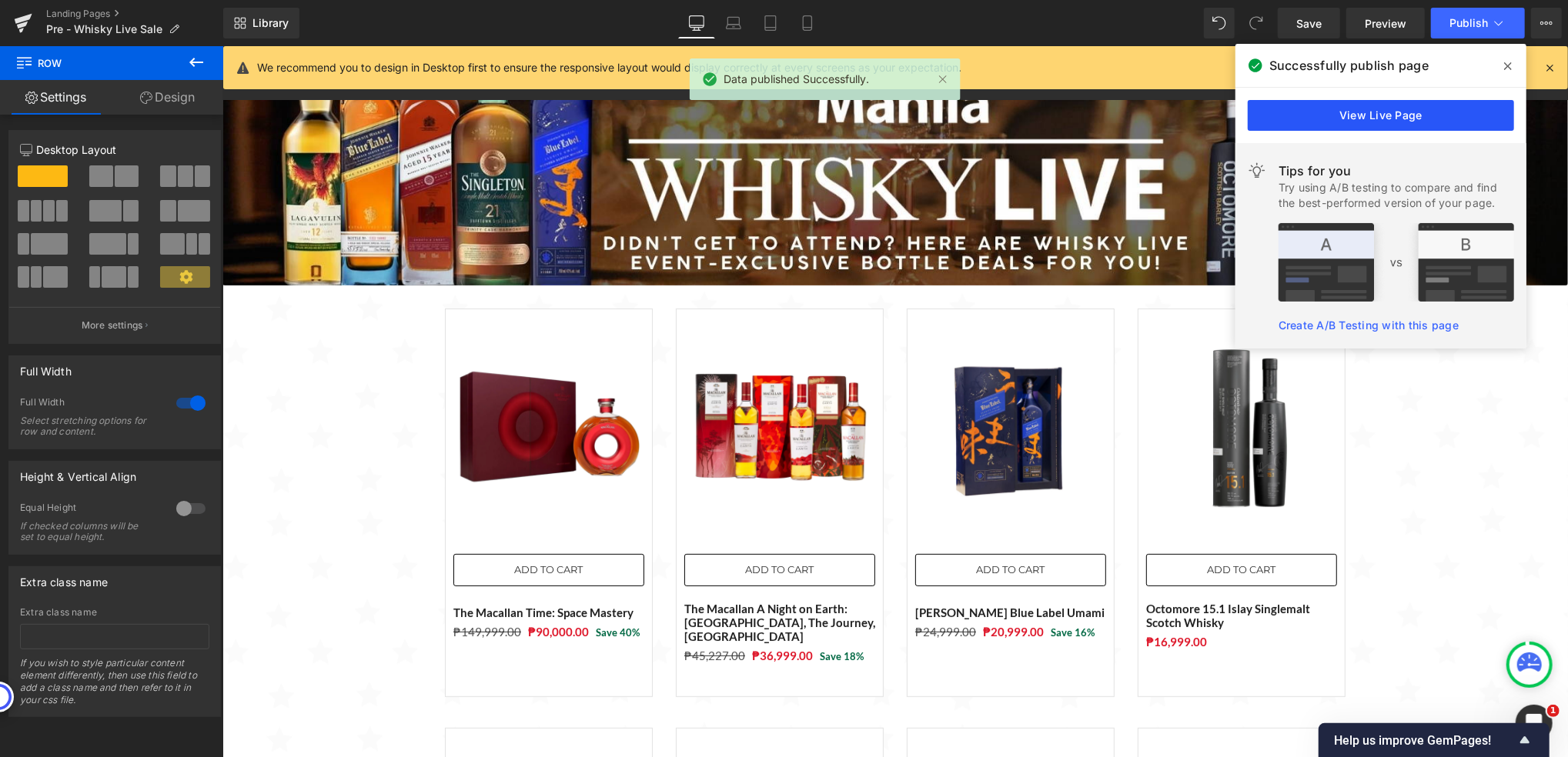
click at [1366, 123] on link "View Live Page" at bounding box center [1381, 116] width 266 height 31
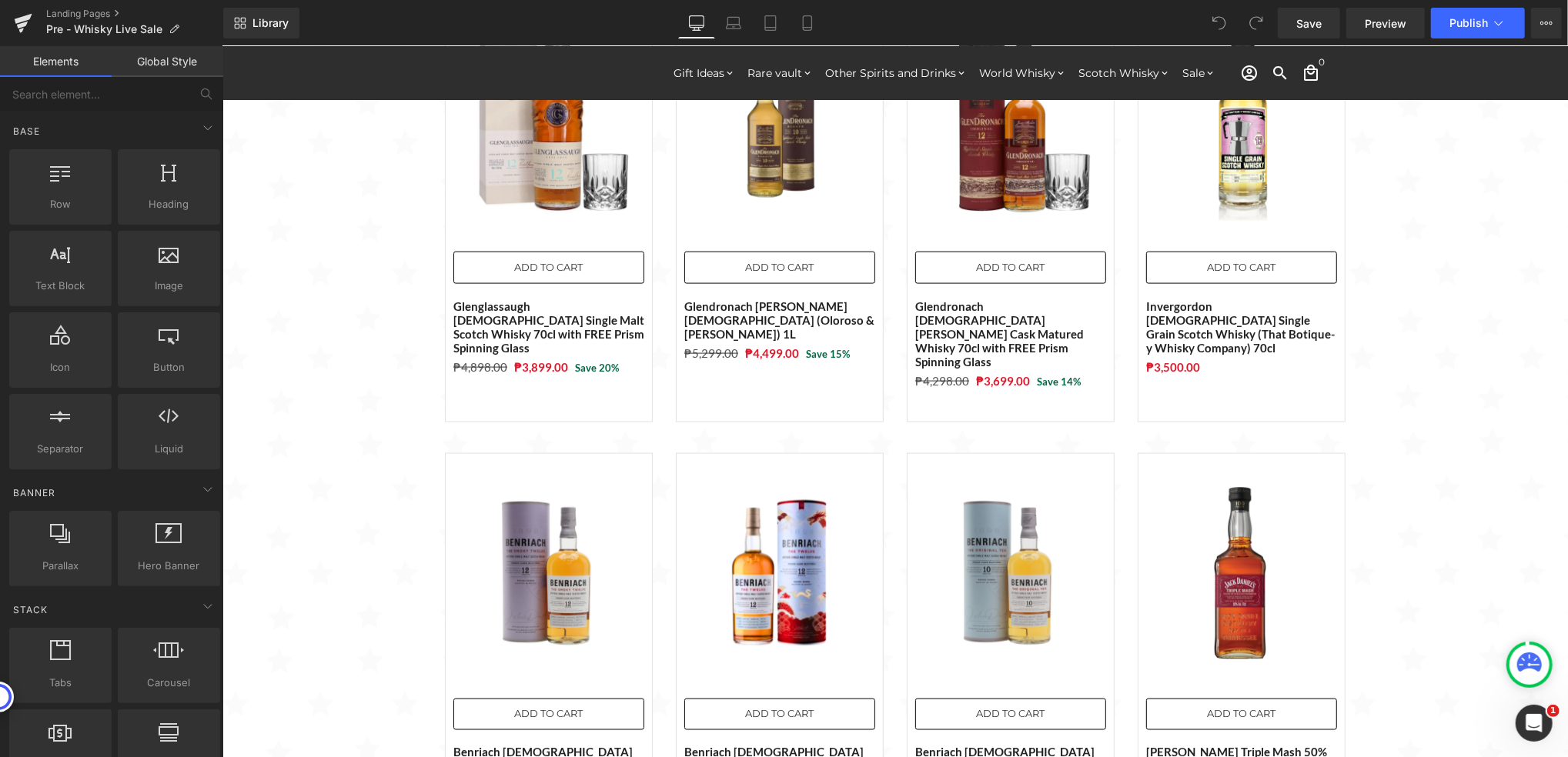
scroll to position [1861, 0]
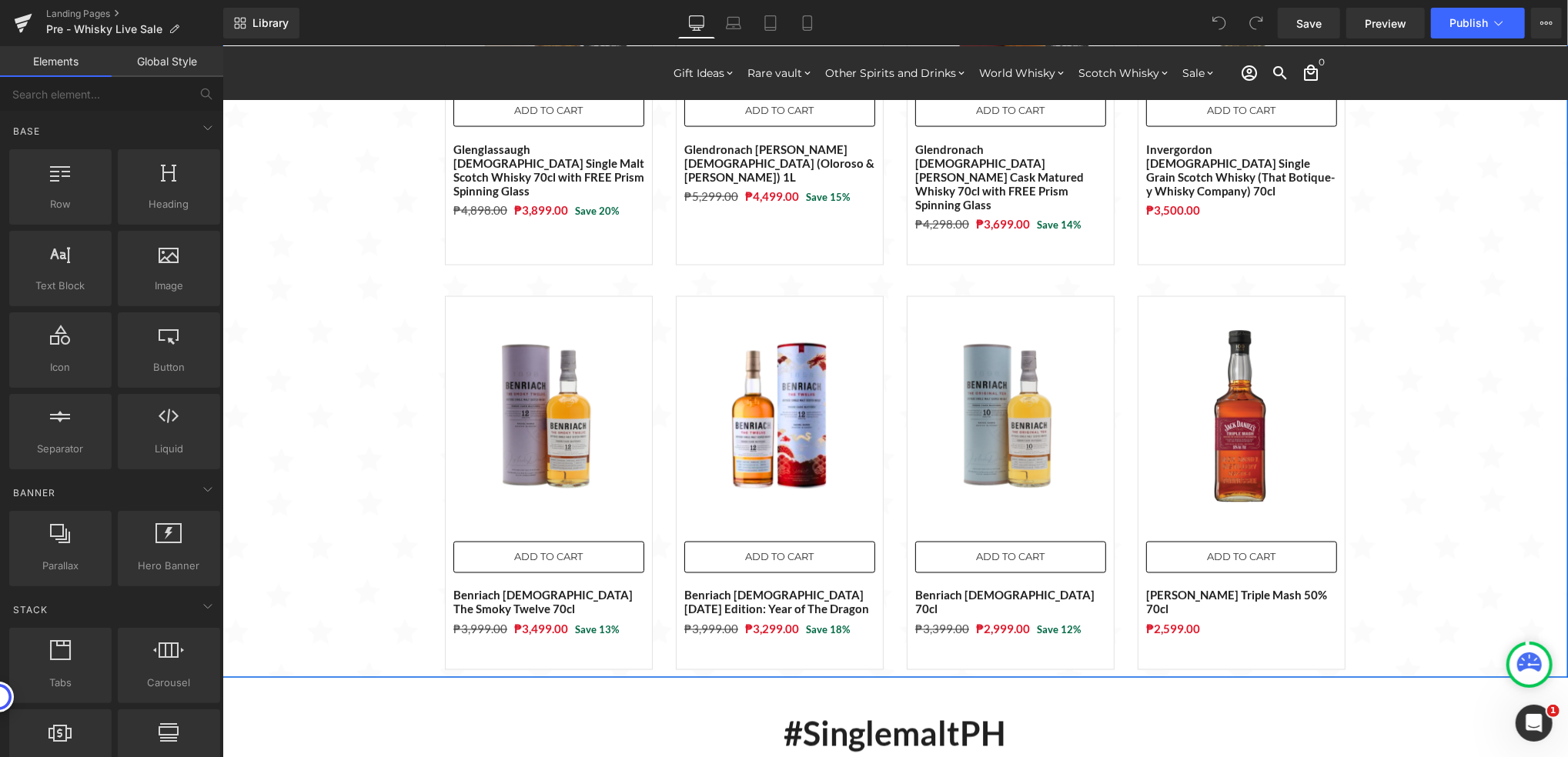
drag, startPoint x: 278, startPoint y: 384, endPoint x: 327, endPoint y: 240, distance: 152.1
